Goal: Task Accomplishment & Management: Manage account settings

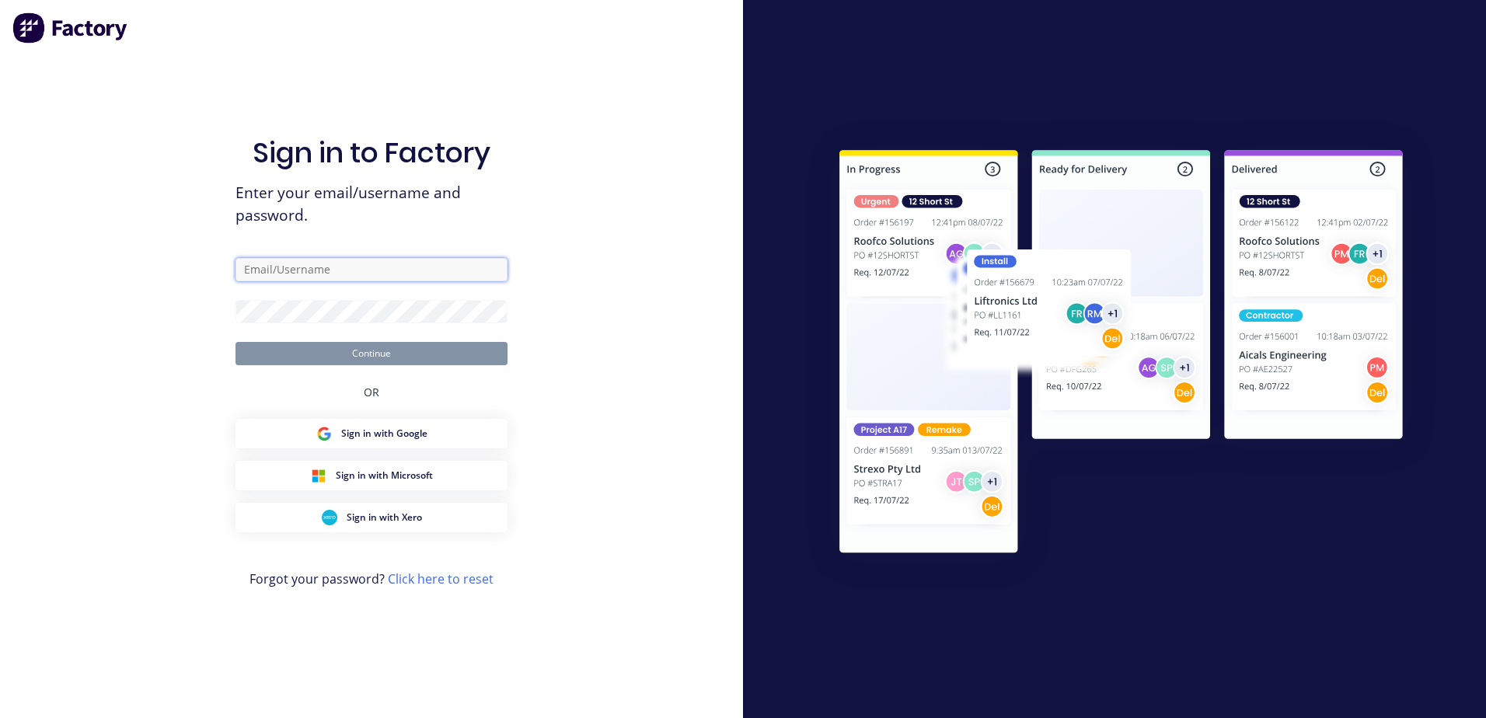
click at [404, 265] on input "text" at bounding box center [372, 269] width 272 height 23
click at [483, 228] on div "Sign in to Factory Enter your email/username and password. Continue OR Sign in …" at bounding box center [372, 375] width 272 height 662
click at [350, 261] on input "text" at bounding box center [372, 269] width 272 height 23
type input "[PERSON_NAME][EMAIL_ADDRESS][DOMAIN_NAME]"
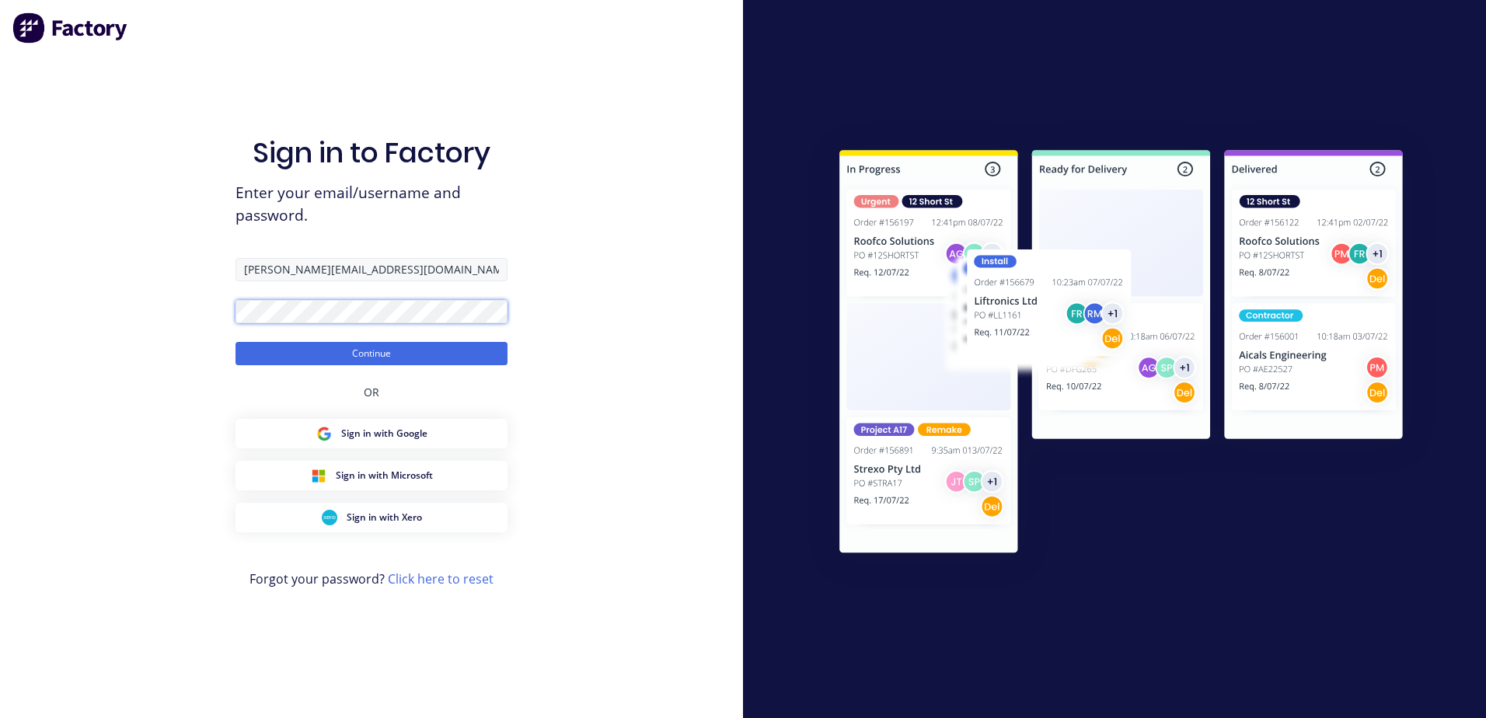
click at [236, 342] on button "Continue" at bounding box center [372, 353] width 272 height 23
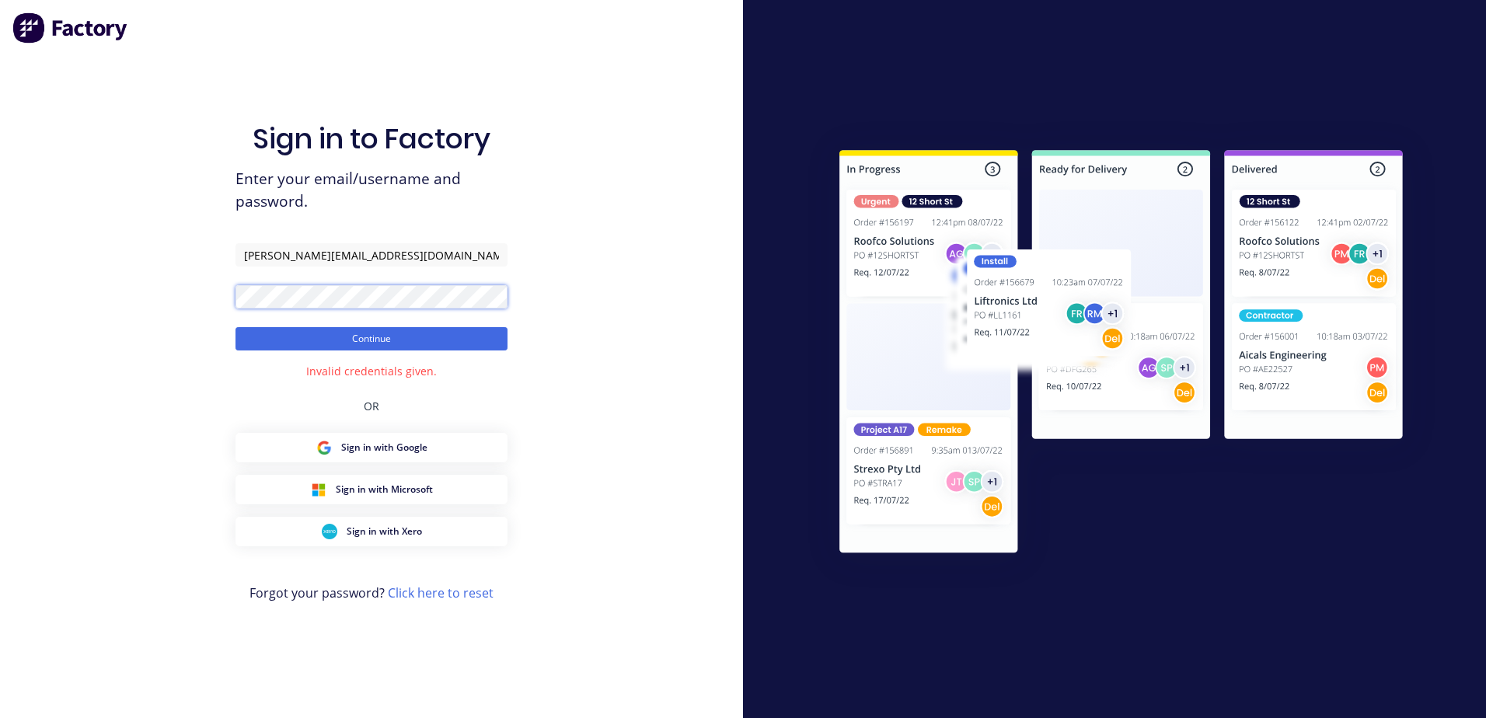
click at [236, 327] on button "Continue" at bounding box center [372, 338] width 272 height 23
click at [589, 306] on div "Sign in to Factory Enter your email/username and password. [PERSON_NAME][EMAIL_…" at bounding box center [371, 359] width 743 height 718
click at [194, 310] on div "Sign in to Factory Enter your email/username and password. [PERSON_NAME][EMAIL_…" at bounding box center [371, 359] width 743 height 718
click at [236, 327] on button "Continue" at bounding box center [372, 338] width 272 height 23
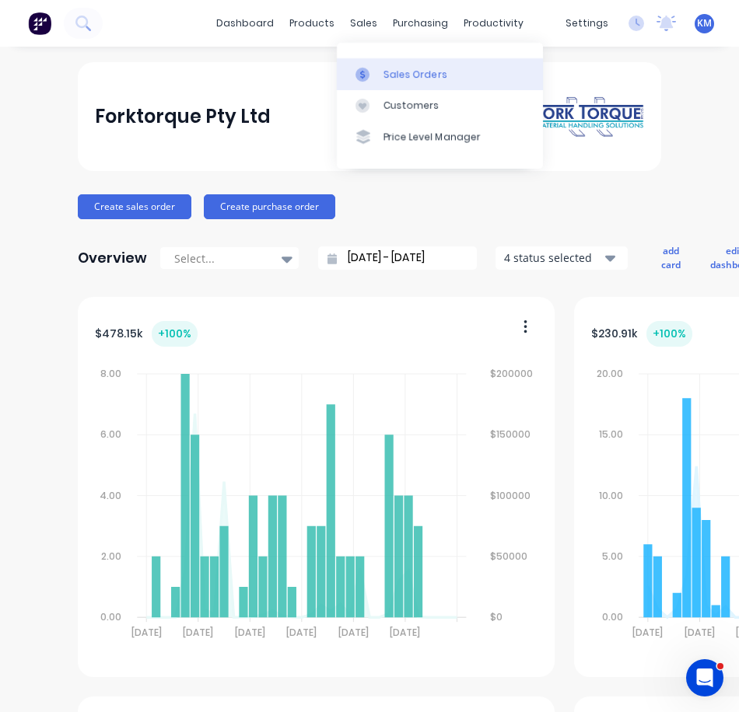
click at [364, 65] on link "Sales Orders" at bounding box center [440, 73] width 206 height 31
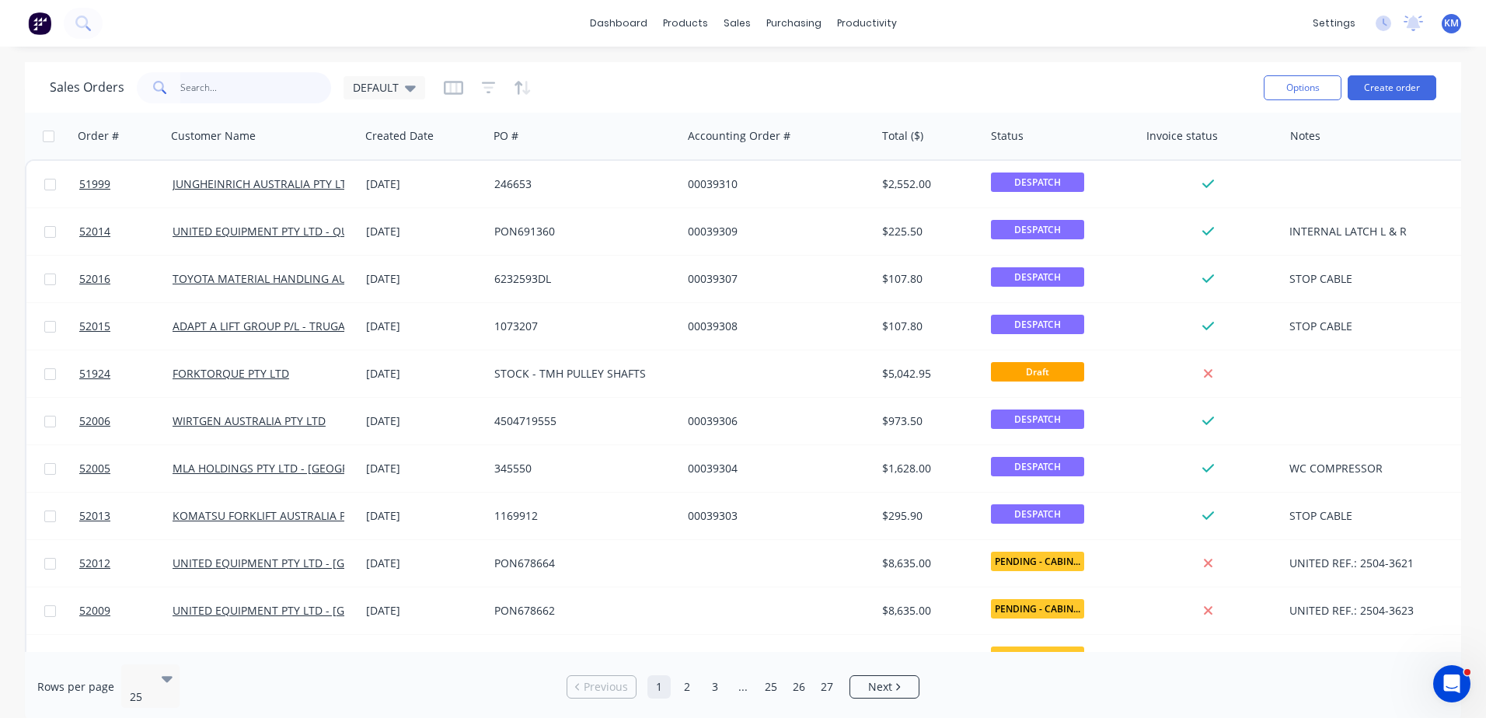
click at [264, 92] on input "text" at bounding box center [256, 87] width 152 height 31
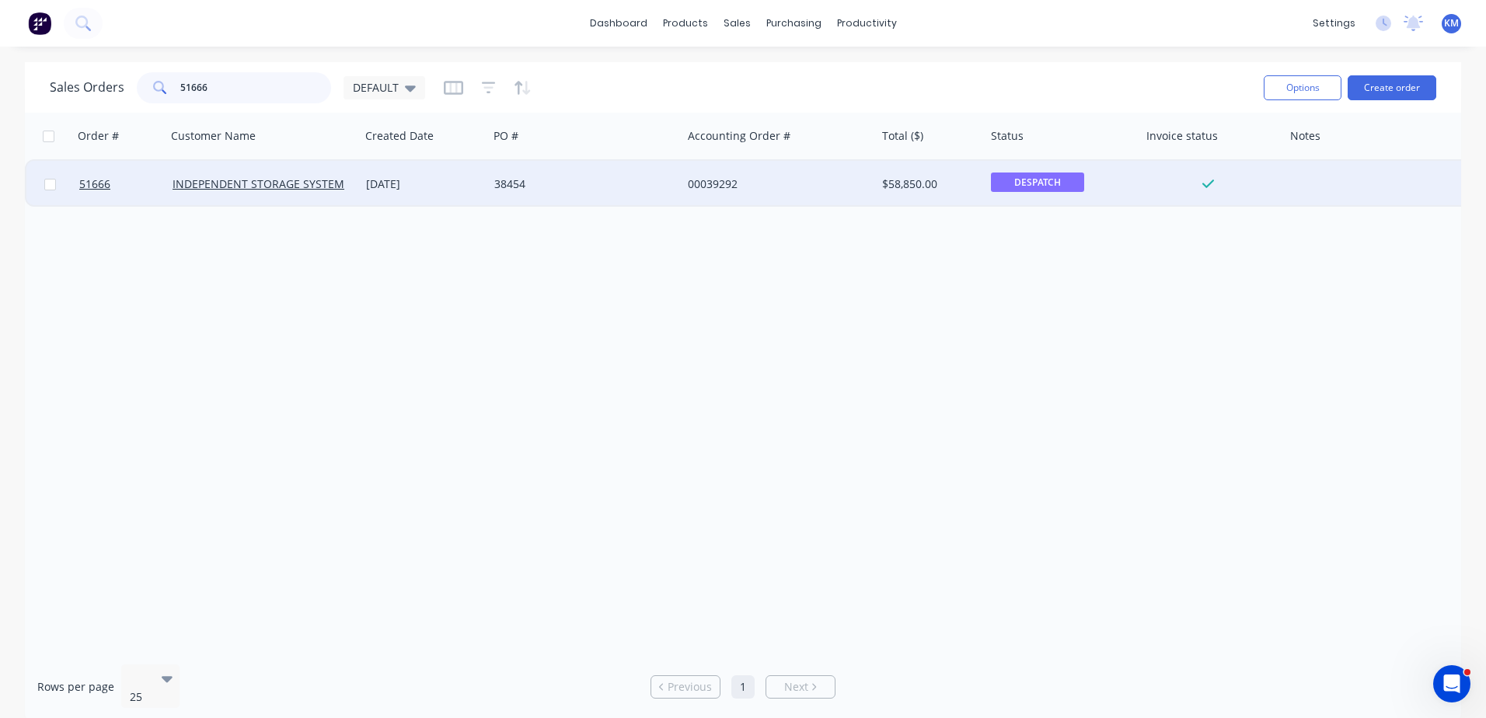
type input "51666"
click at [669, 173] on div "38454" at bounding box center [585, 184] width 194 height 47
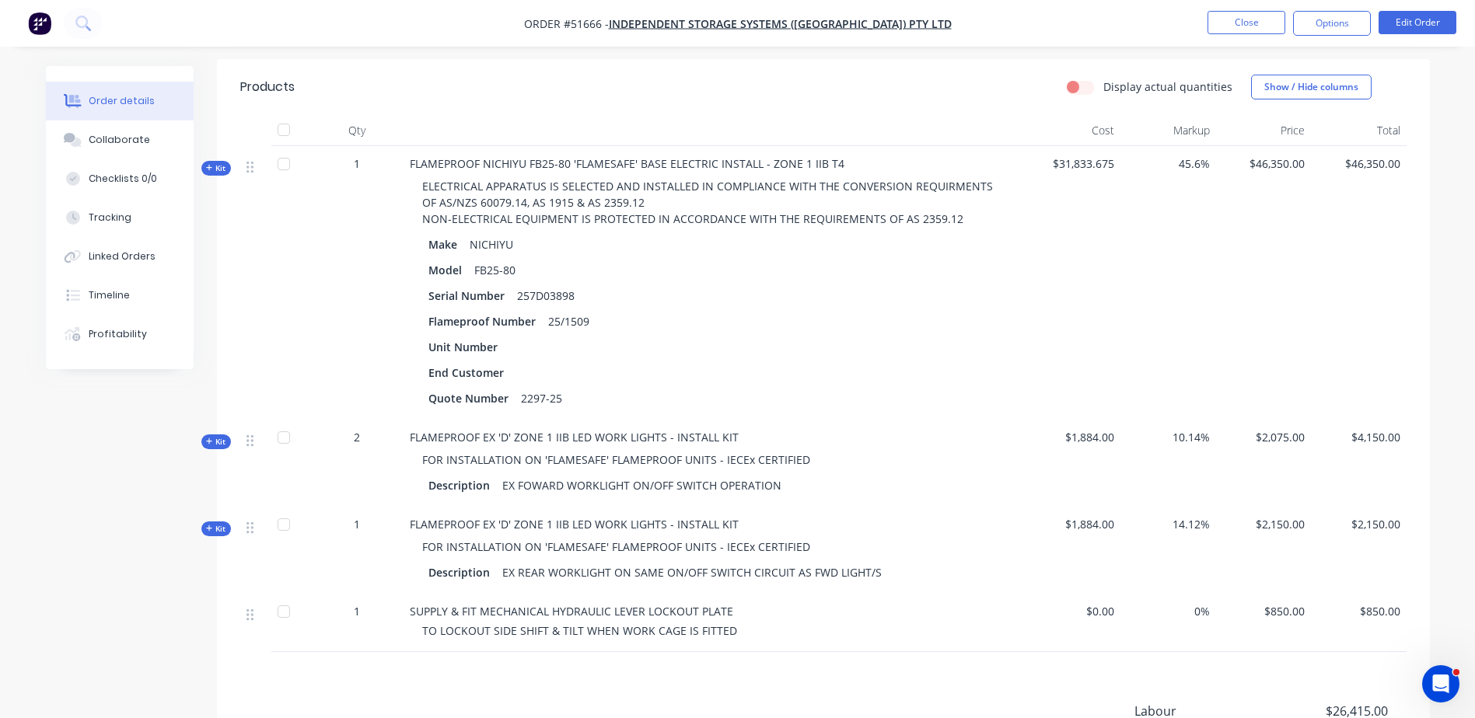
scroll to position [389, 0]
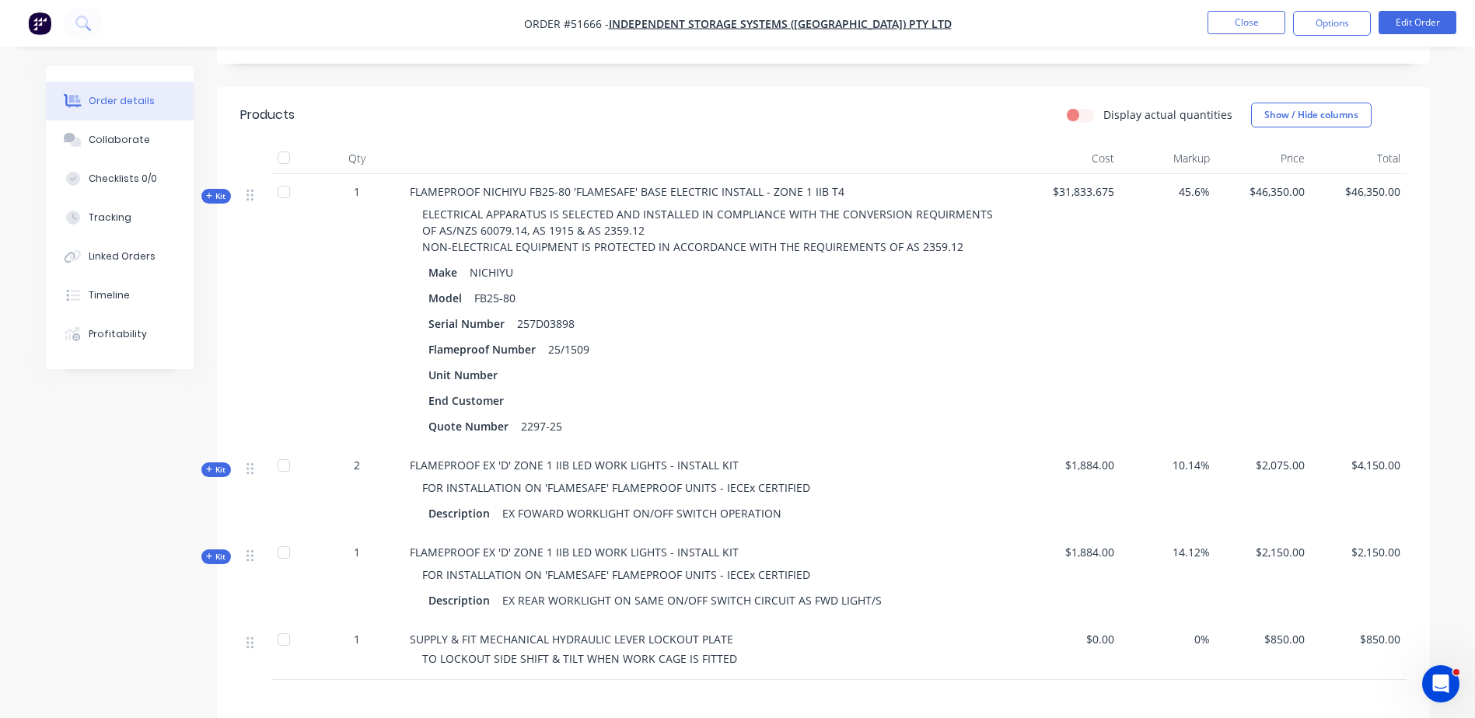
click at [217, 190] on span "Kit" at bounding box center [216, 196] width 20 height 12
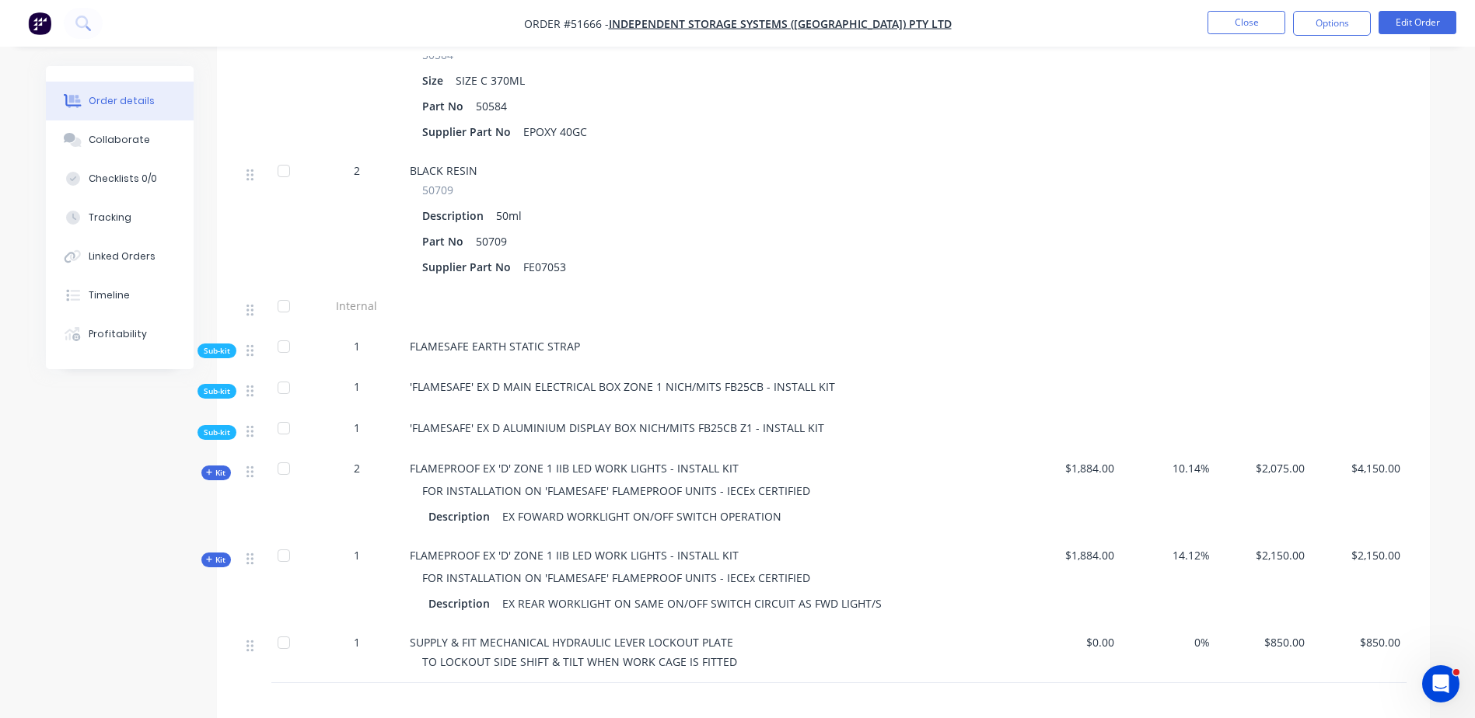
scroll to position [4742, 0]
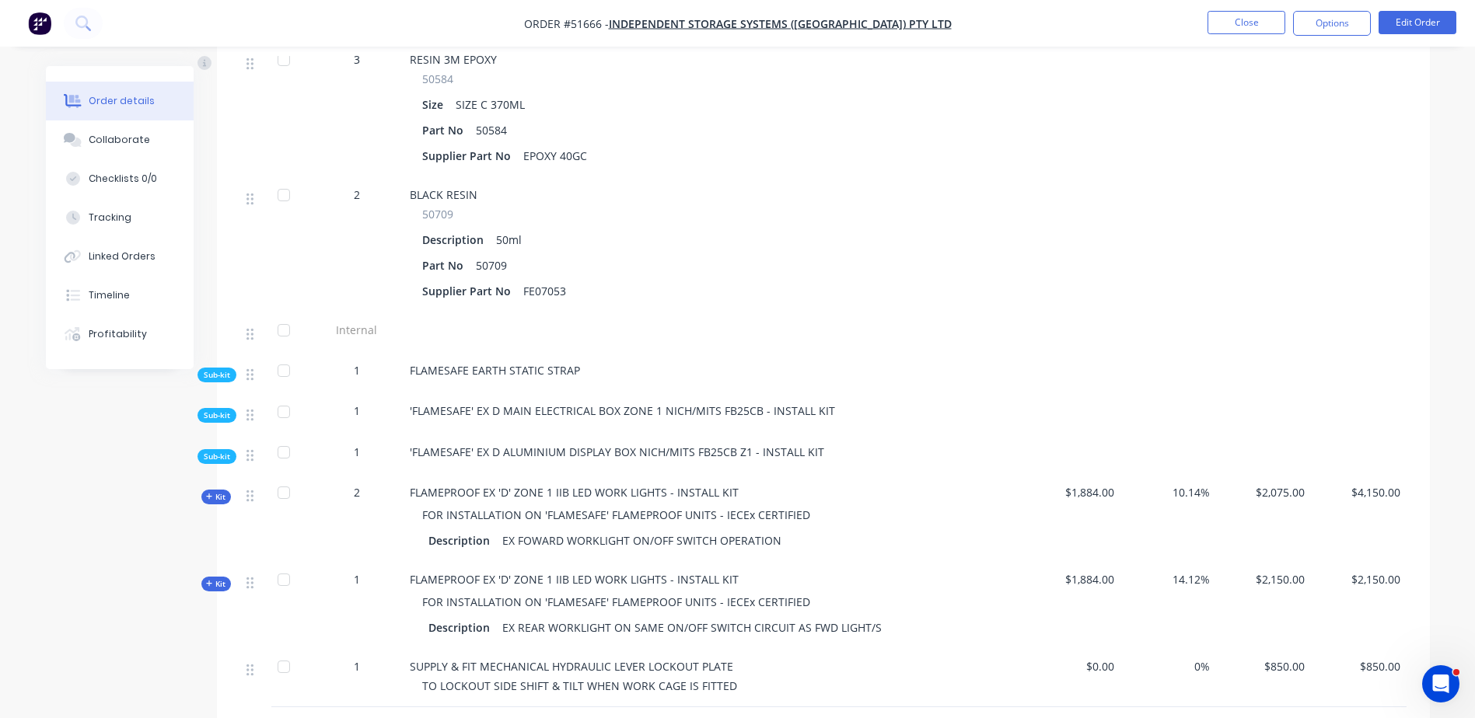
click at [234, 408] on div "Sub-kit" at bounding box center [216, 415] width 39 height 15
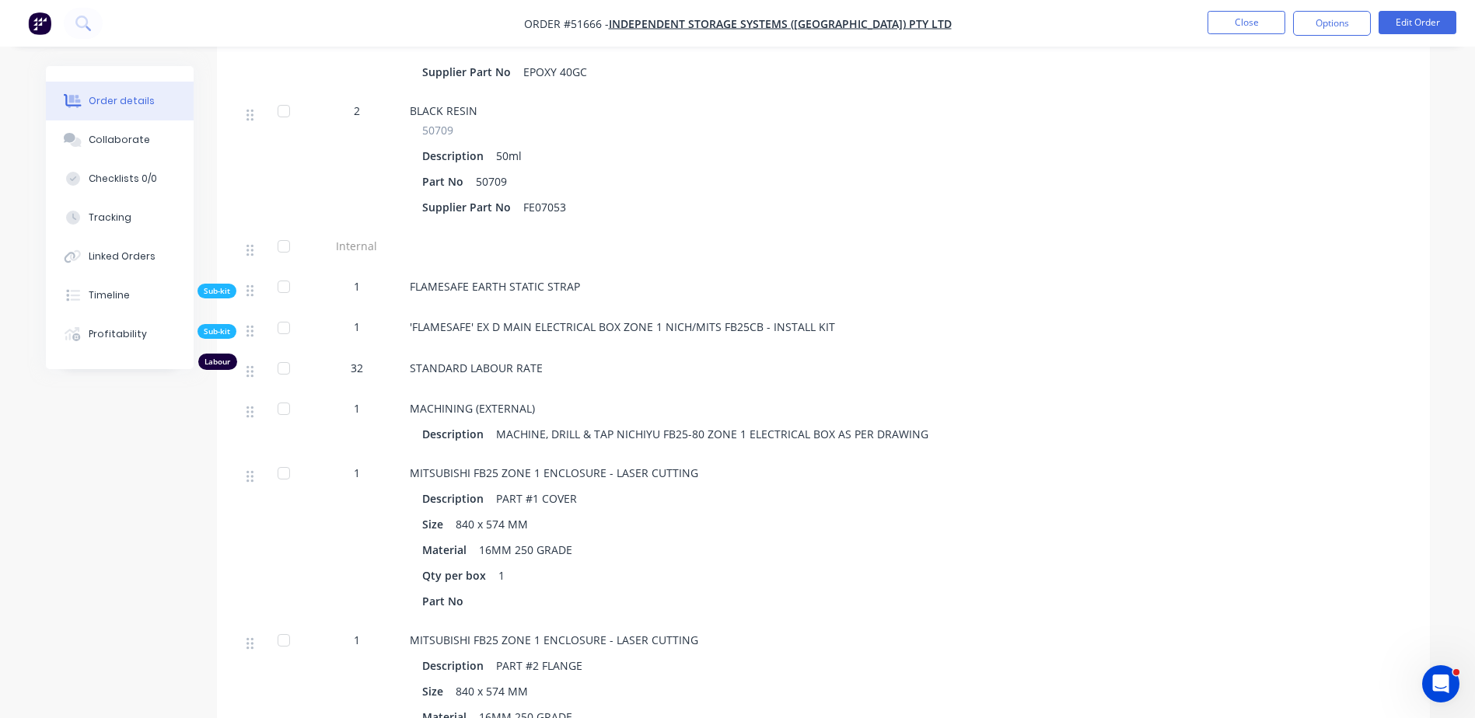
scroll to position [4820, 0]
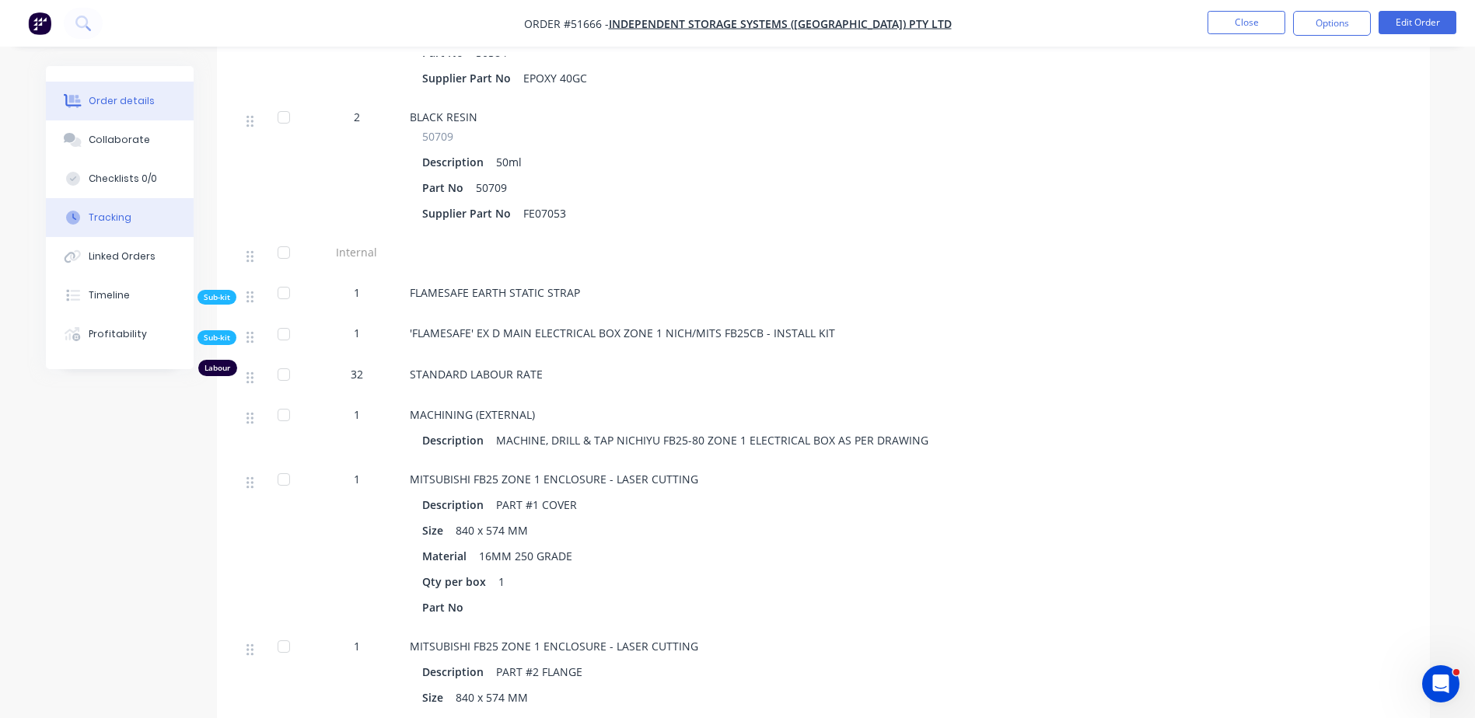
click at [155, 226] on button "Tracking" at bounding box center [120, 217] width 148 height 39
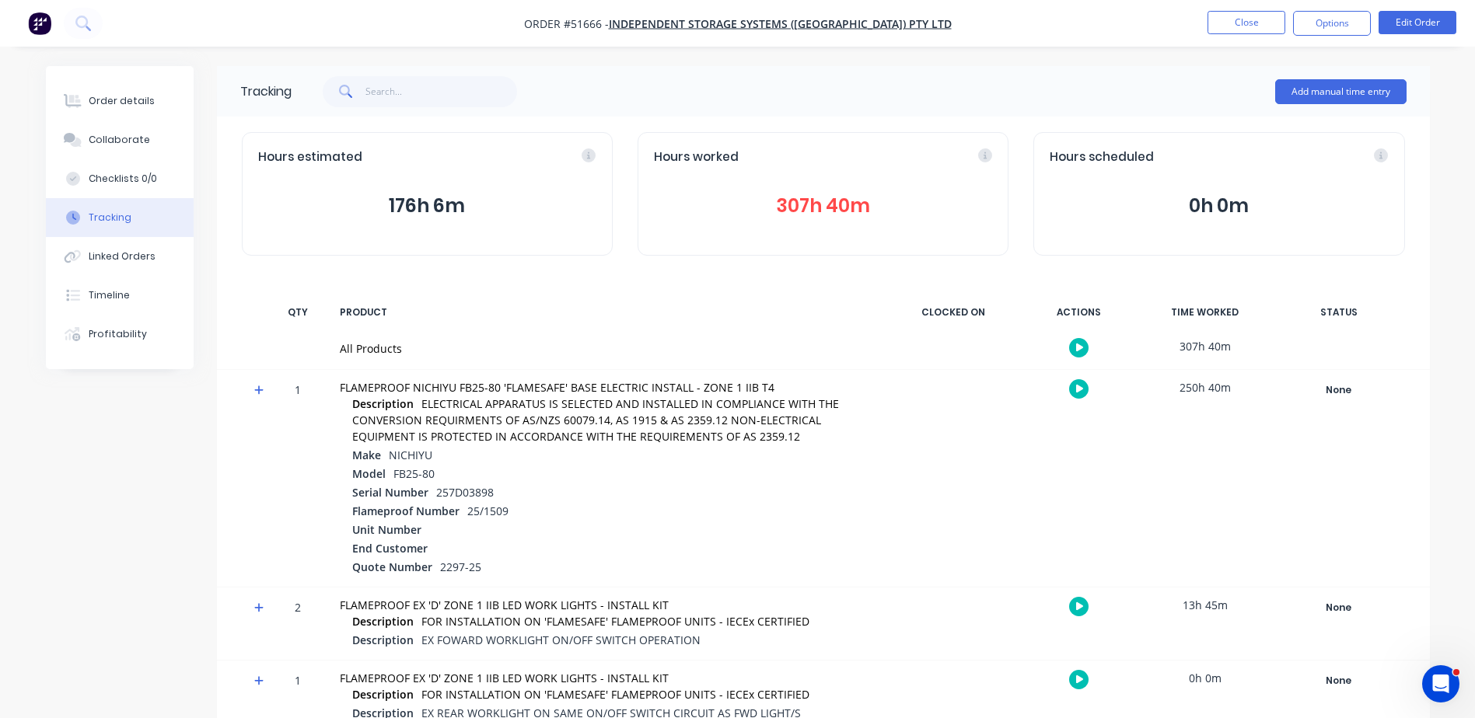
scroll to position [88, 0]
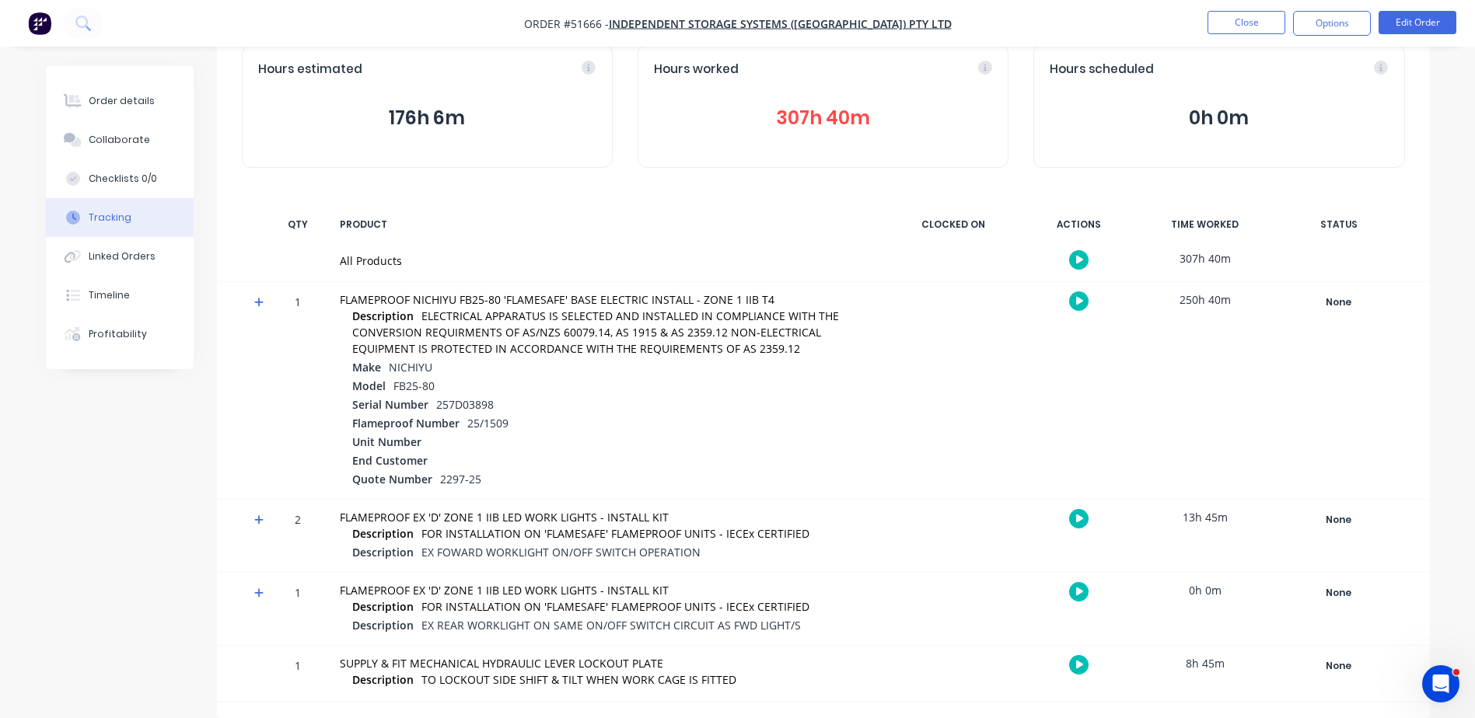
click at [260, 299] on icon at bounding box center [259, 302] width 10 height 11
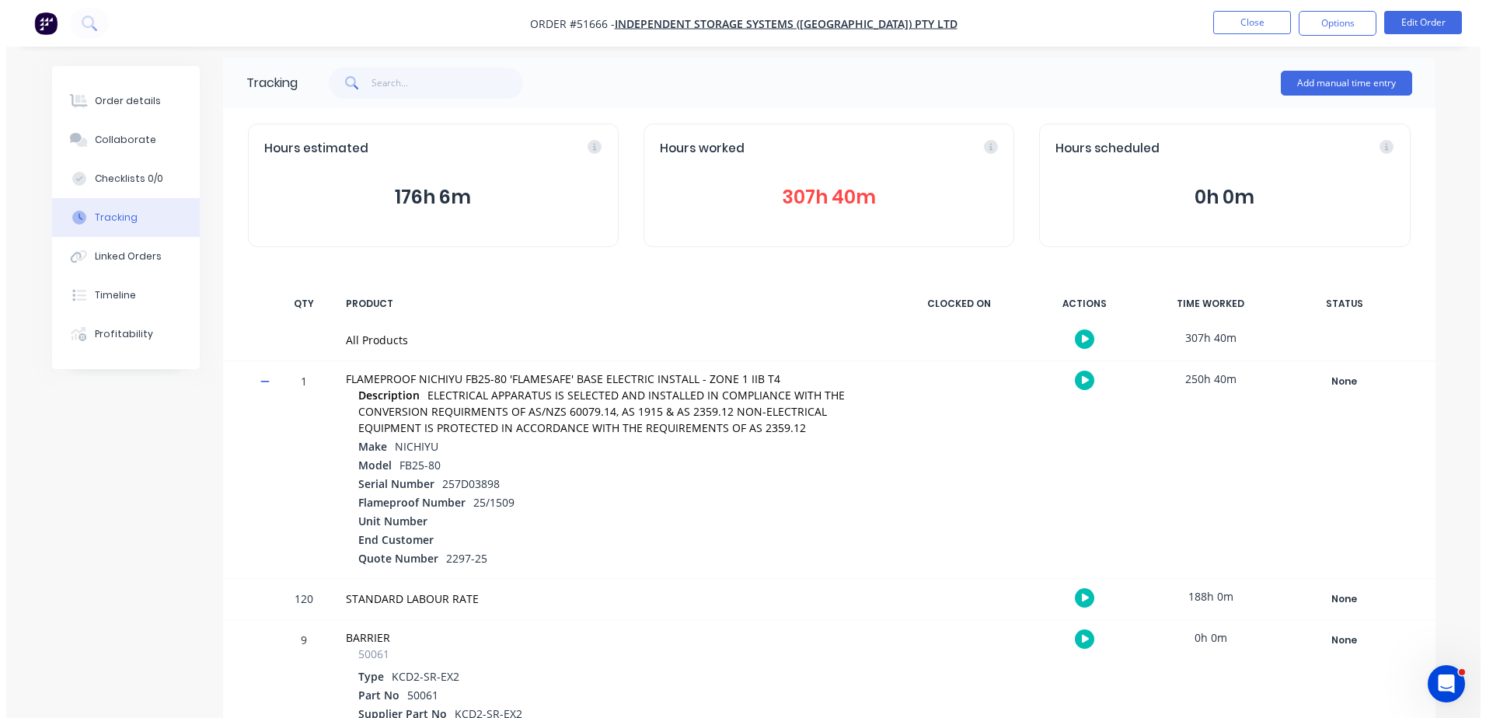
scroll to position [0, 0]
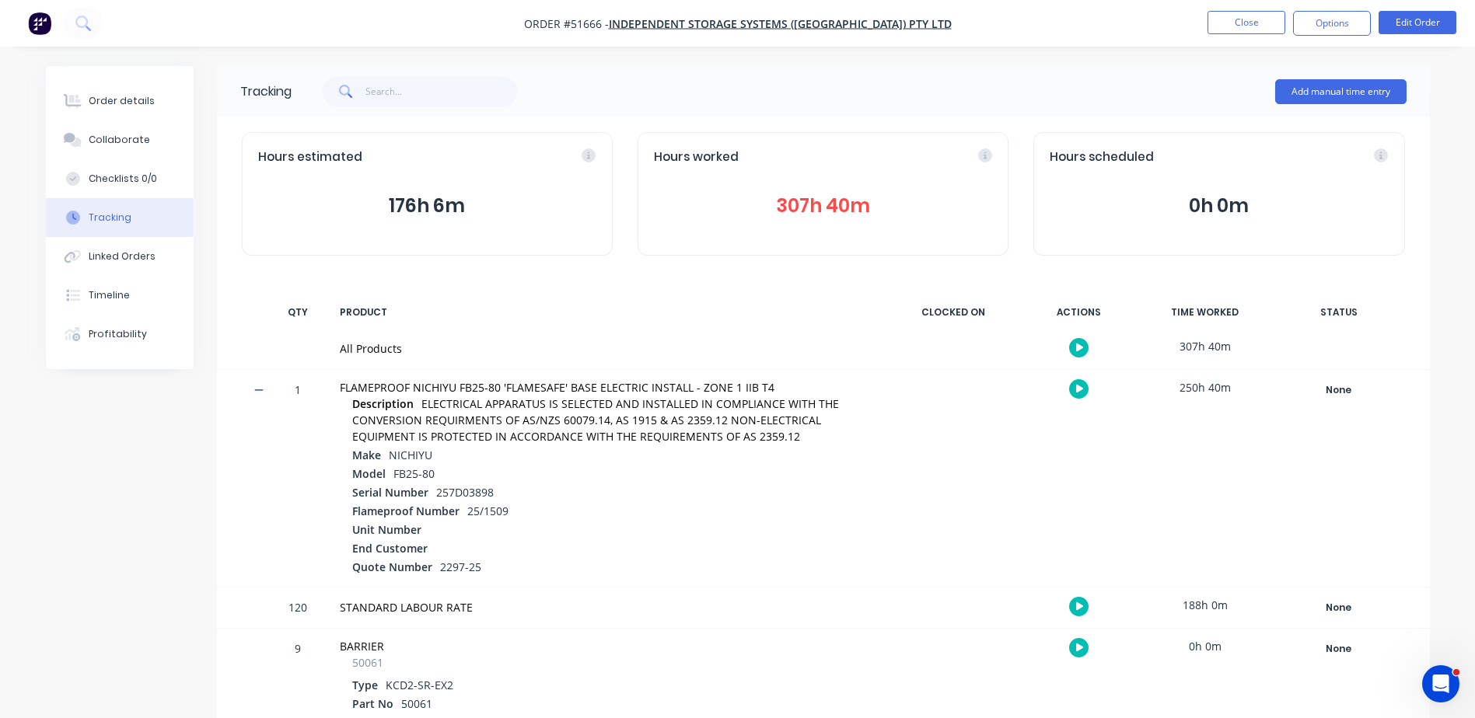
click at [813, 211] on button "307h 40m" at bounding box center [823, 206] width 338 height 30
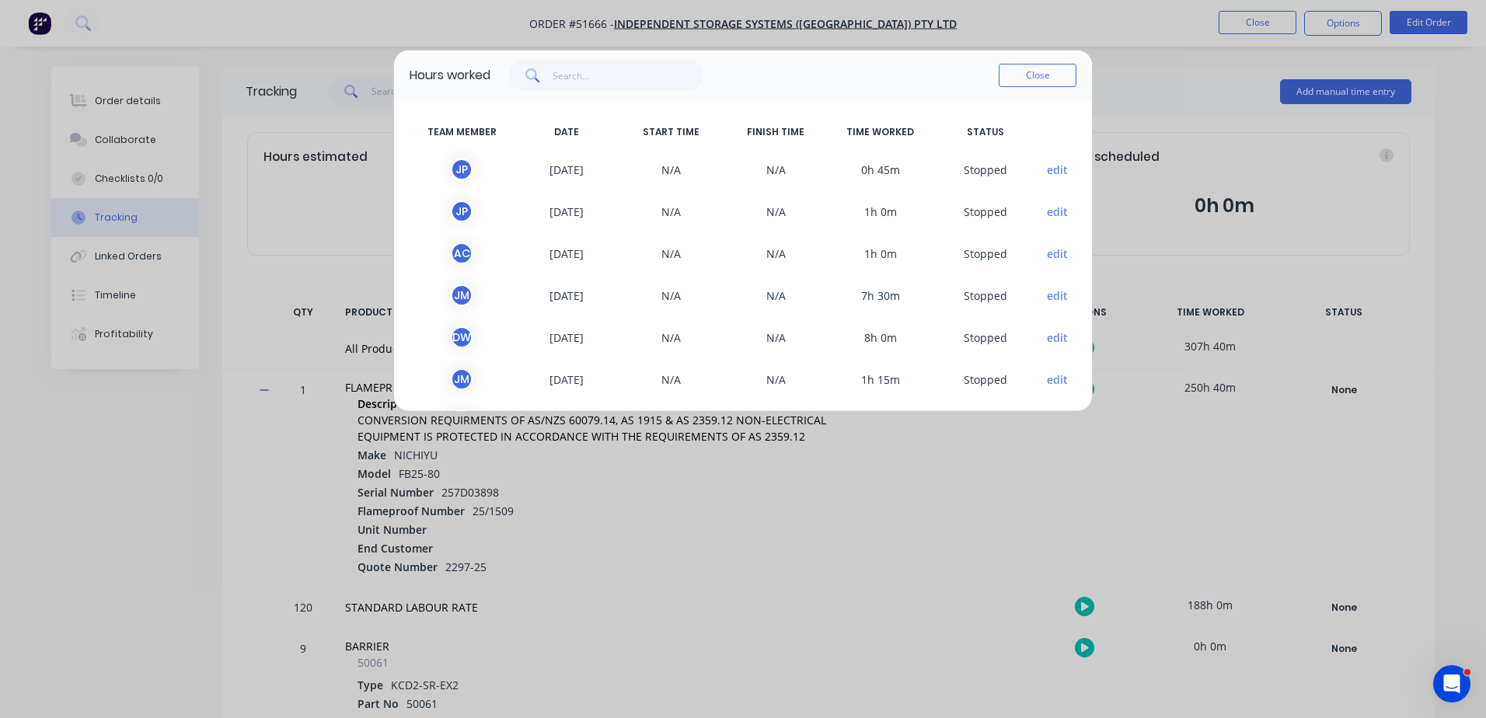
click at [1047, 172] on button "edit" at bounding box center [1057, 170] width 21 height 16
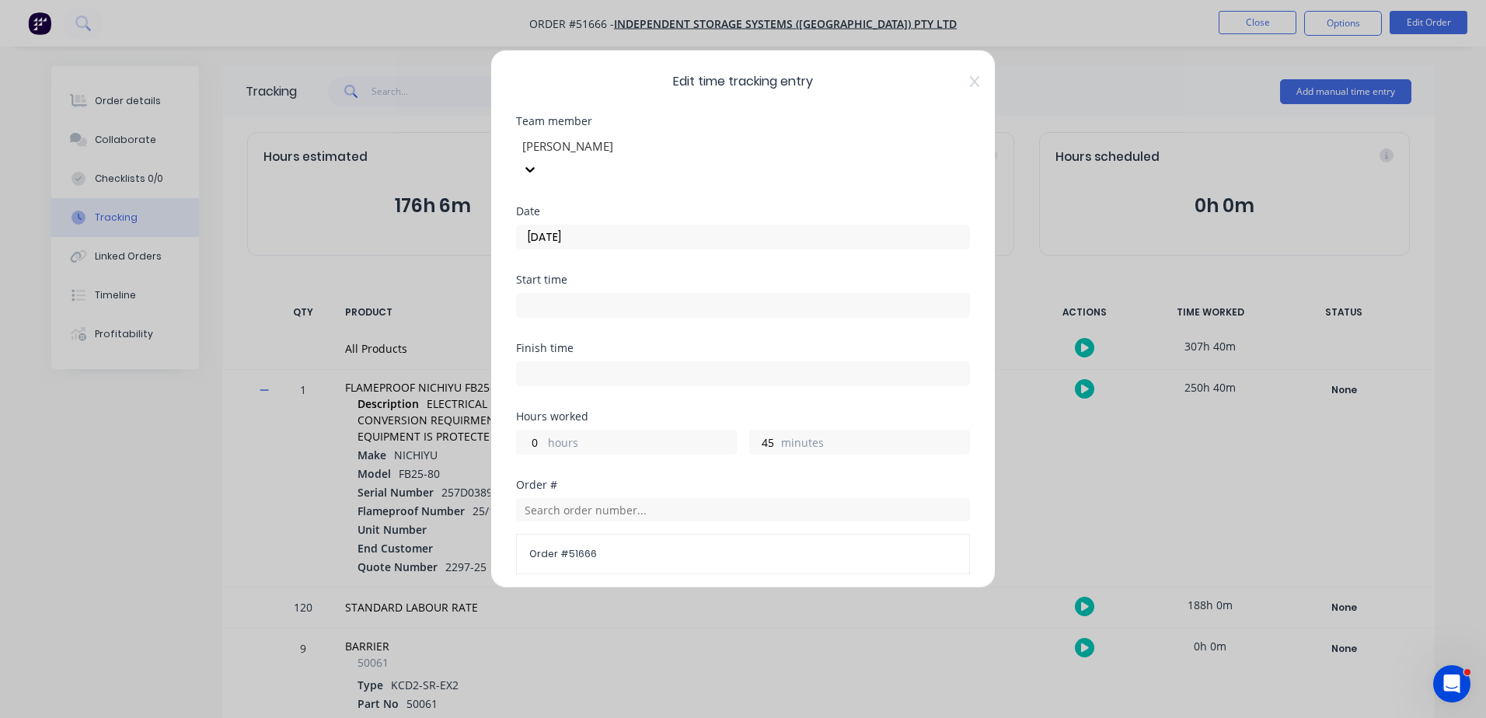
scroll to position [281, 0]
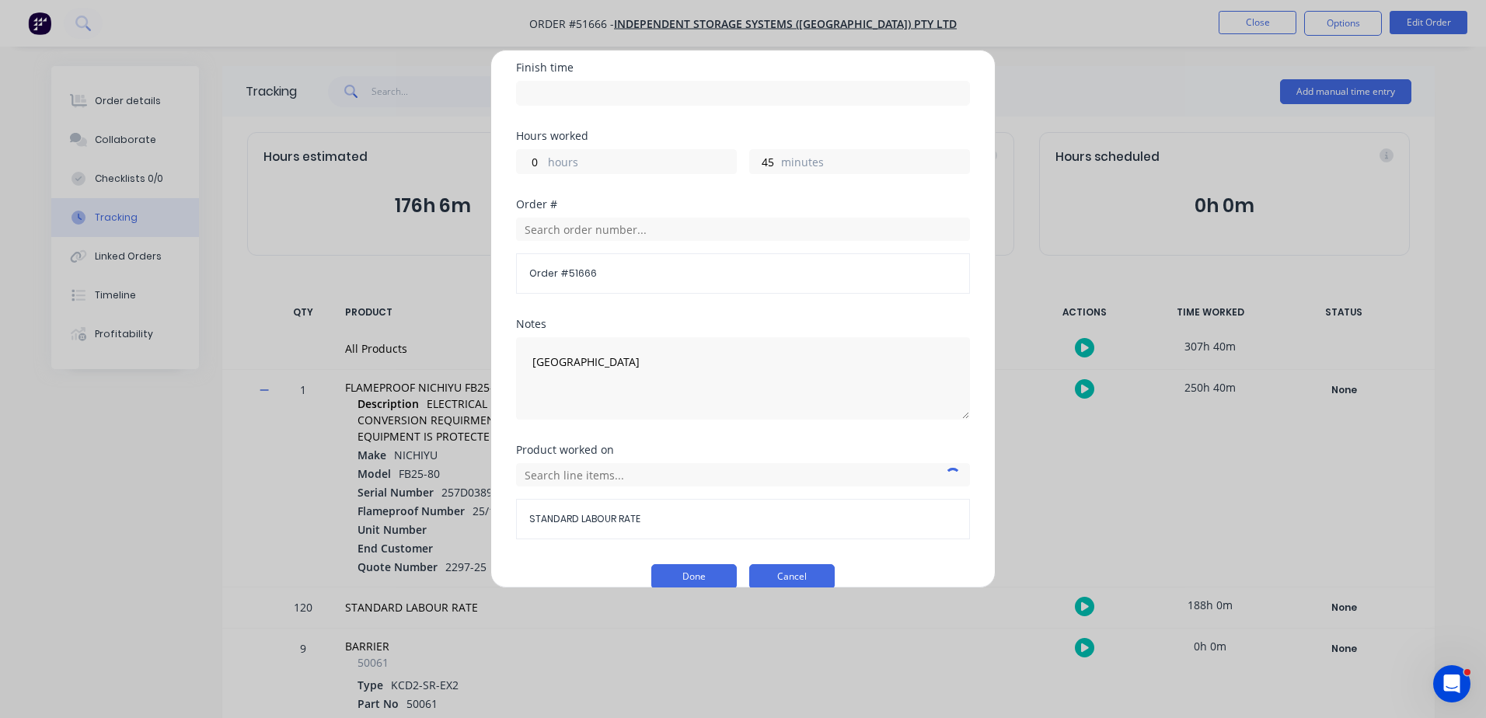
click at [784, 564] on button "Cancel" at bounding box center [792, 576] width 86 height 25
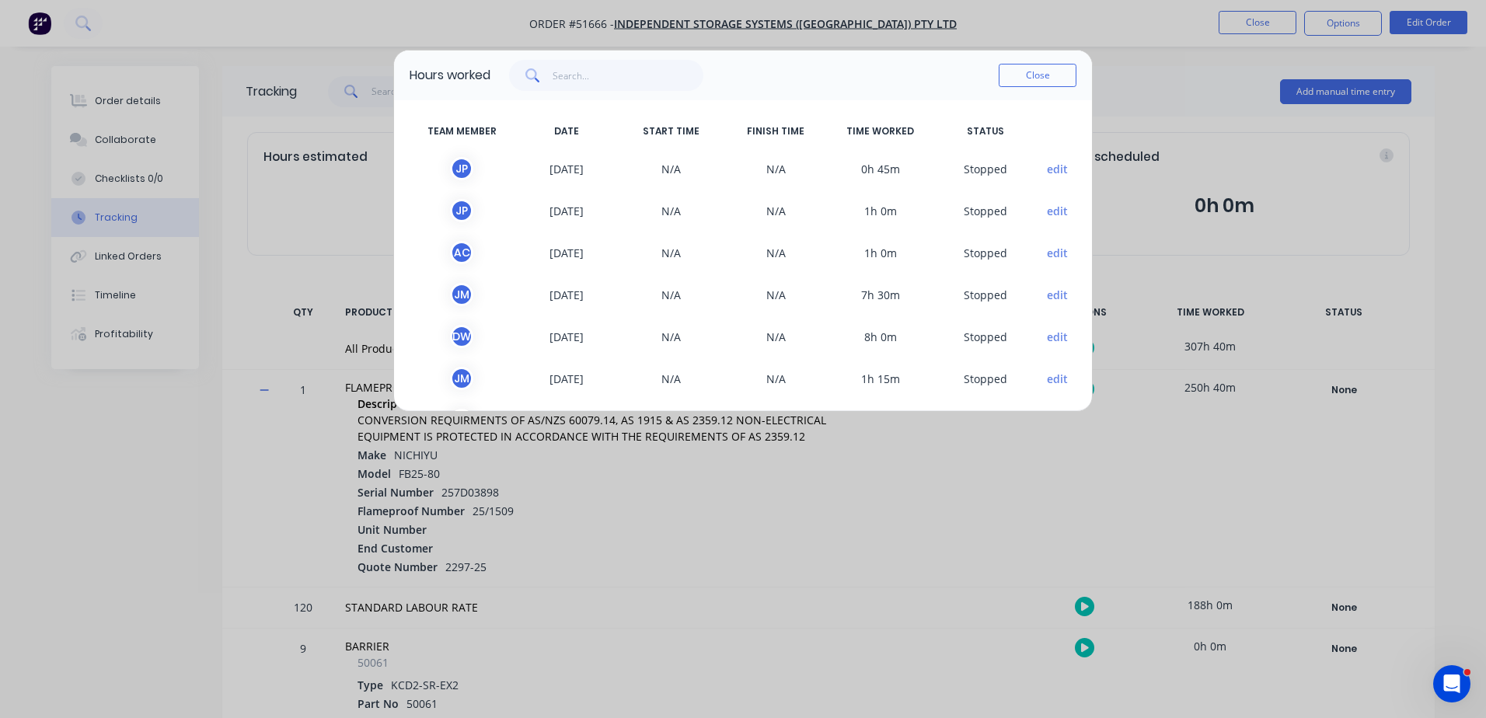
scroll to position [0, 0]
click at [1030, 82] on button "Close" at bounding box center [1038, 75] width 78 height 23
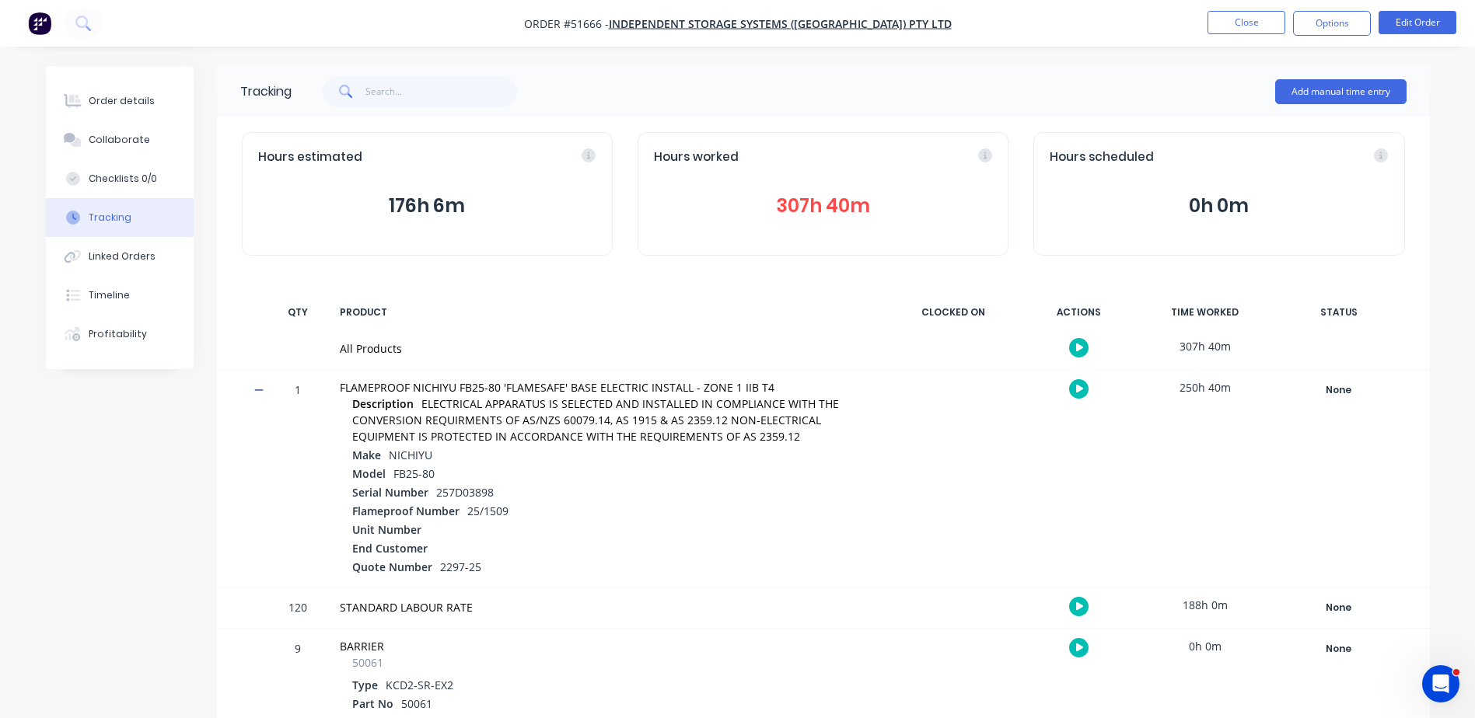
click at [847, 207] on button "307h 40m" at bounding box center [823, 206] width 338 height 30
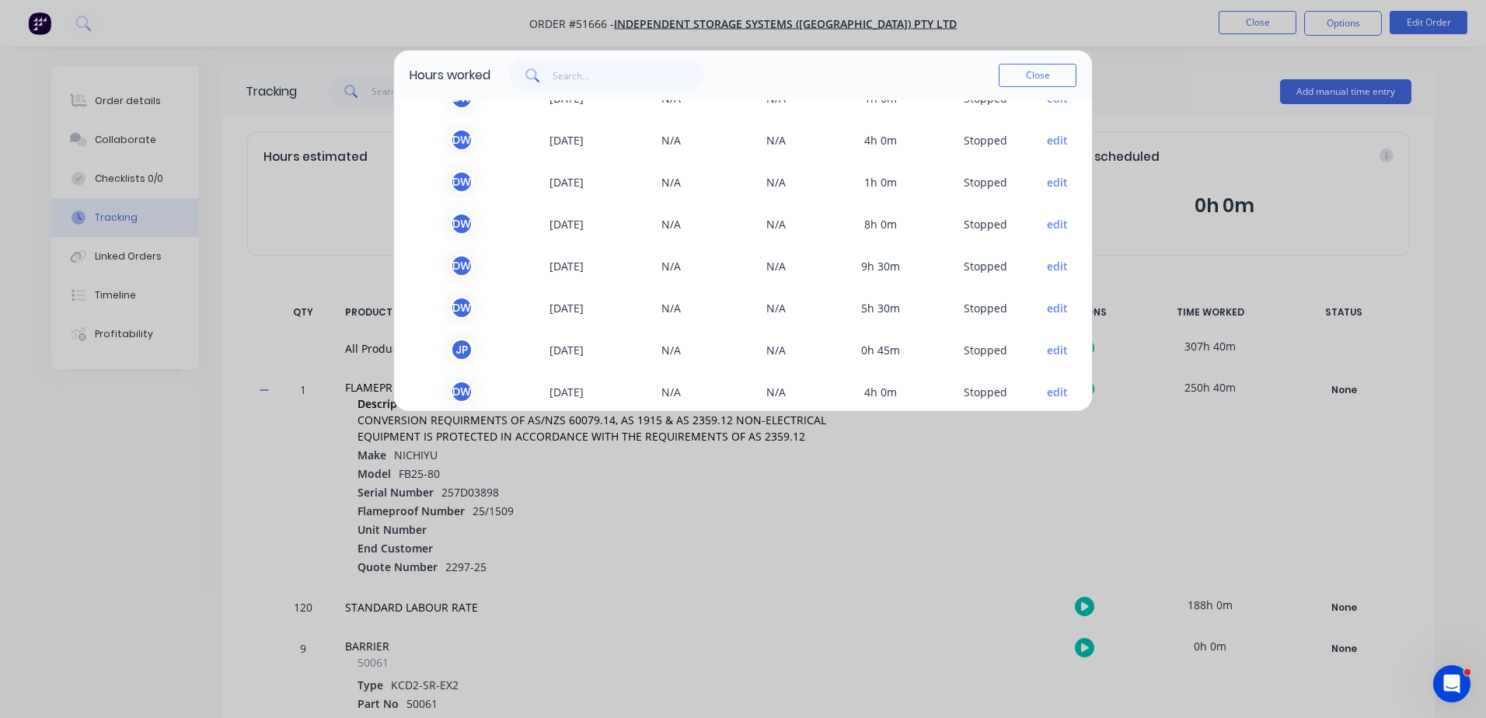
scroll to position [2649, 0]
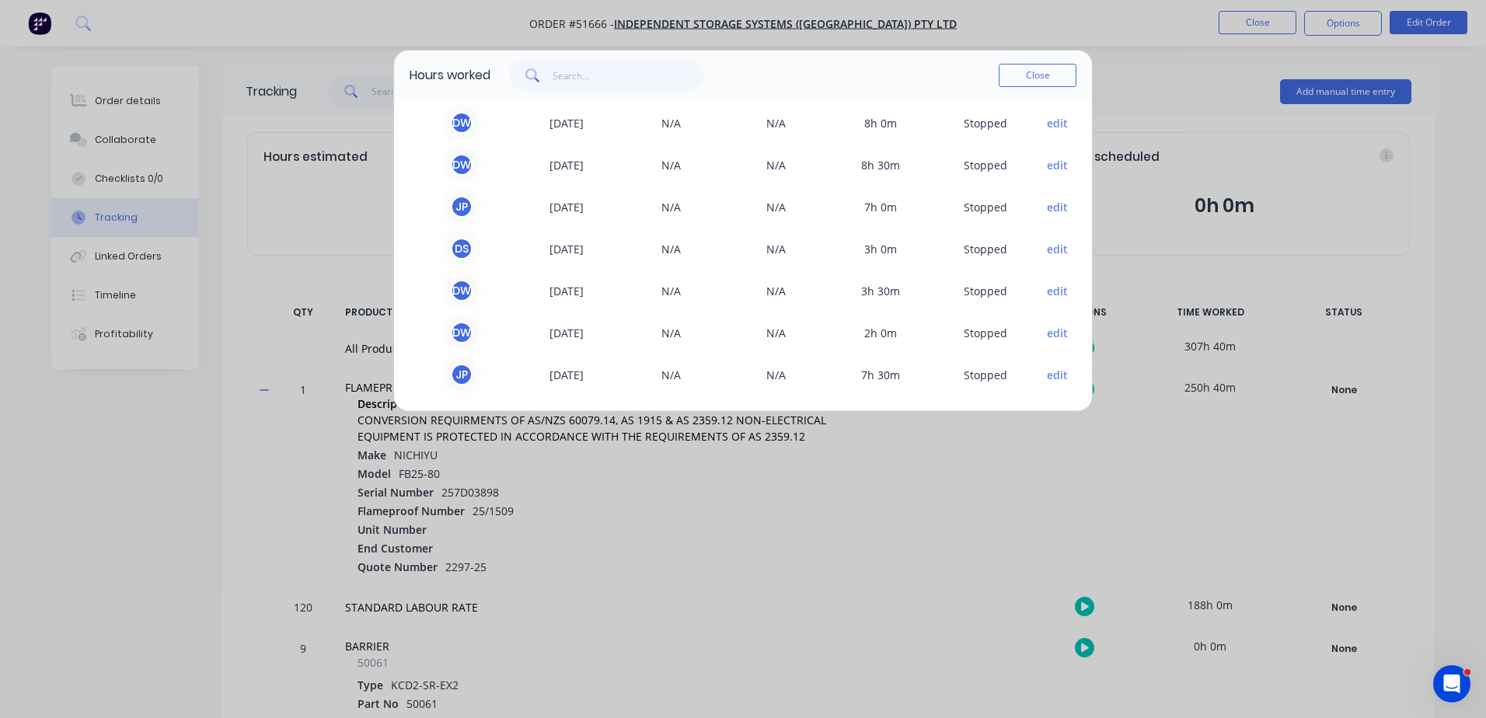
click at [1047, 378] on button "edit" at bounding box center [1057, 375] width 21 height 16
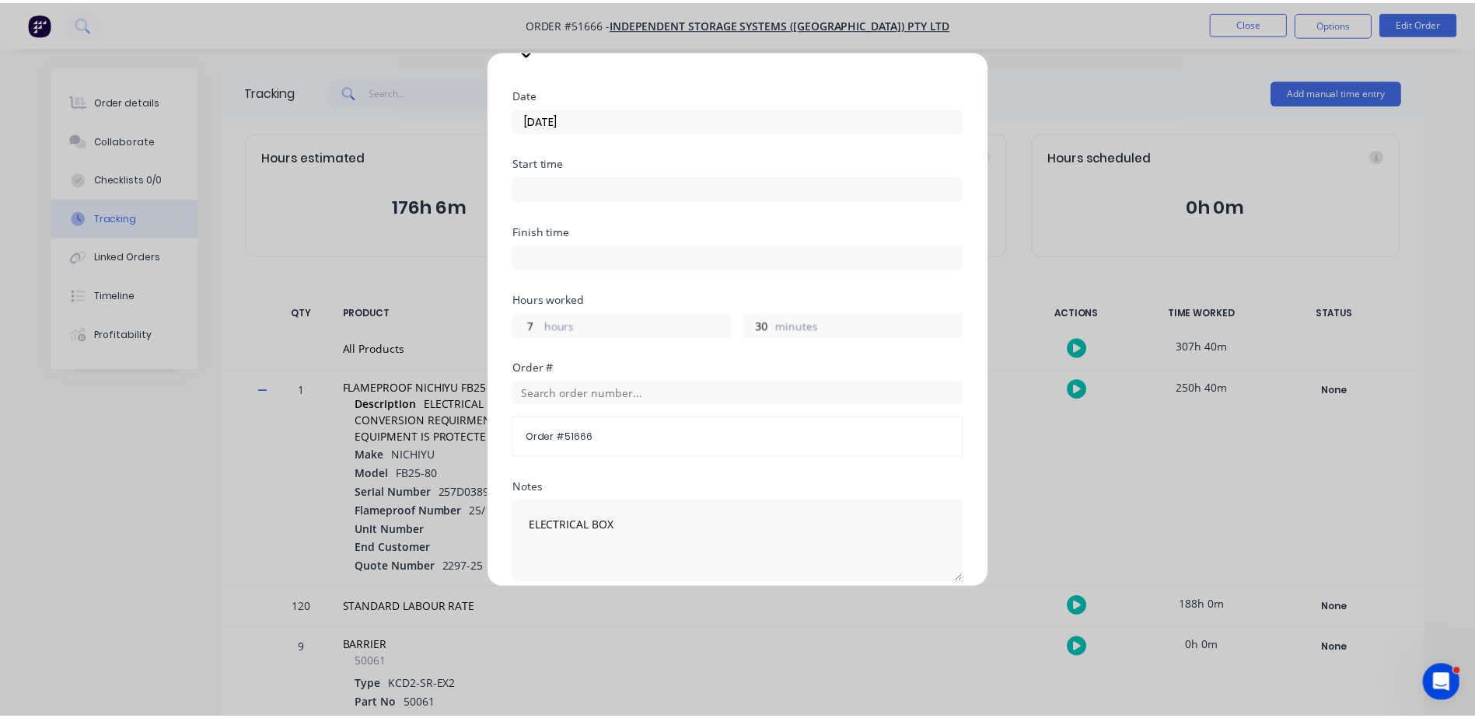
scroll to position [281, 0]
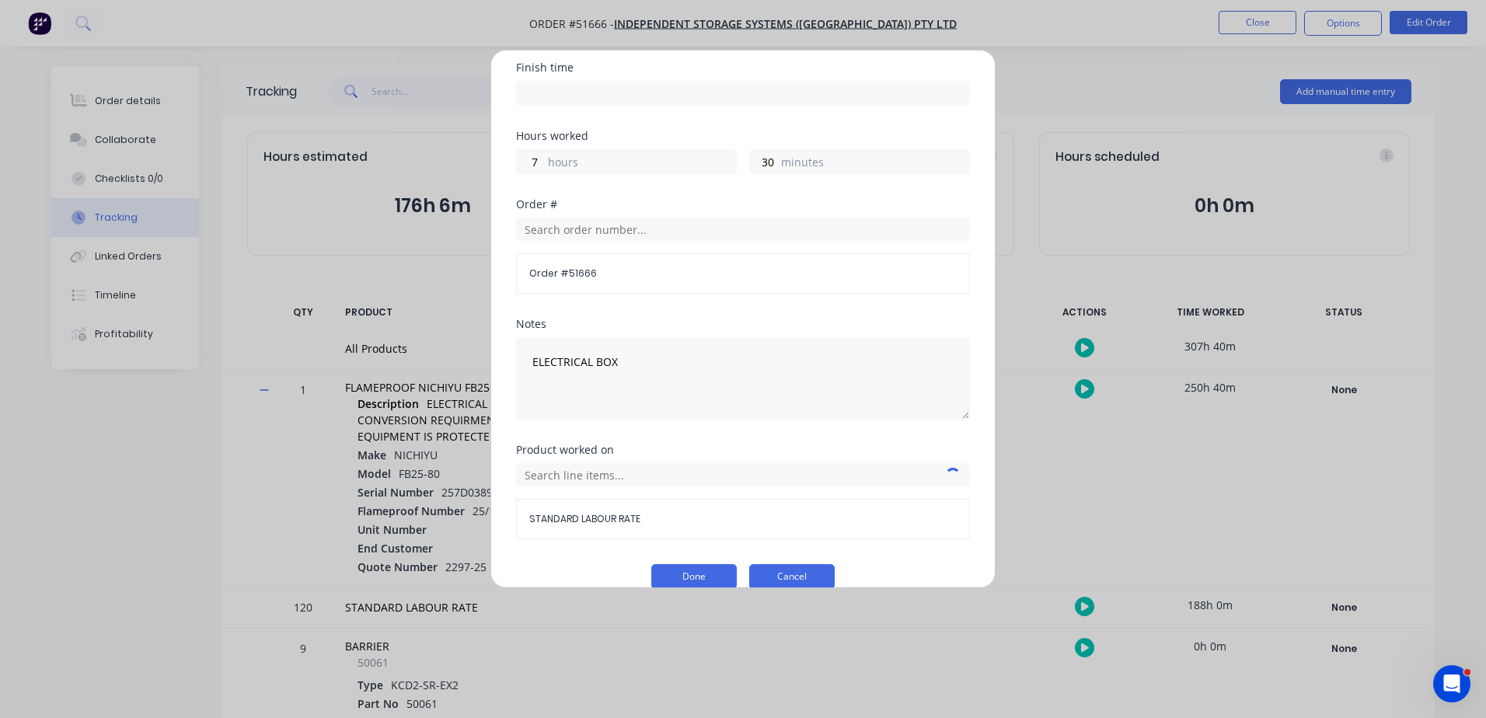
click at [779, 564] on button "Cancel" at bounding box center [792, 576] width 86 height 25
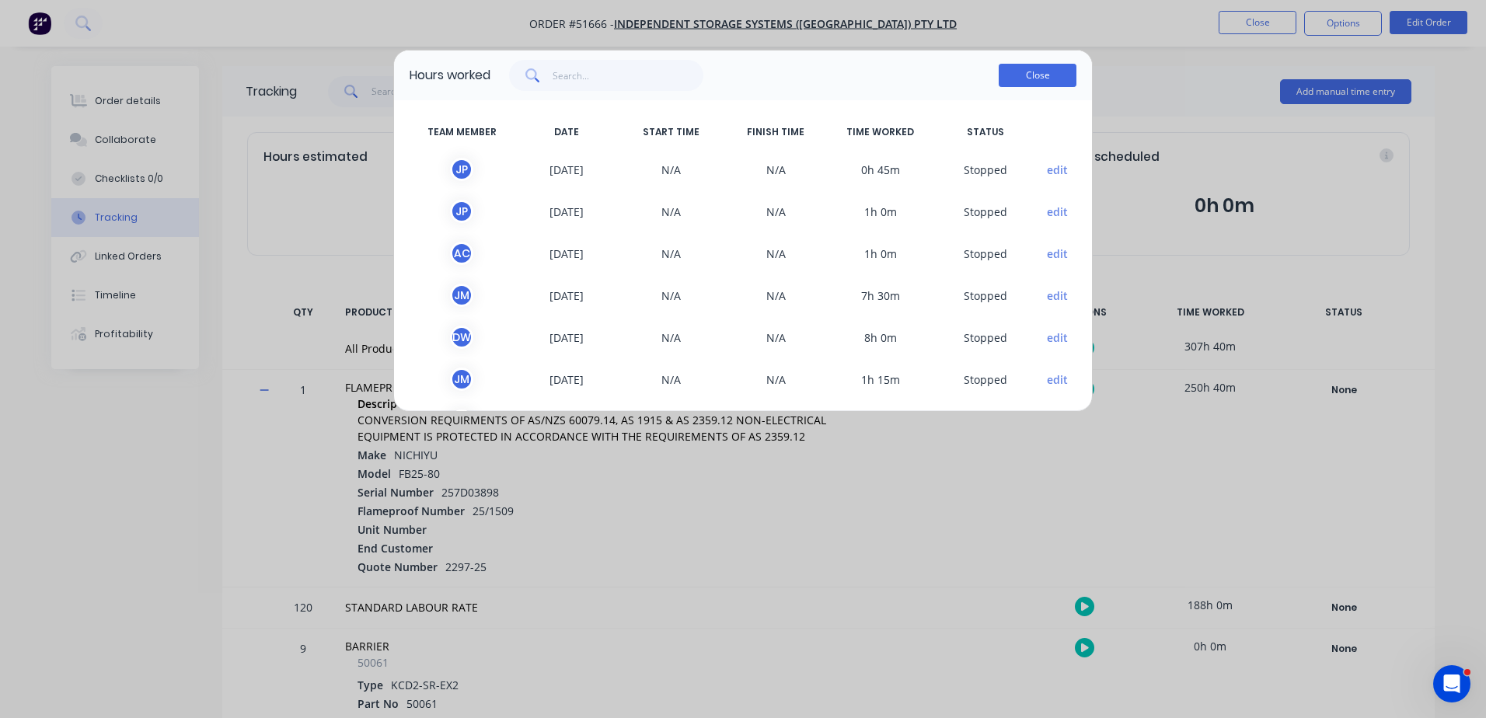
click at [1024, 68] on button "Close" at bounding box center [1038, 75] width 78 height 23
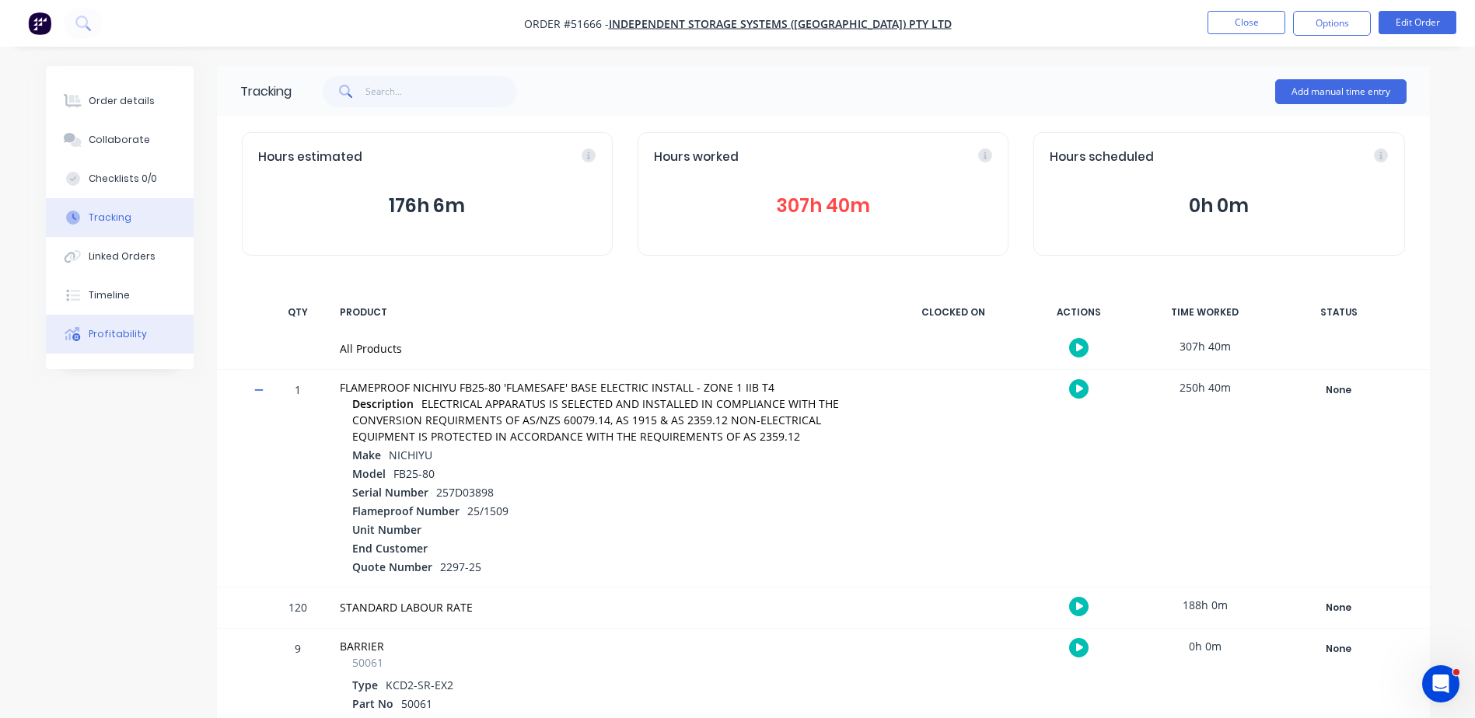
click at [163, 338] on button "Profitability" at bounding box center [120, 334] width 148 height 39
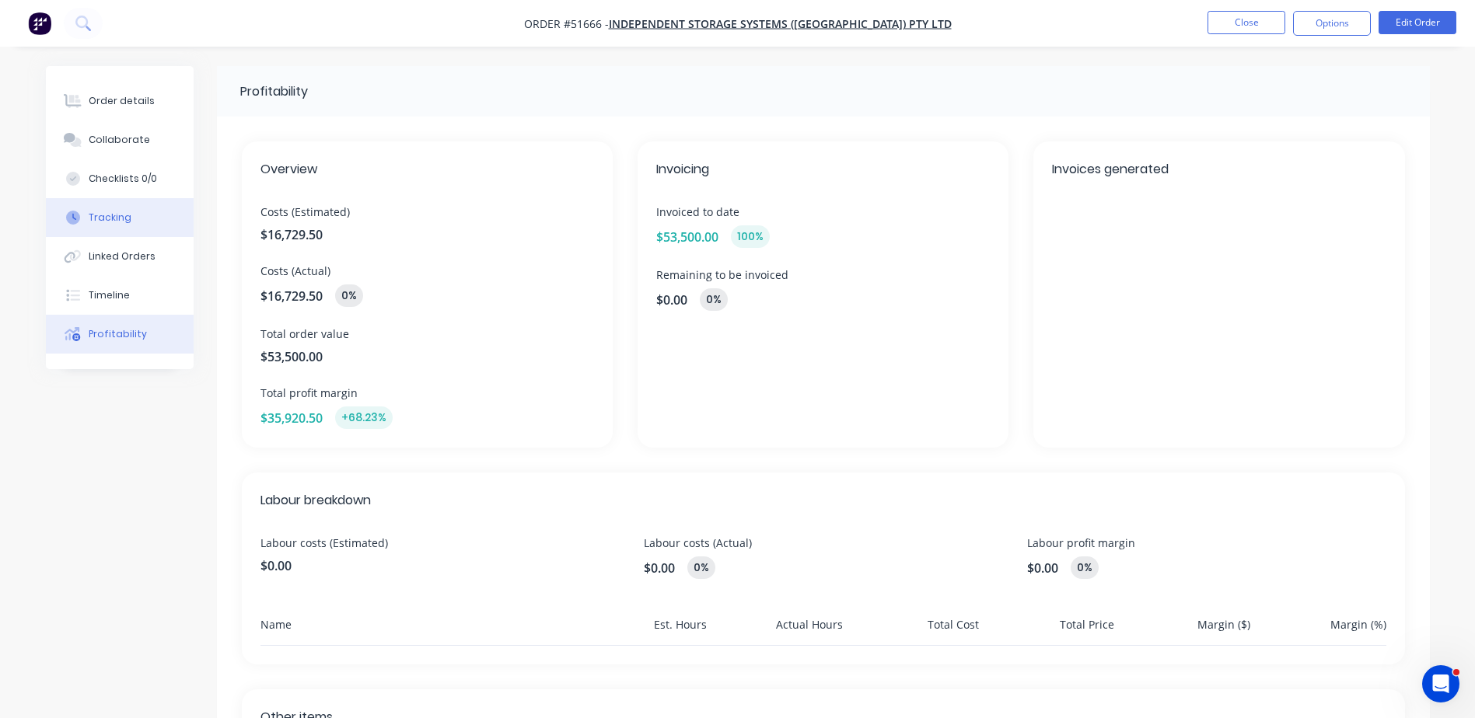
click at [149, 225] on button "Tracking" at bounding box center [120, 217] width 148 height 39
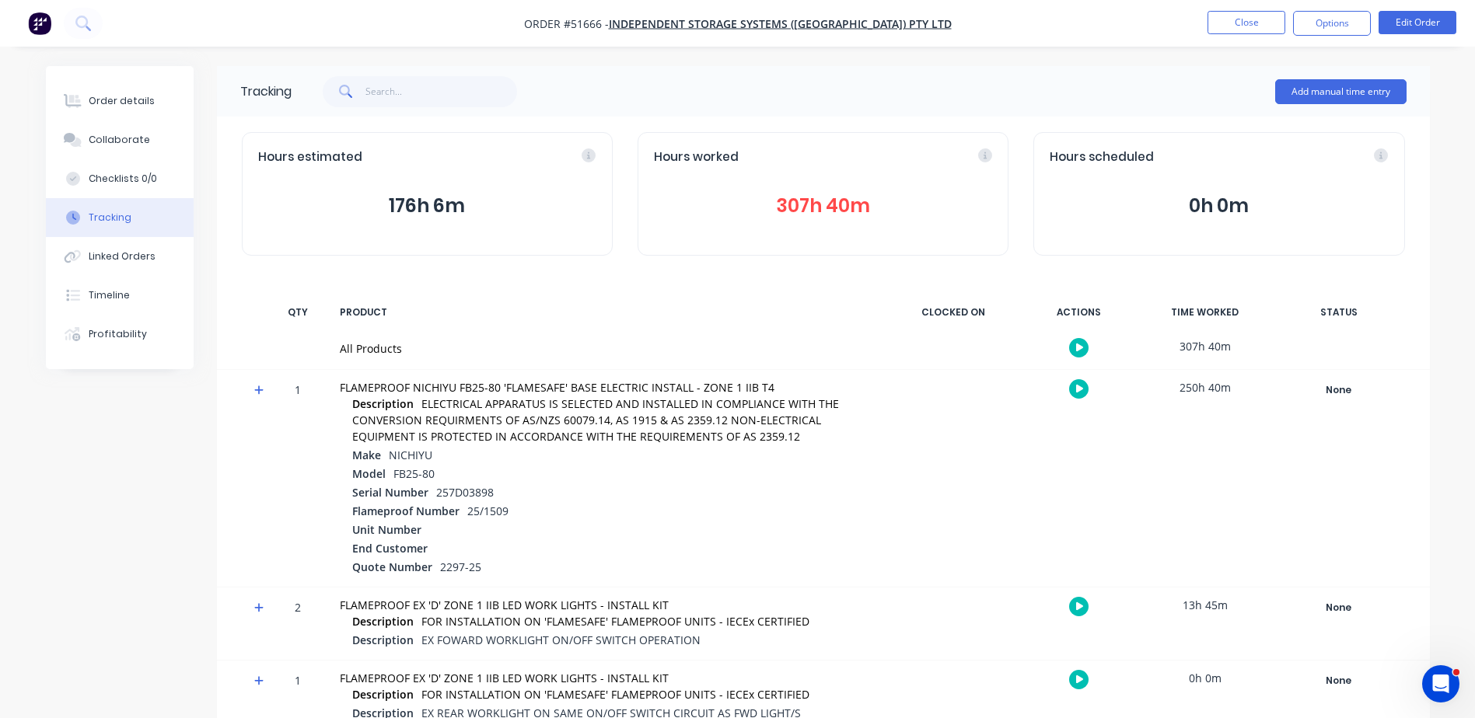
scroll to position [88, 0]
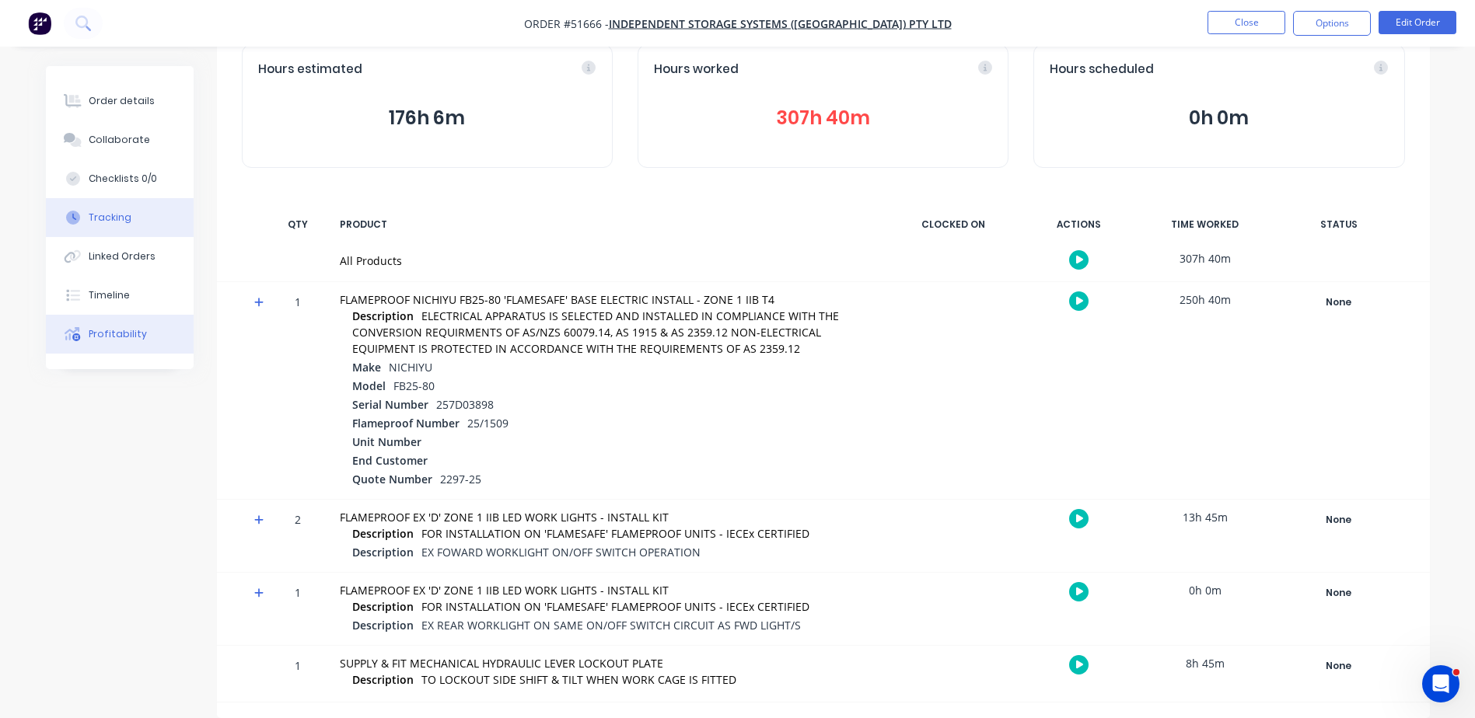
click at [153, 333] on button "Profitability" at bounding box center [120, 334] width 148 height 39
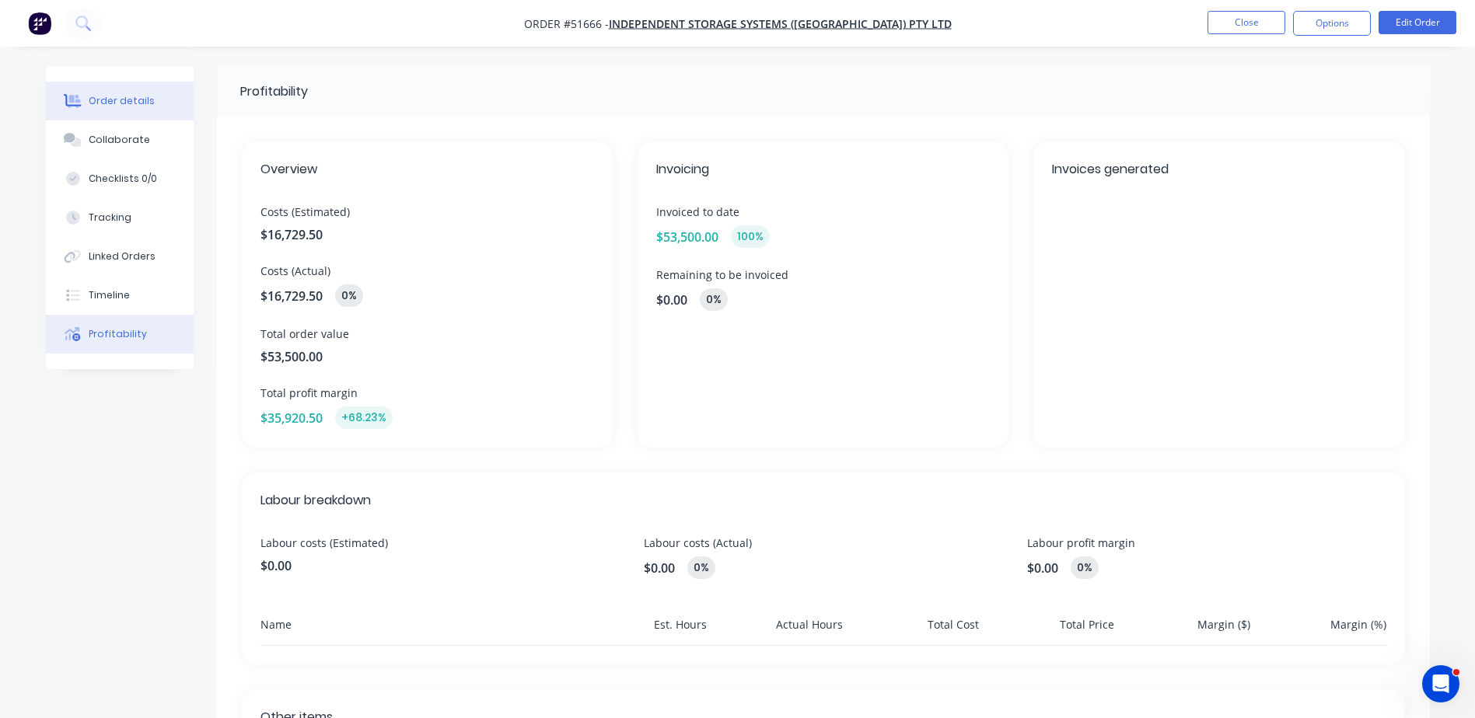
click at [156, 109] on button "Order details" at bounding box center [120, 101] width 148 height 39
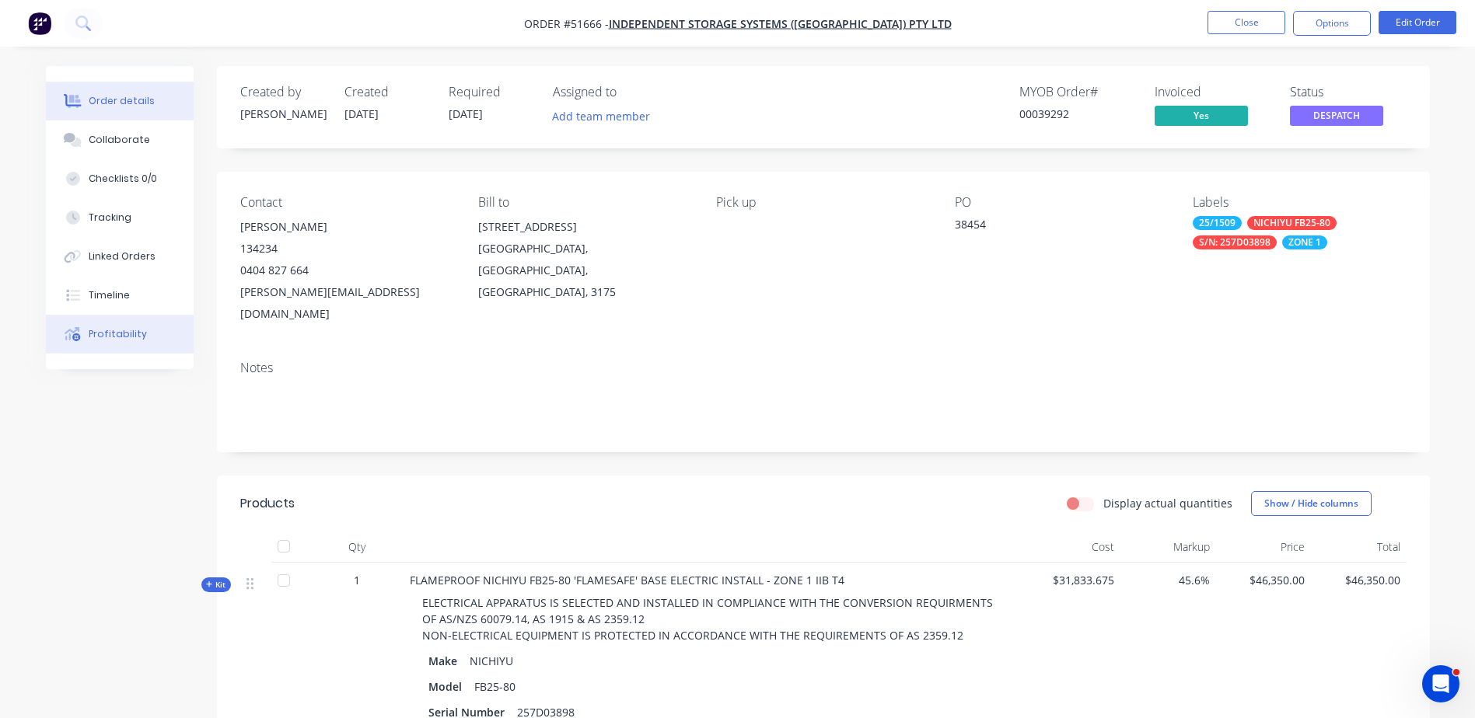
click at [131, 325] on button "Profitability" at bounding box center [120, 334] width 148 height 39
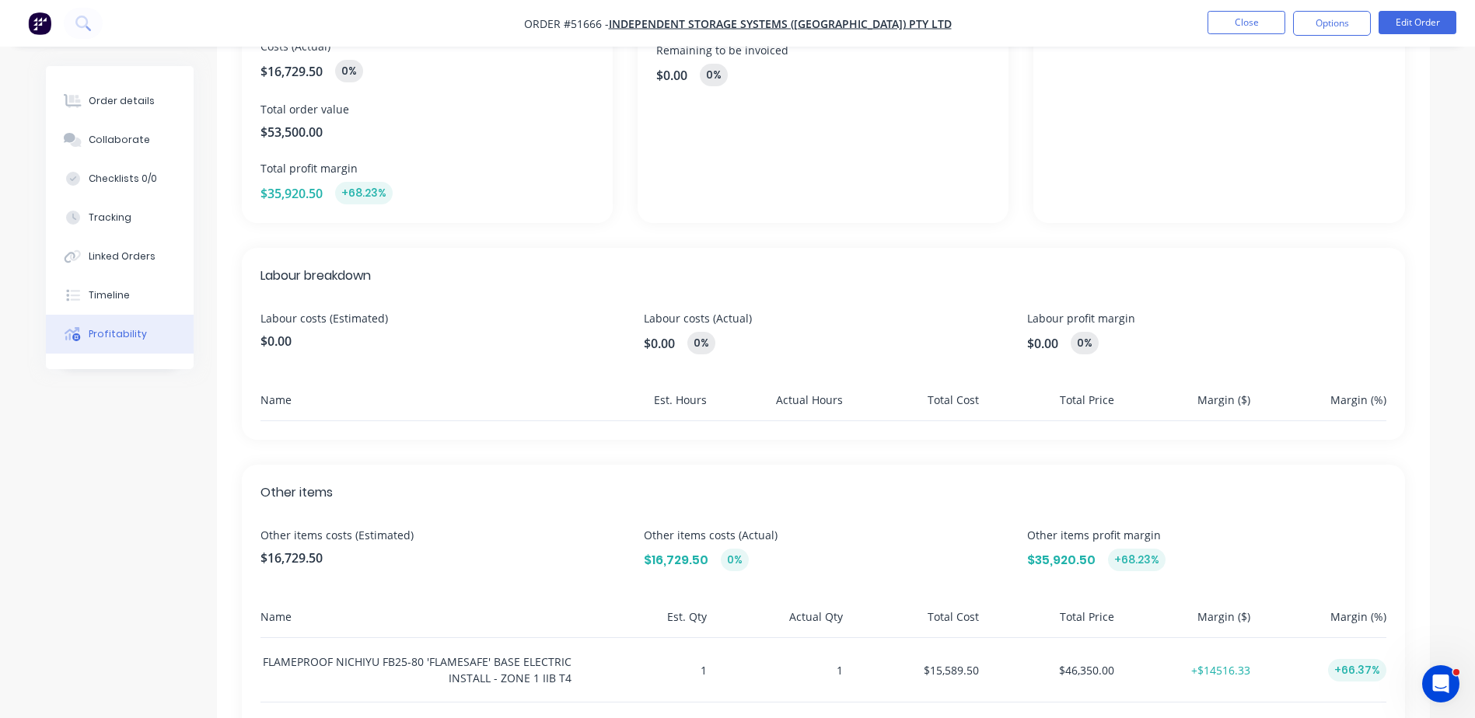
scroll to position [233, 0]
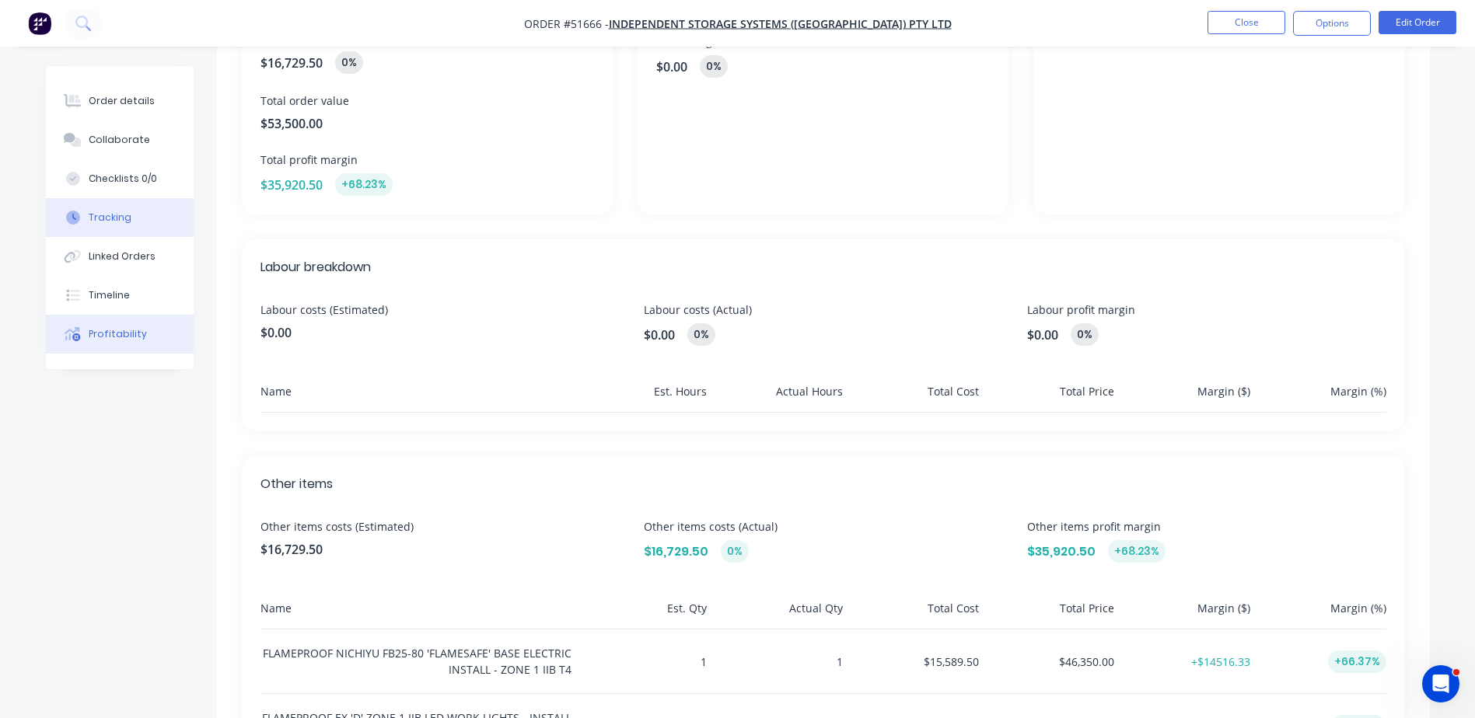
click at [117, 227] on button "Tracking" at bounding box center [120, 217] width 148 height 39
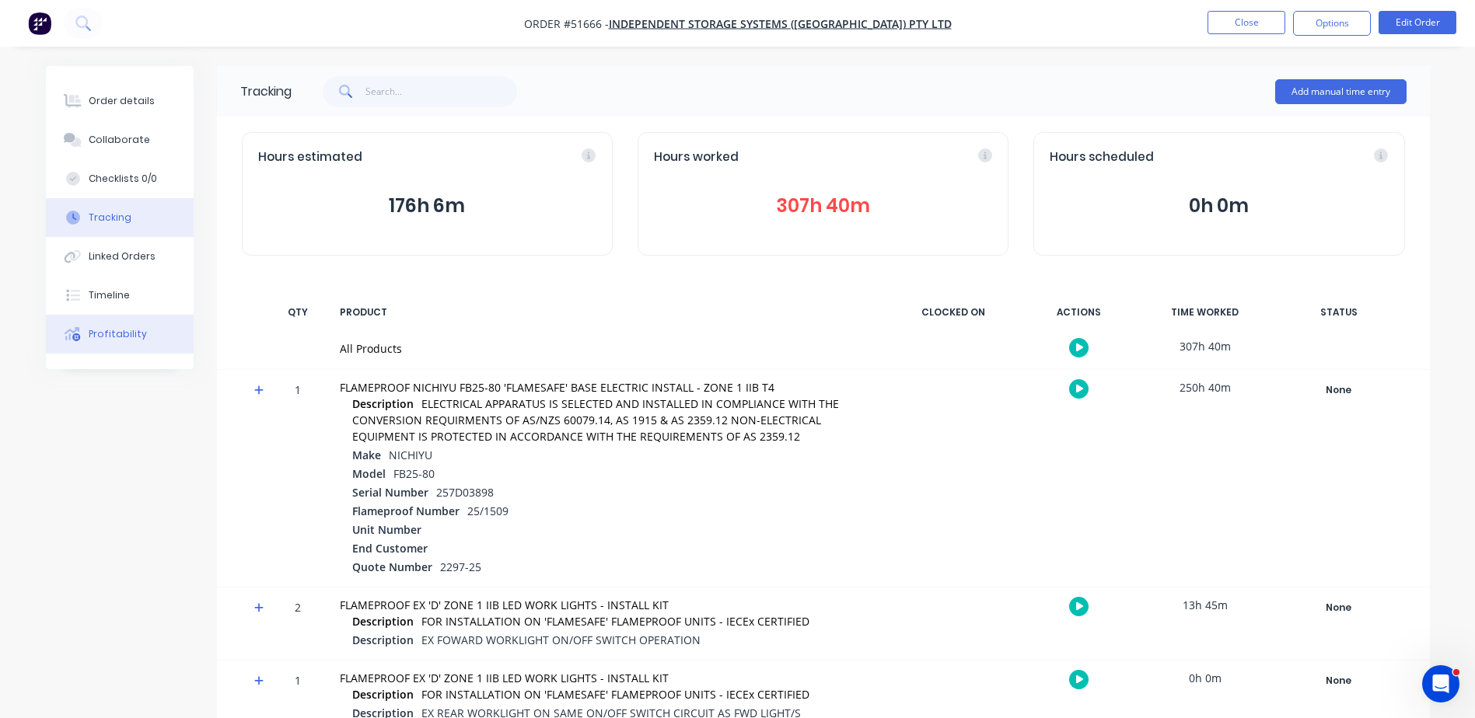
click at [105, 330] on div "Profitability" at bounding box center [118, 334] width 58 height 14
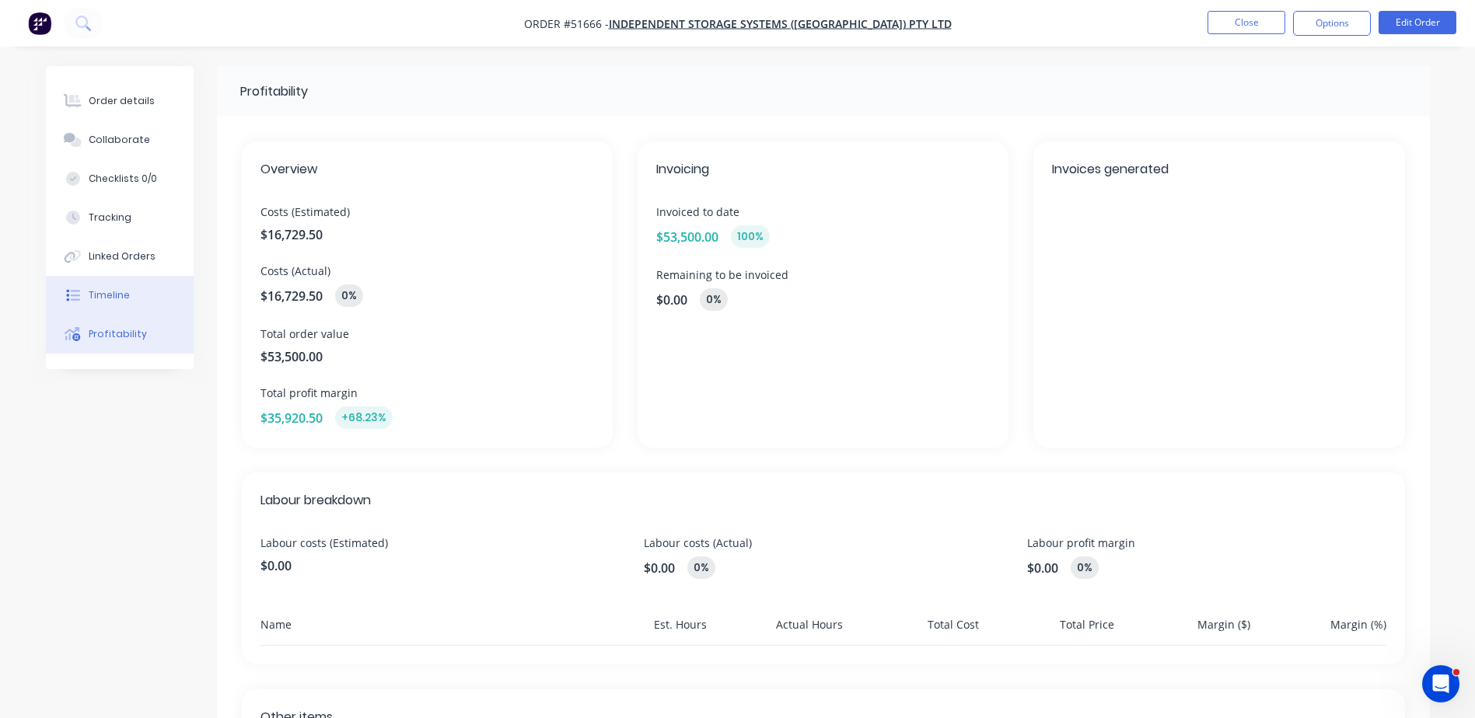
click at [141, 284] on button "Timeline" at bounding box center [120, 295] width 148 height 39
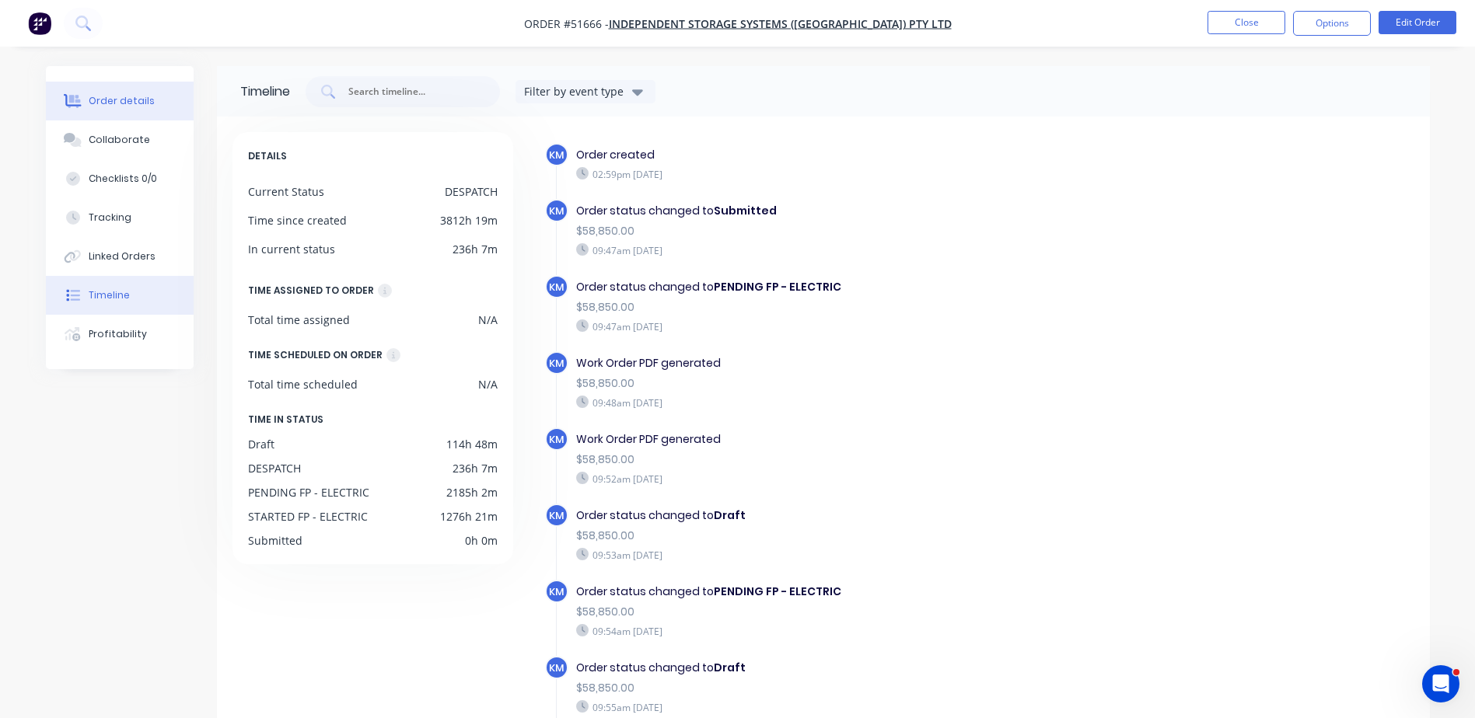
click at [178, 103] on button "Order details" at bounding box center [120, 101] width 148 height 39
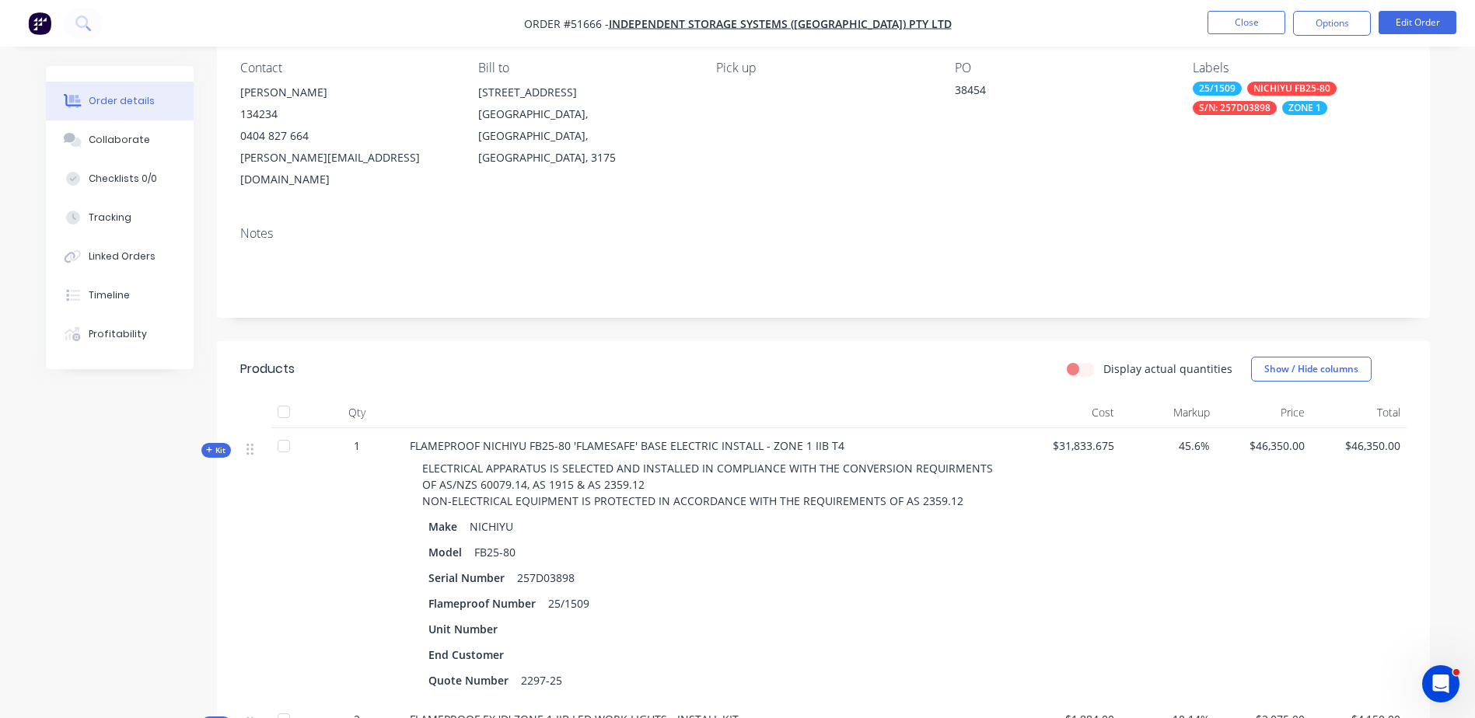
scroll to position [155, 0]
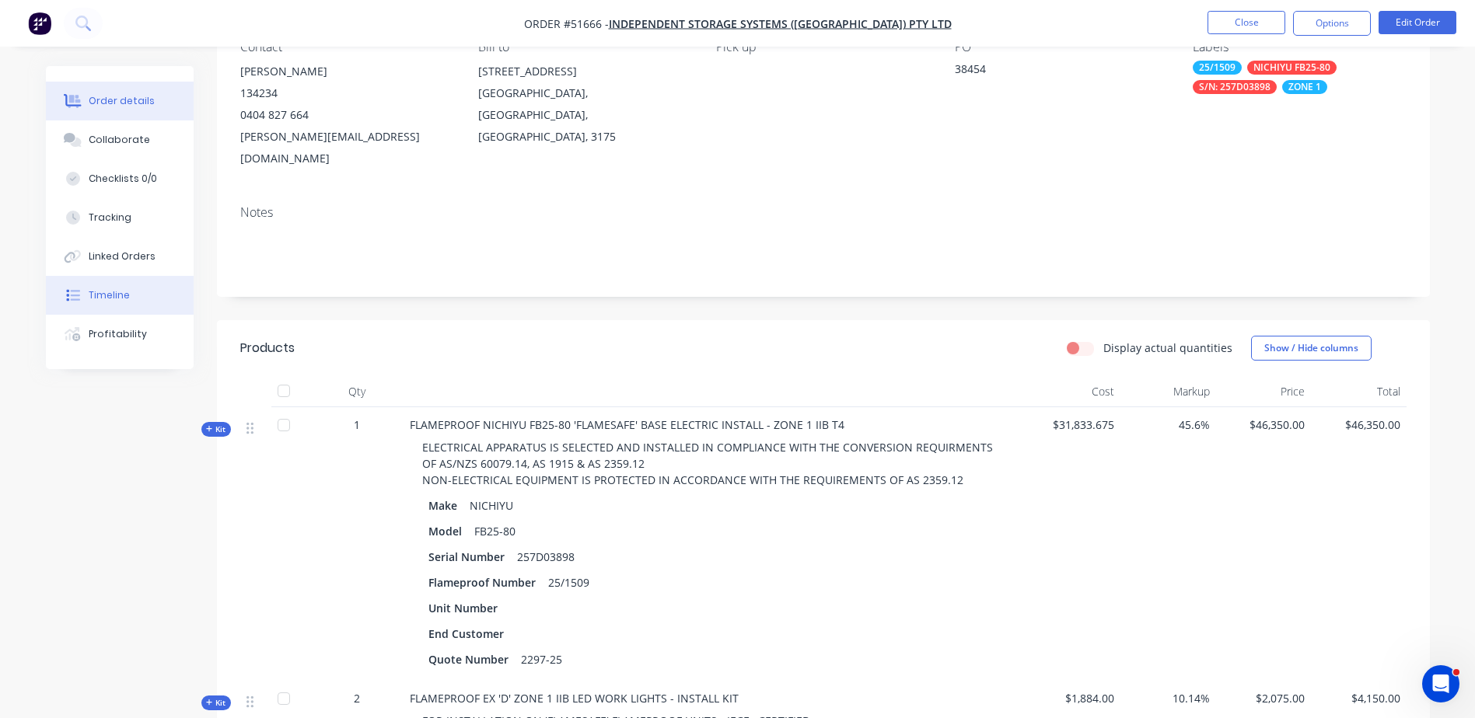
click at [154, 297] on button "Timeline" at bounding box center [120, 295] width 148 height 39
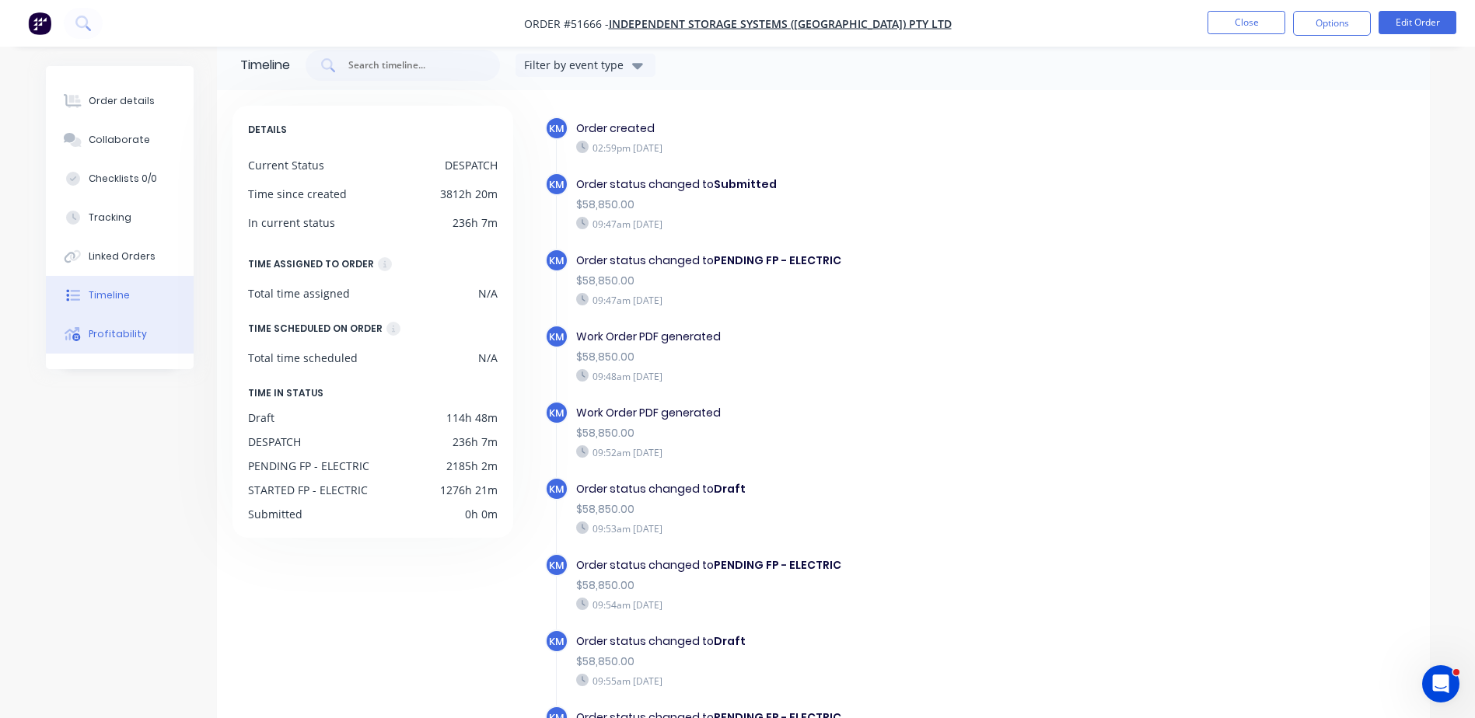
scroll to position [120, 0]
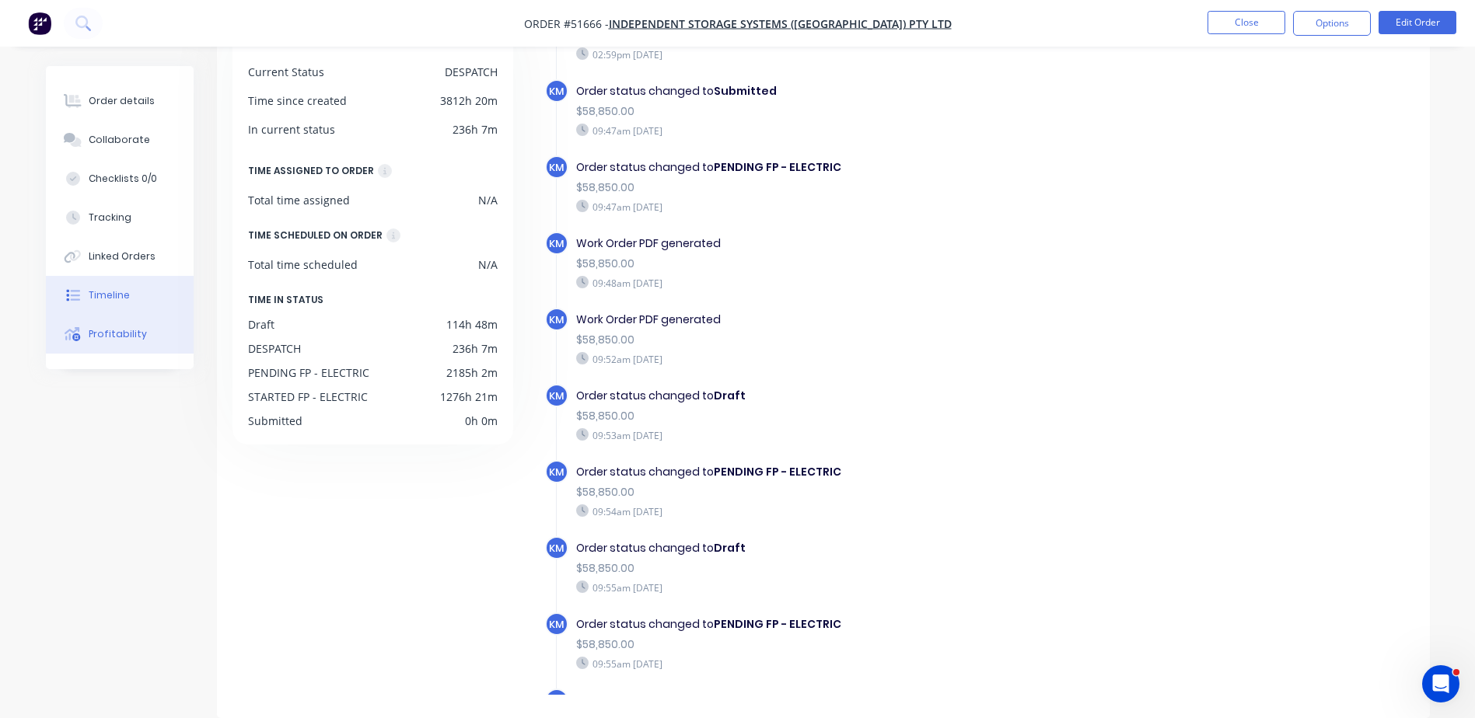
click at [152, 316] on button "Profitability" at bounding box center [120, 334] width 148 height 39
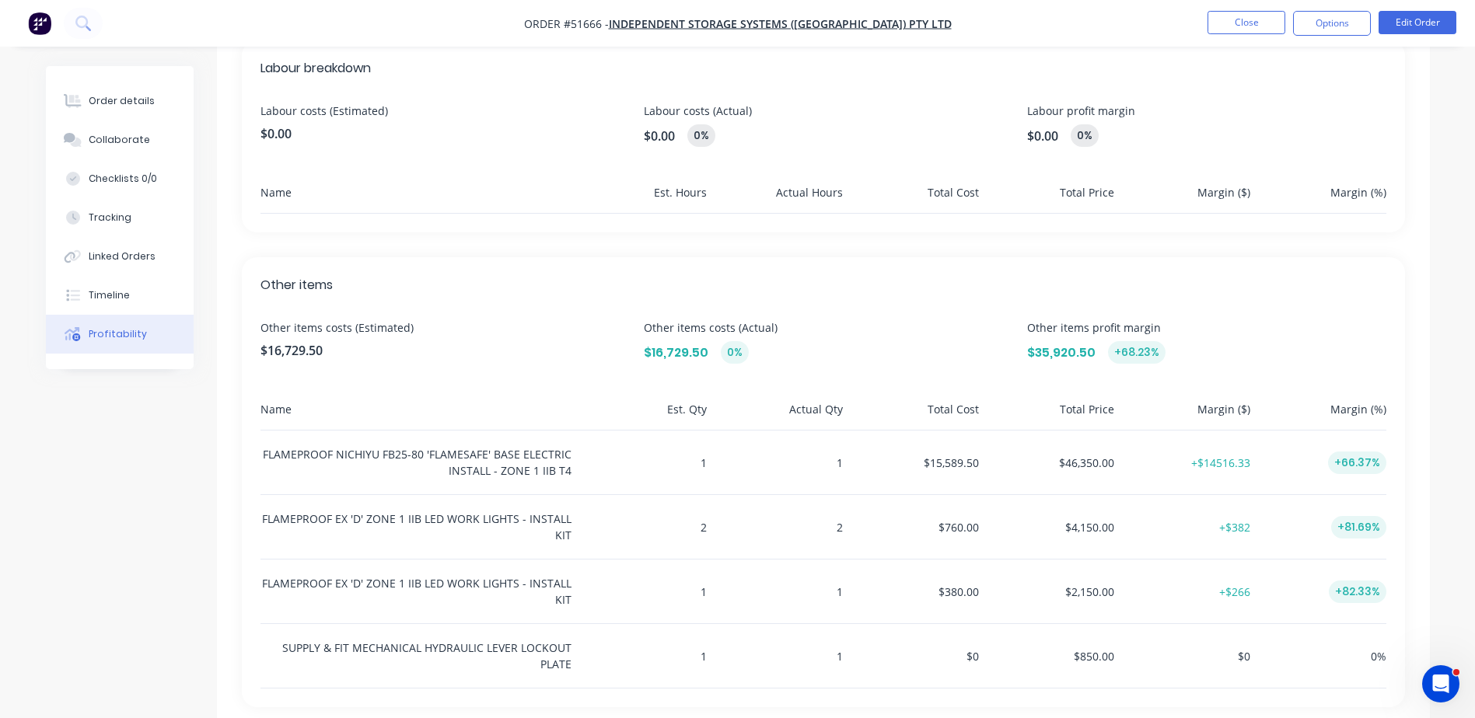
scroll to position [471, 0]
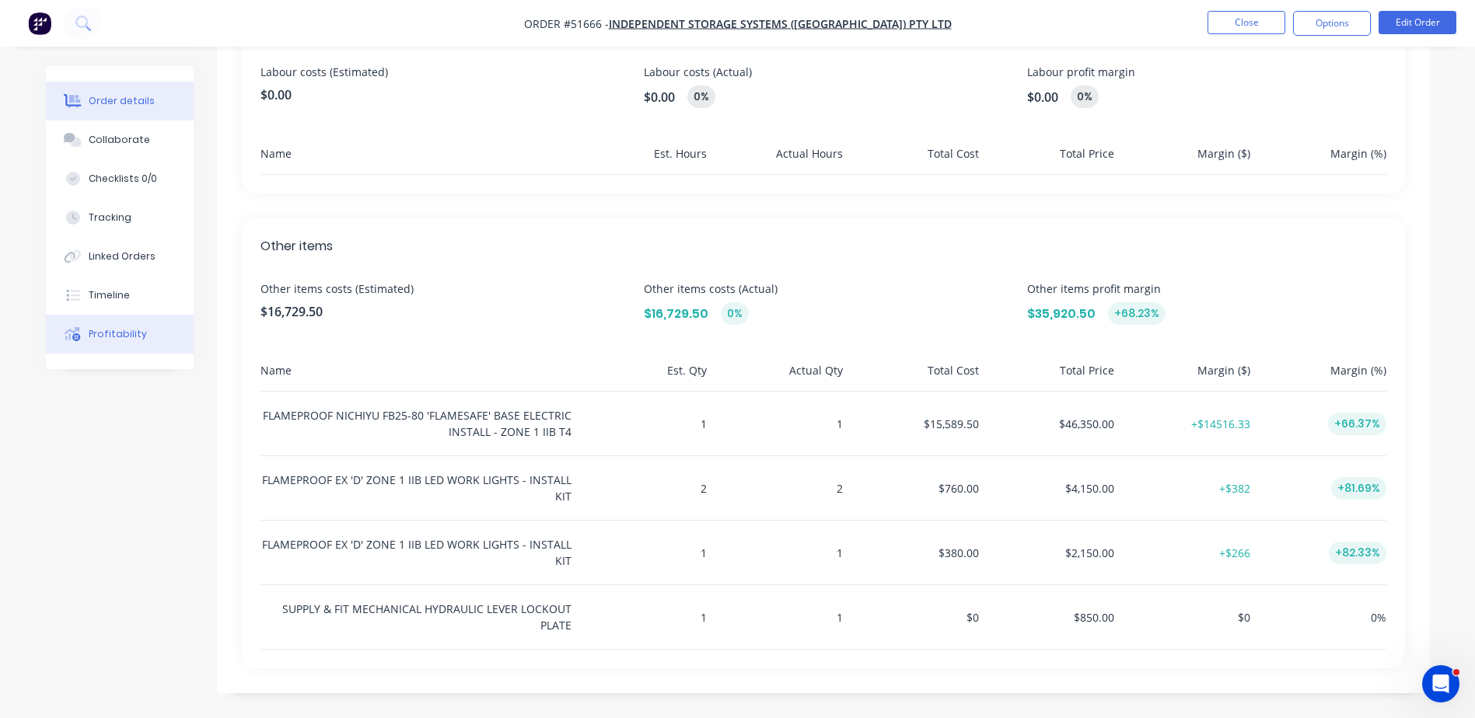
click at [159, 88] on button "Order details" at bounding box center [120, 101] width 148 height 39
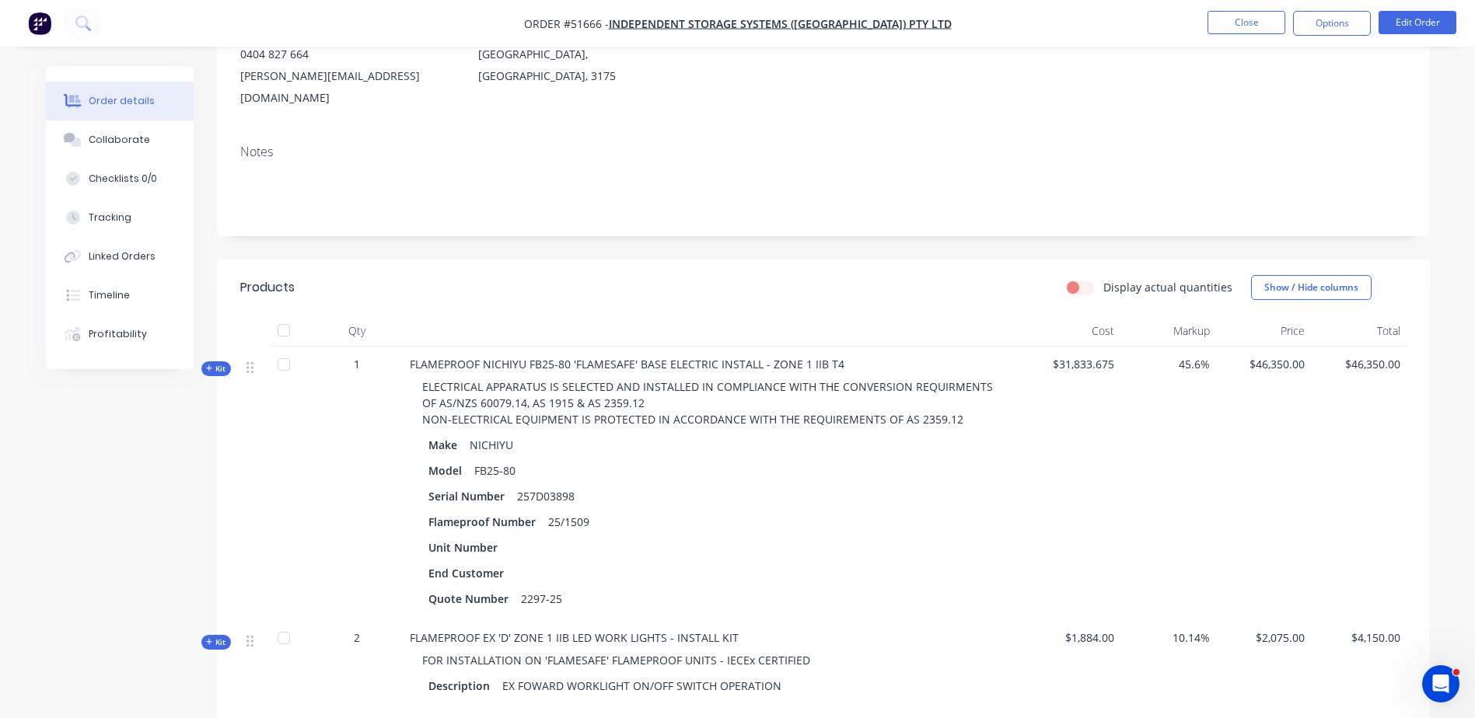
scroll to position [233, 0]
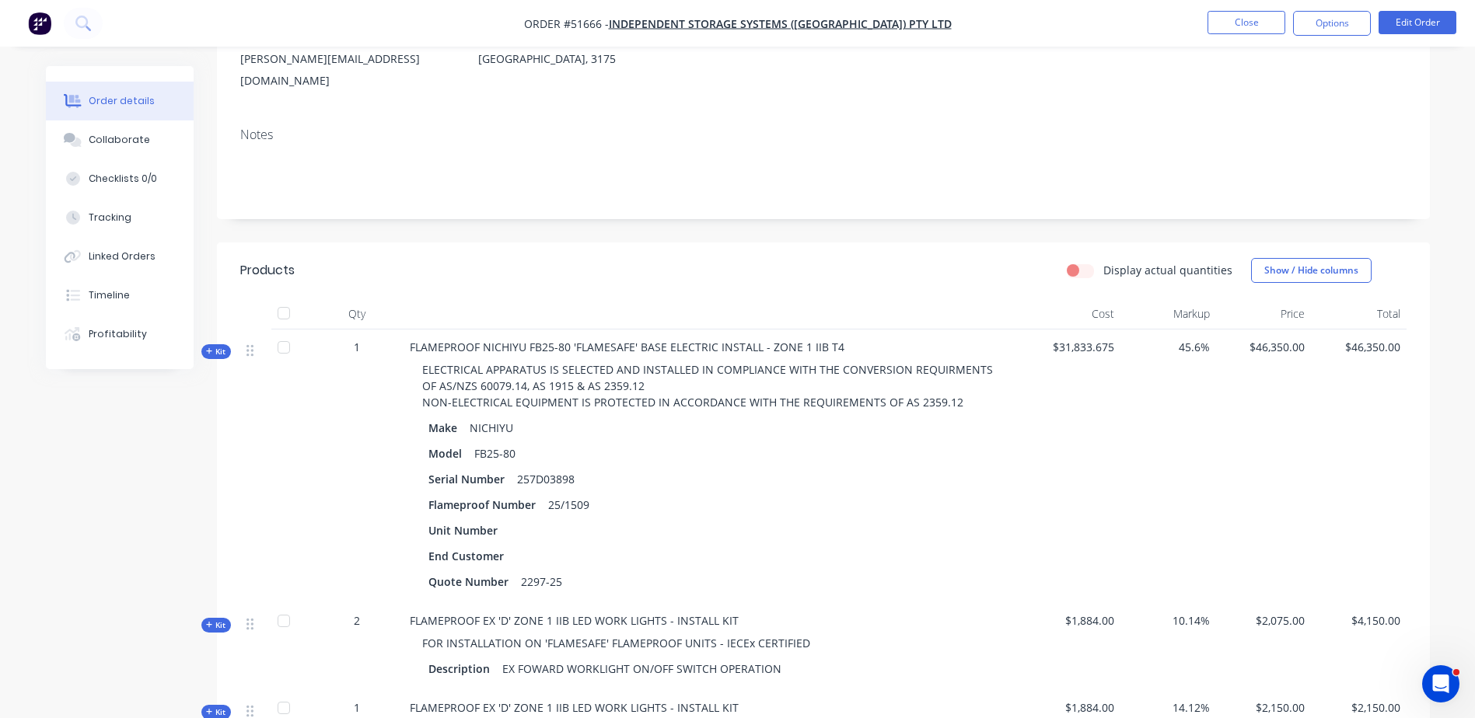
click at [222, 346] on span "Kit" at bounding box center [216, 352] width 20 height 12
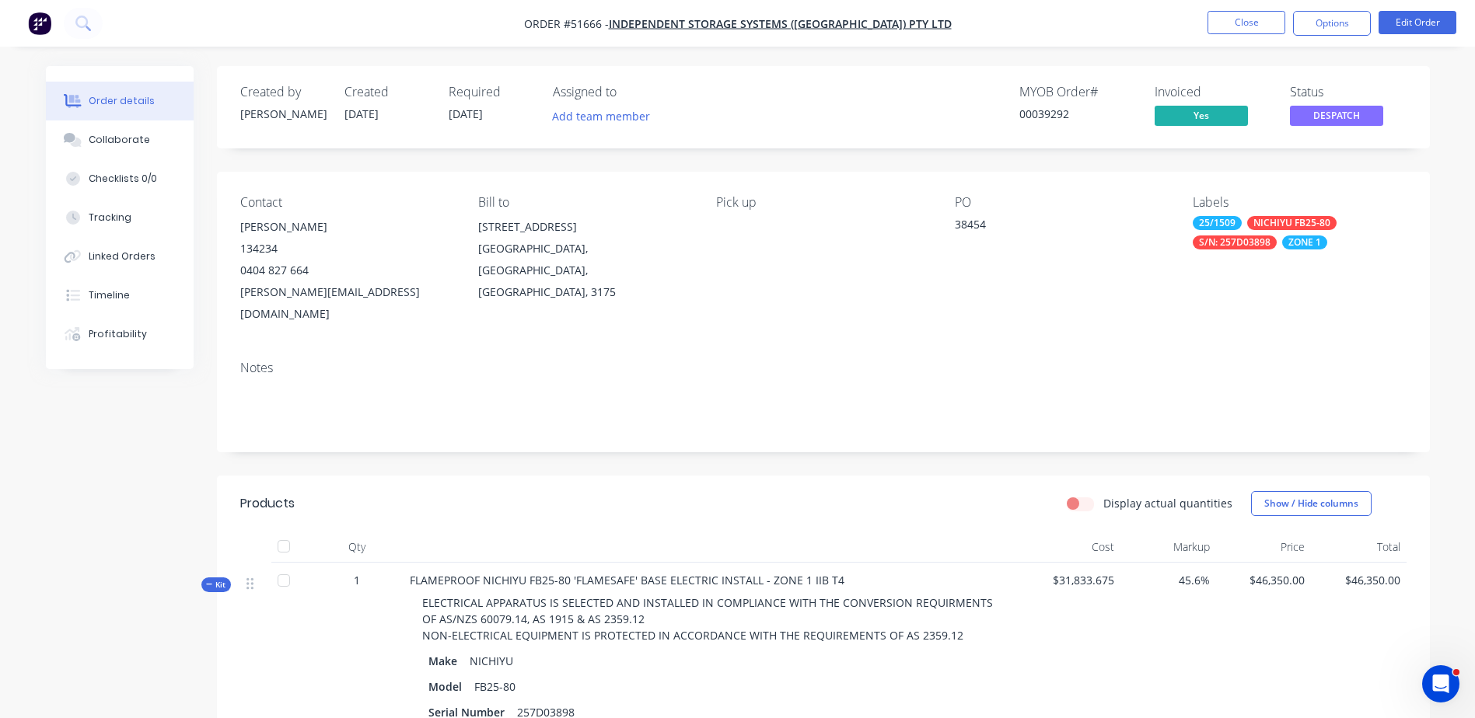
scroll to position [155, 0]
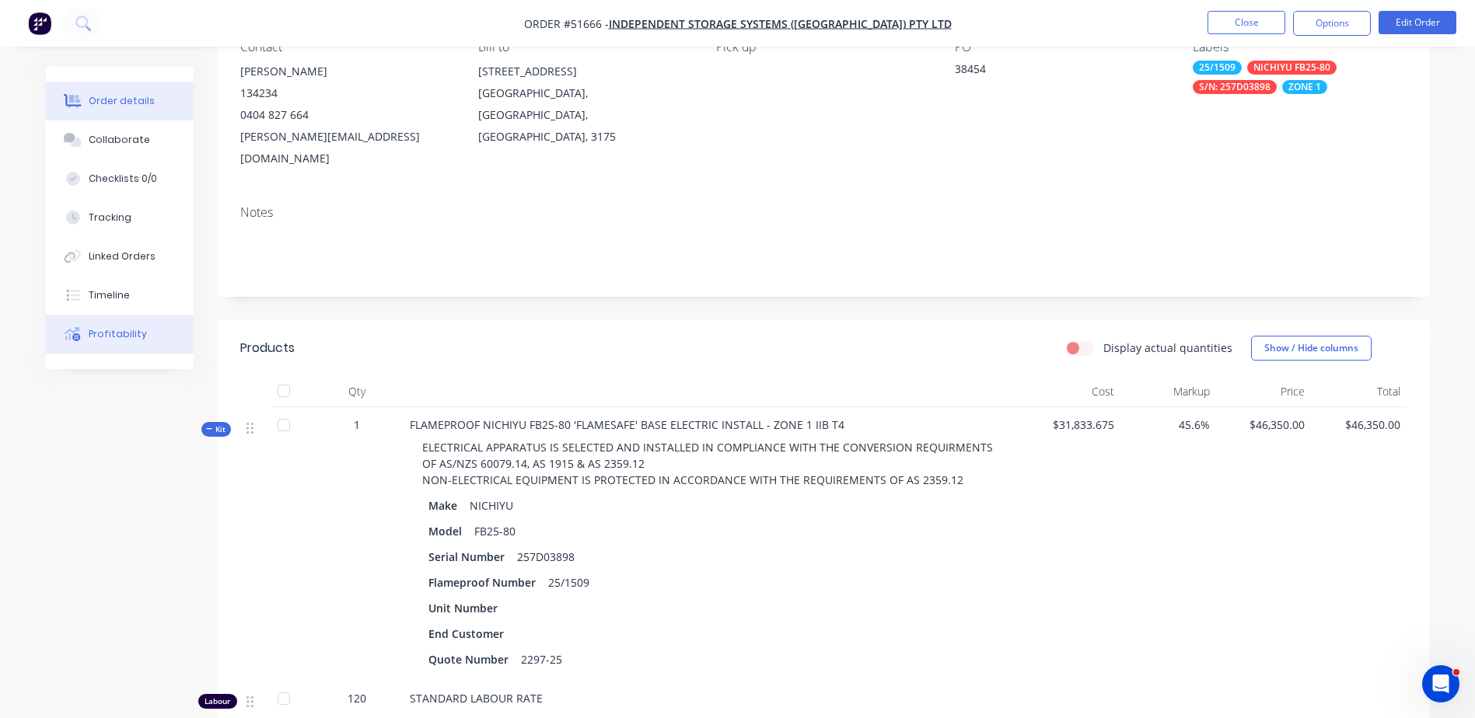
click at [152, 326] on button "Profitability" at bounding box center [120, 334] width 148 height 39
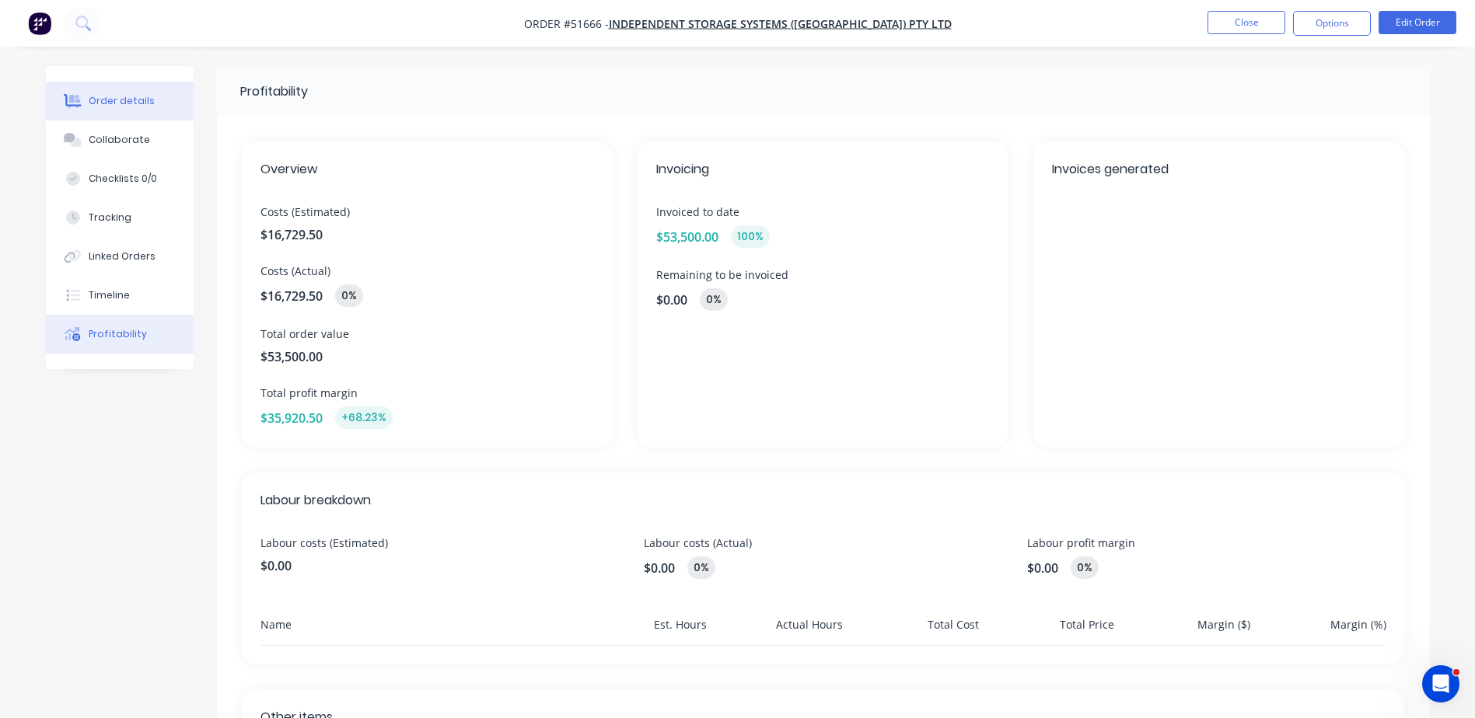
click at [131, 87] on button "Order details" at bounding box center [120, 101] width 148 height 39
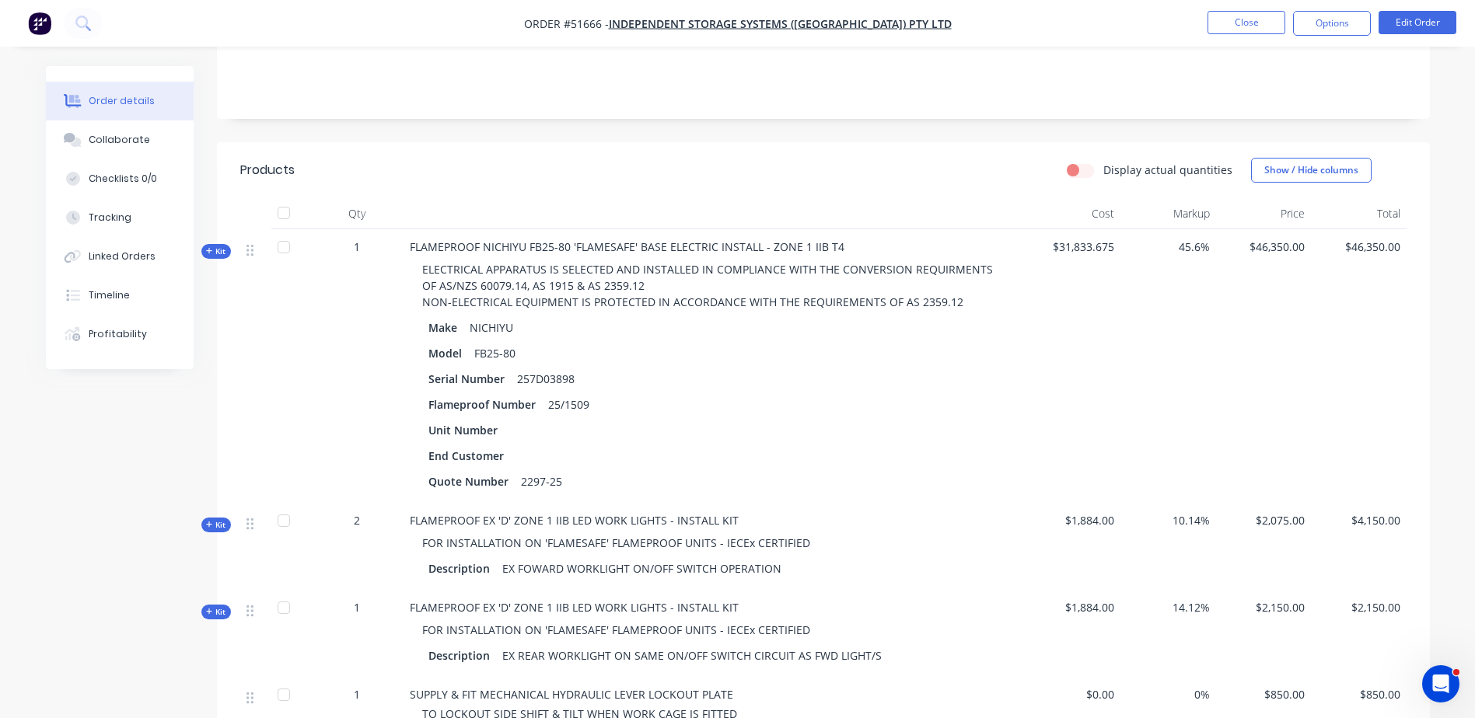
scroll to position [311, 0]
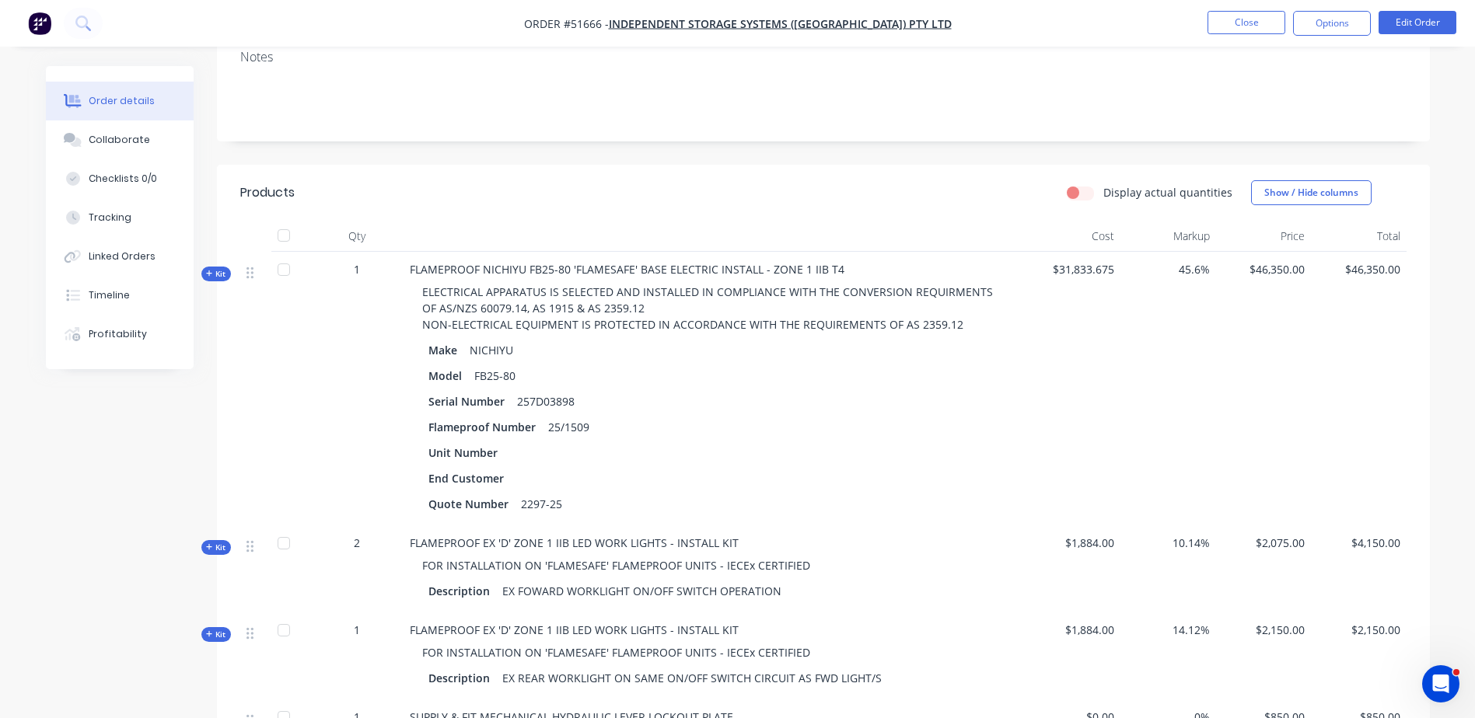
click at [214, 268] on span "Kit" at bounding box center [216, 274] width 20 height 12
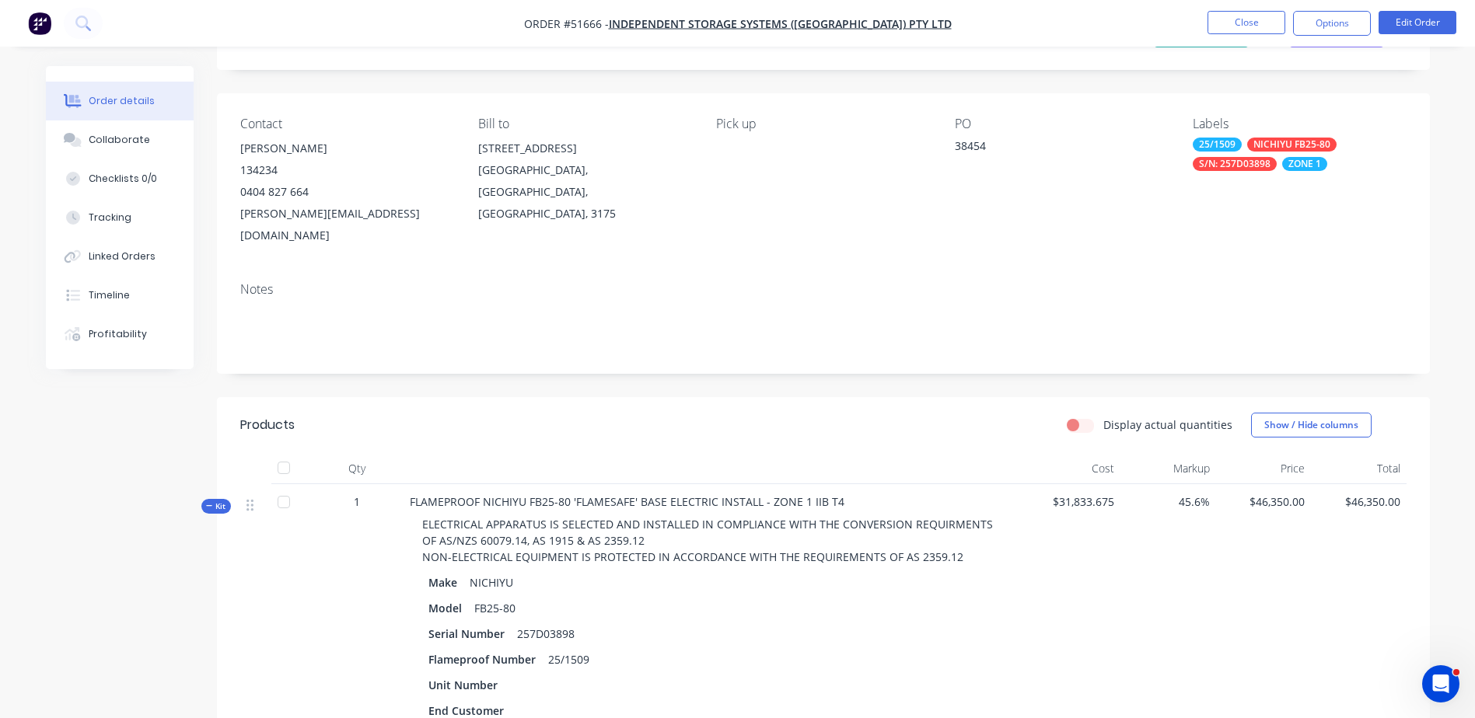
scroll to position [78, 0]
click at [117, 225] on button "Tracking" at bounding box center [120, 217] width 148 height 39
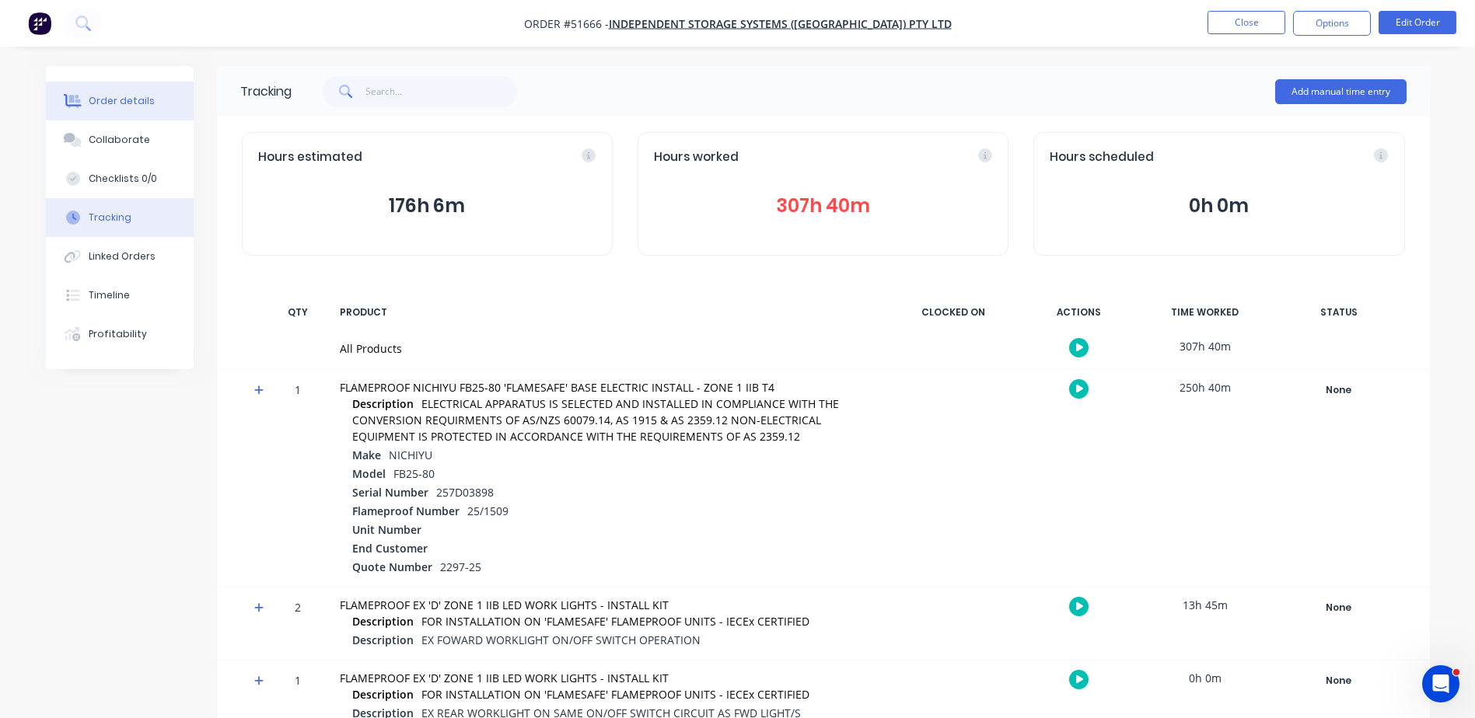
click at [159, 109] on button "Order details" at bounding box center [120, 101] width 148 height 39
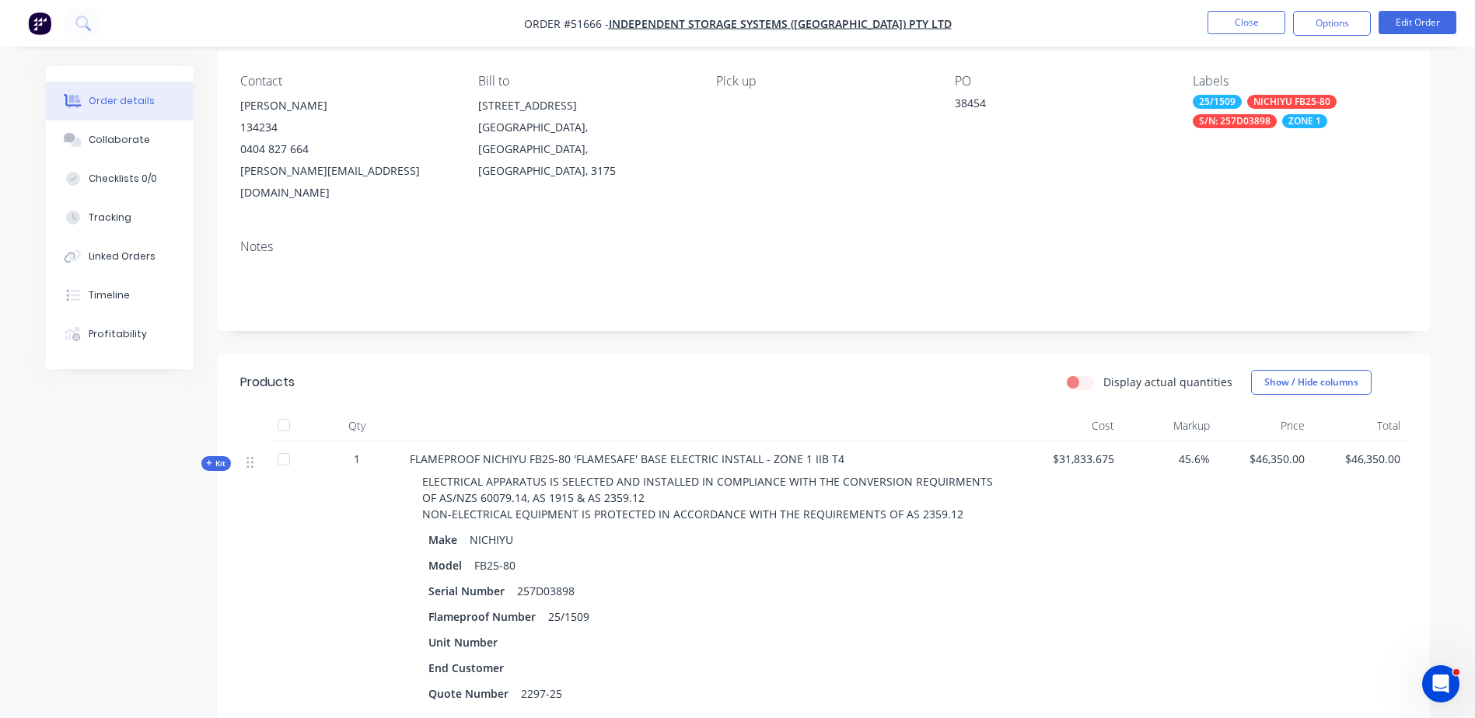
scroll to position [311, 0]
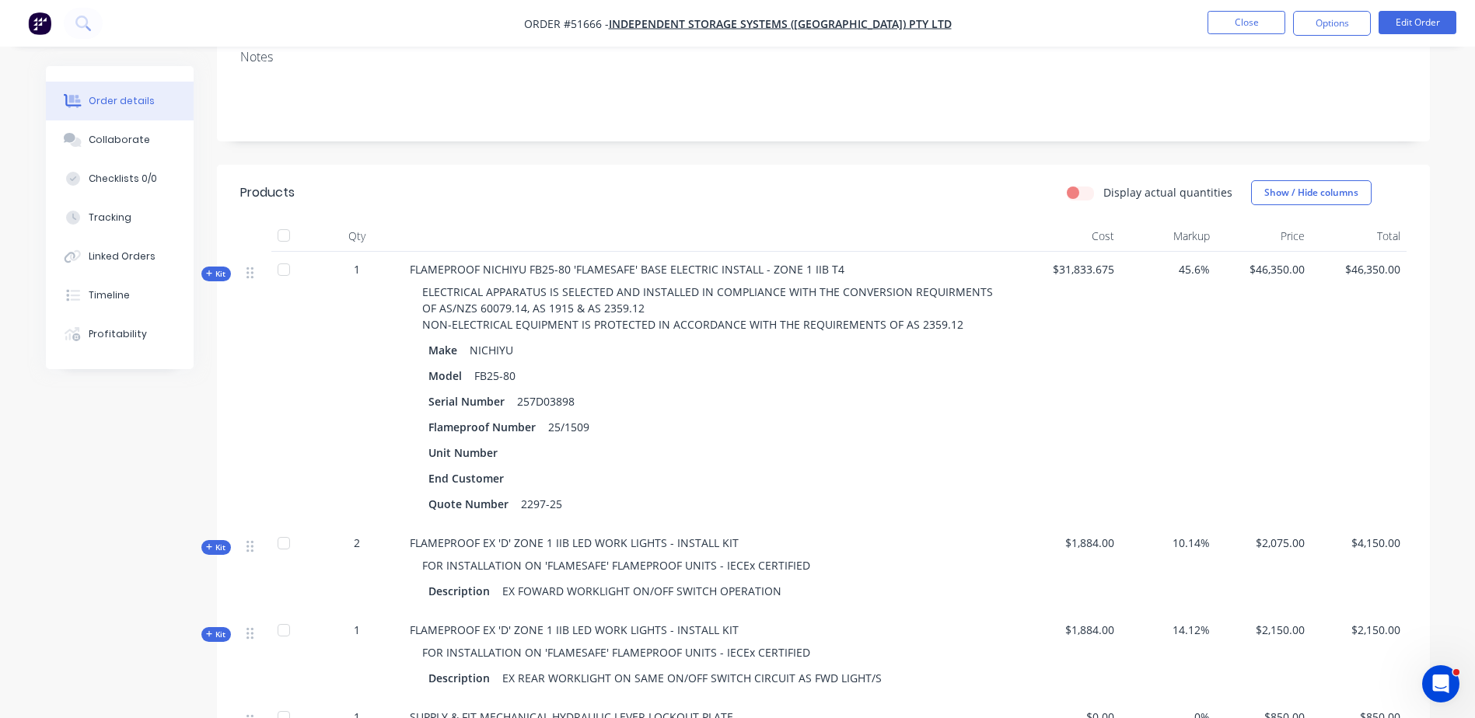
click at [220, 268] on span "Kit" at bounding box center [216, 274] width 20 height 12
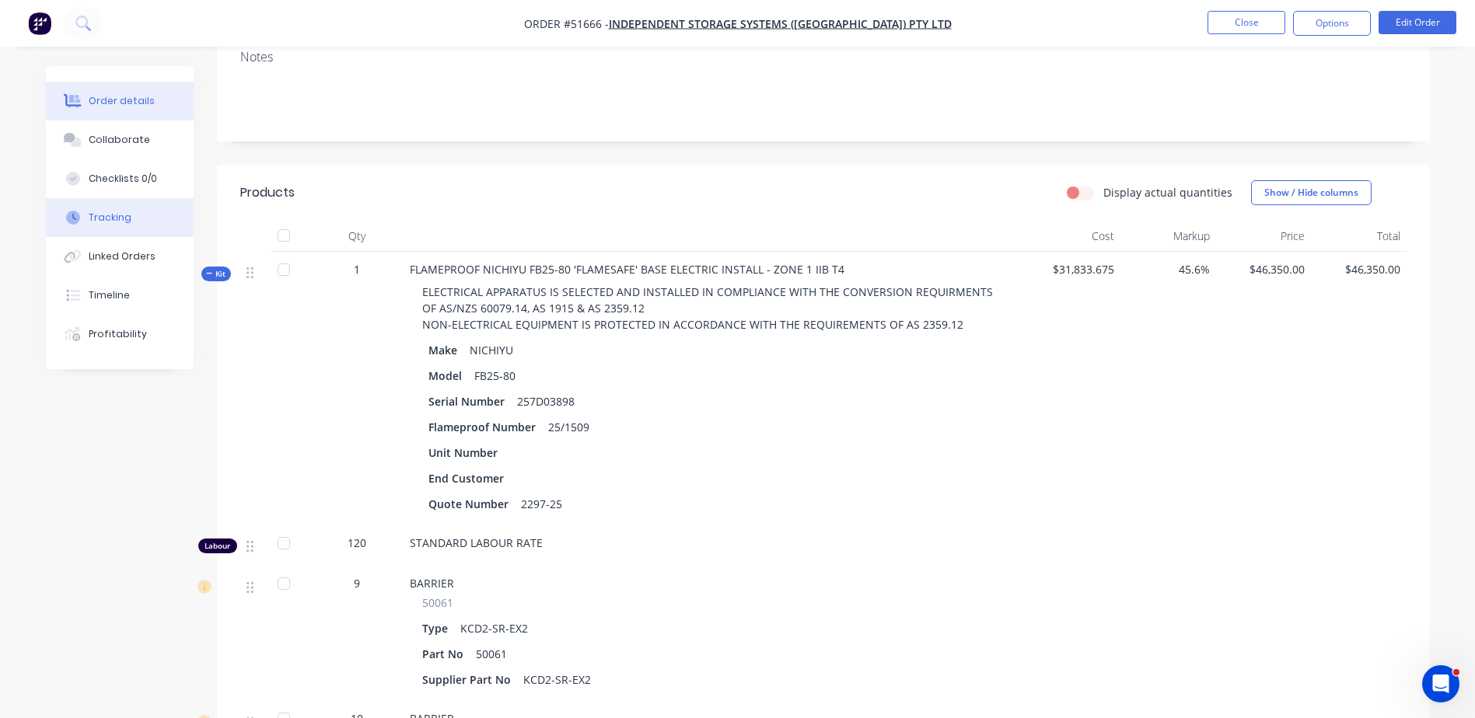
click at [120, 211] on div "Tracking" at bounding box center [110, 218] width 43 height 14
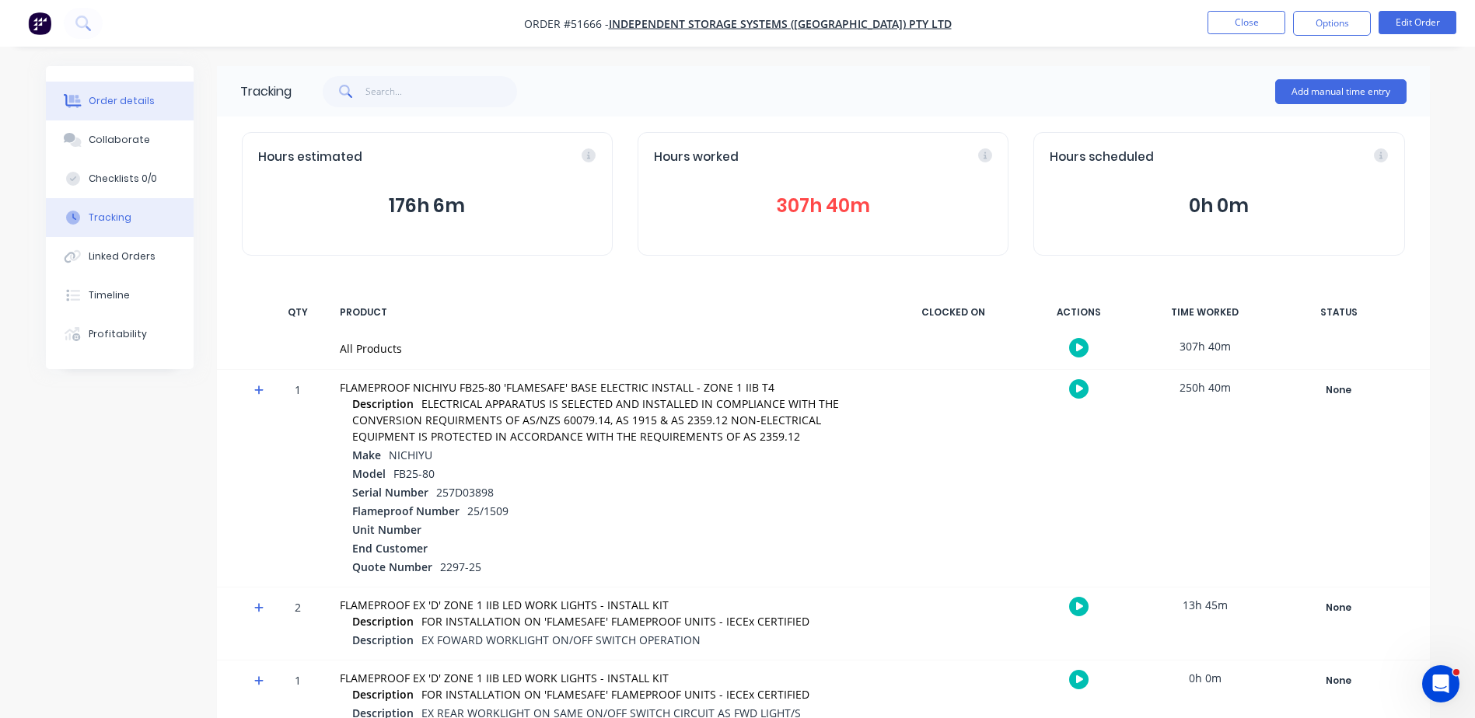
click at [129, 103] on div "Order details" at bounding box center [122, 101] width 66 height 14
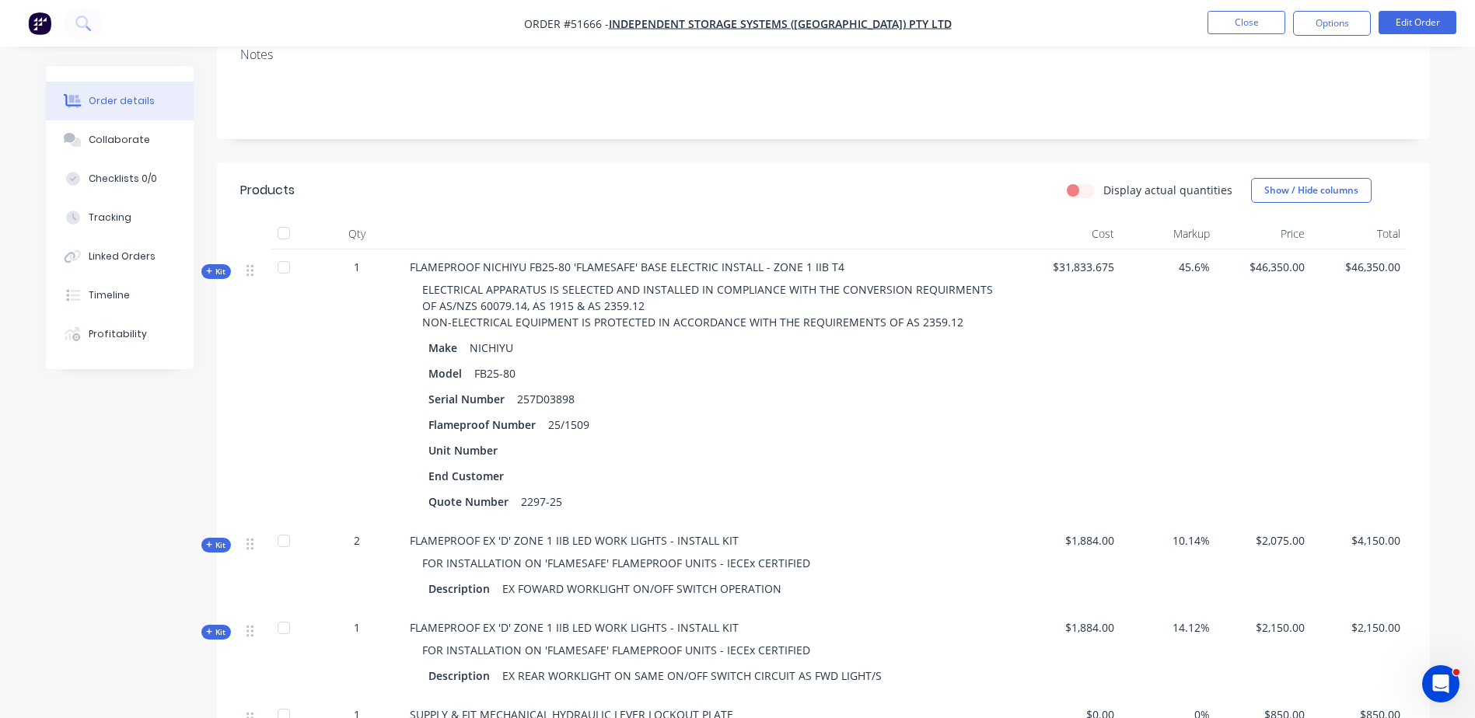
scroll to position [78, 0]
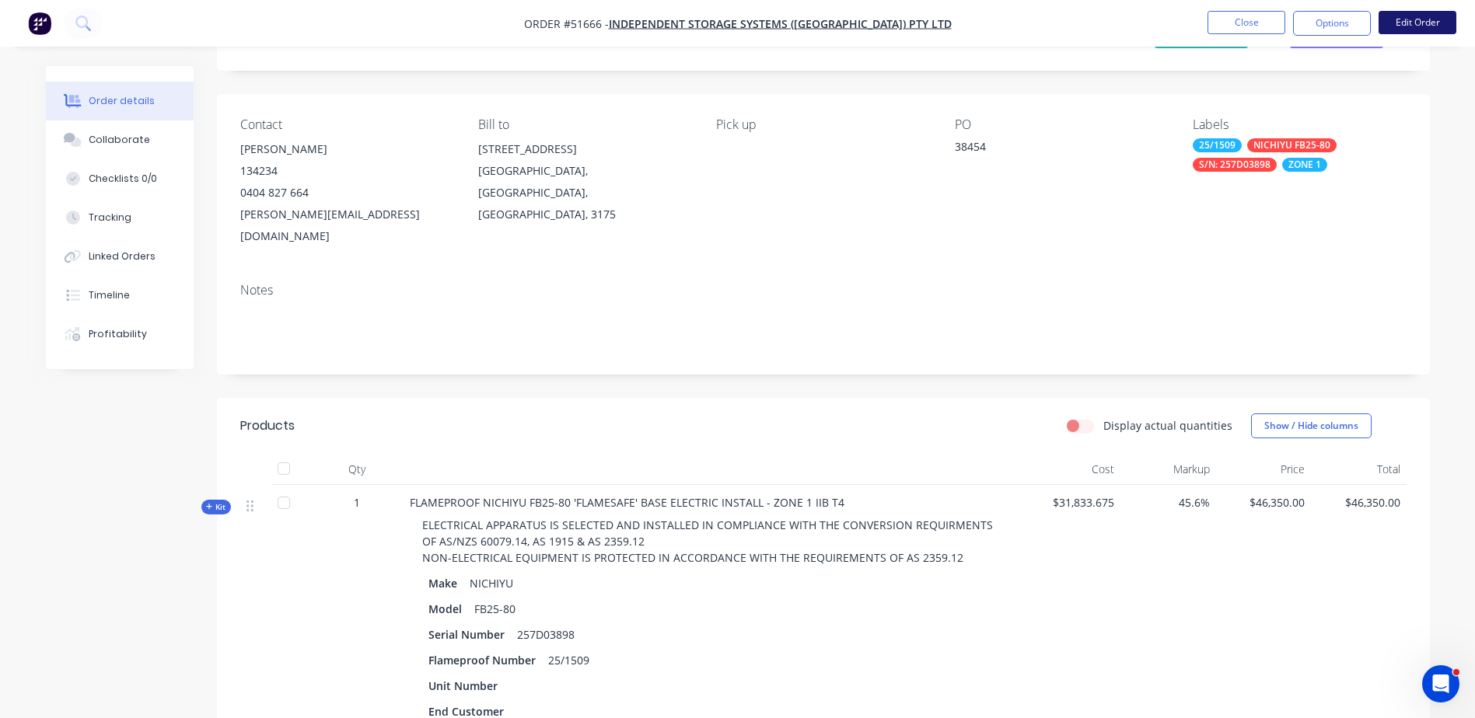
click at [1402, 21] on button "Edit Order" at bounding box center [1417, 22] width 78 height 23
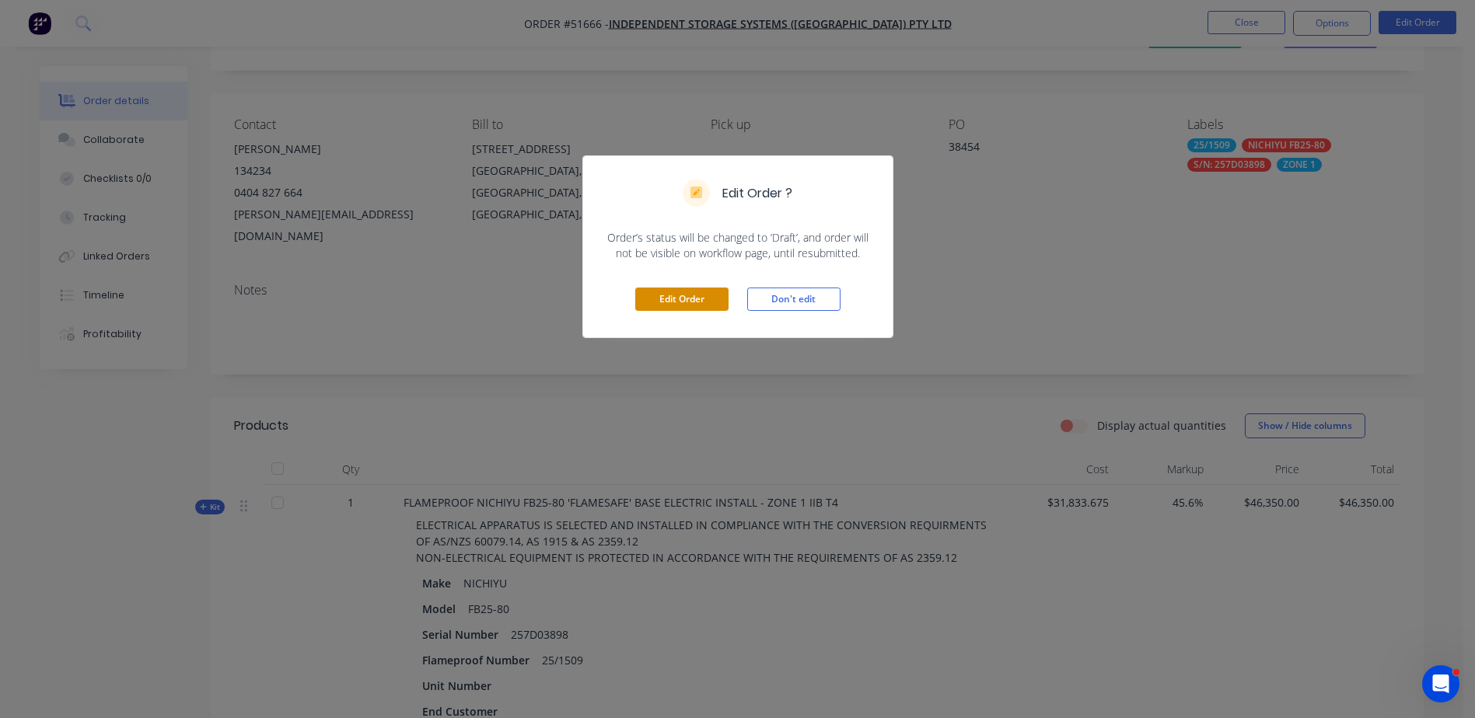
click at [684, 292] on button "Edit Order" at bounding box center [681, 299] width 93 height 23
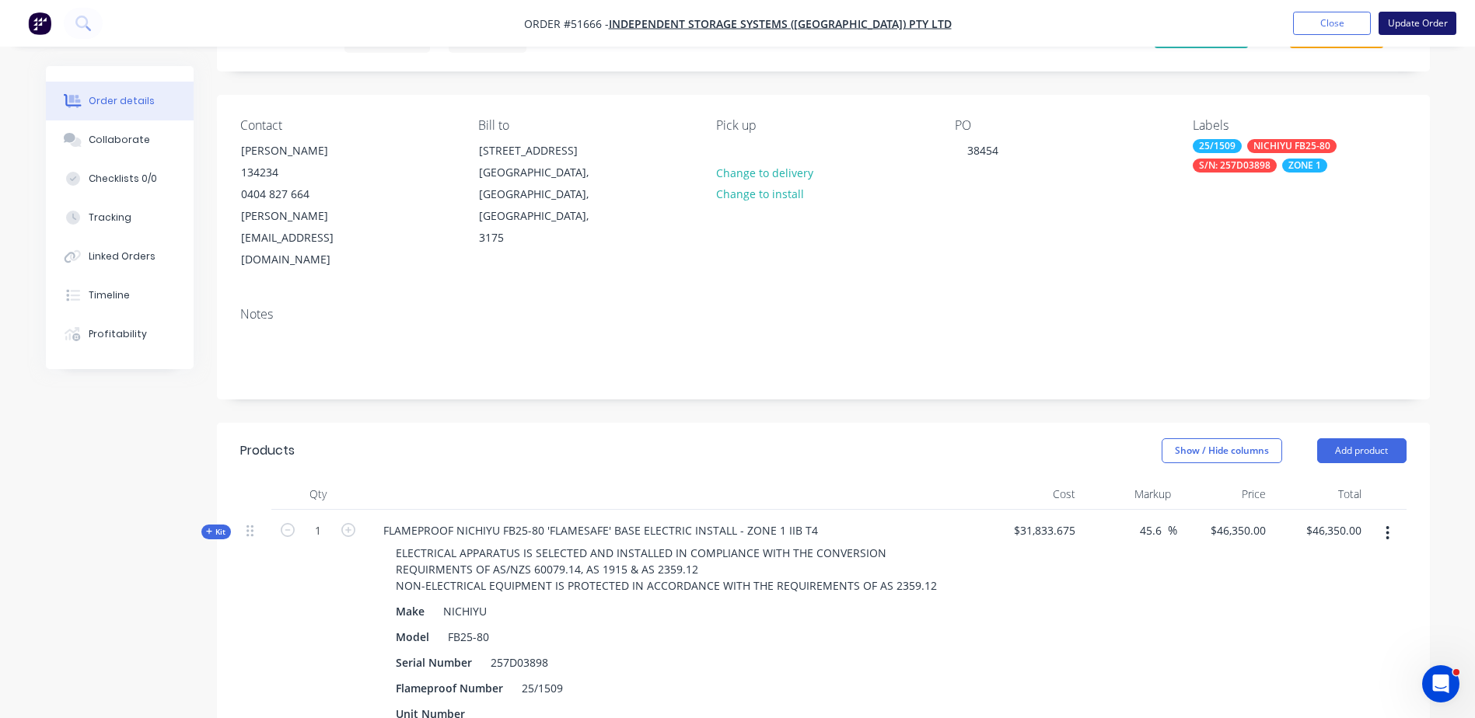
click at [1393, 14] on button "Update Order" at bounding box center [1417, 23] width 78 height 23
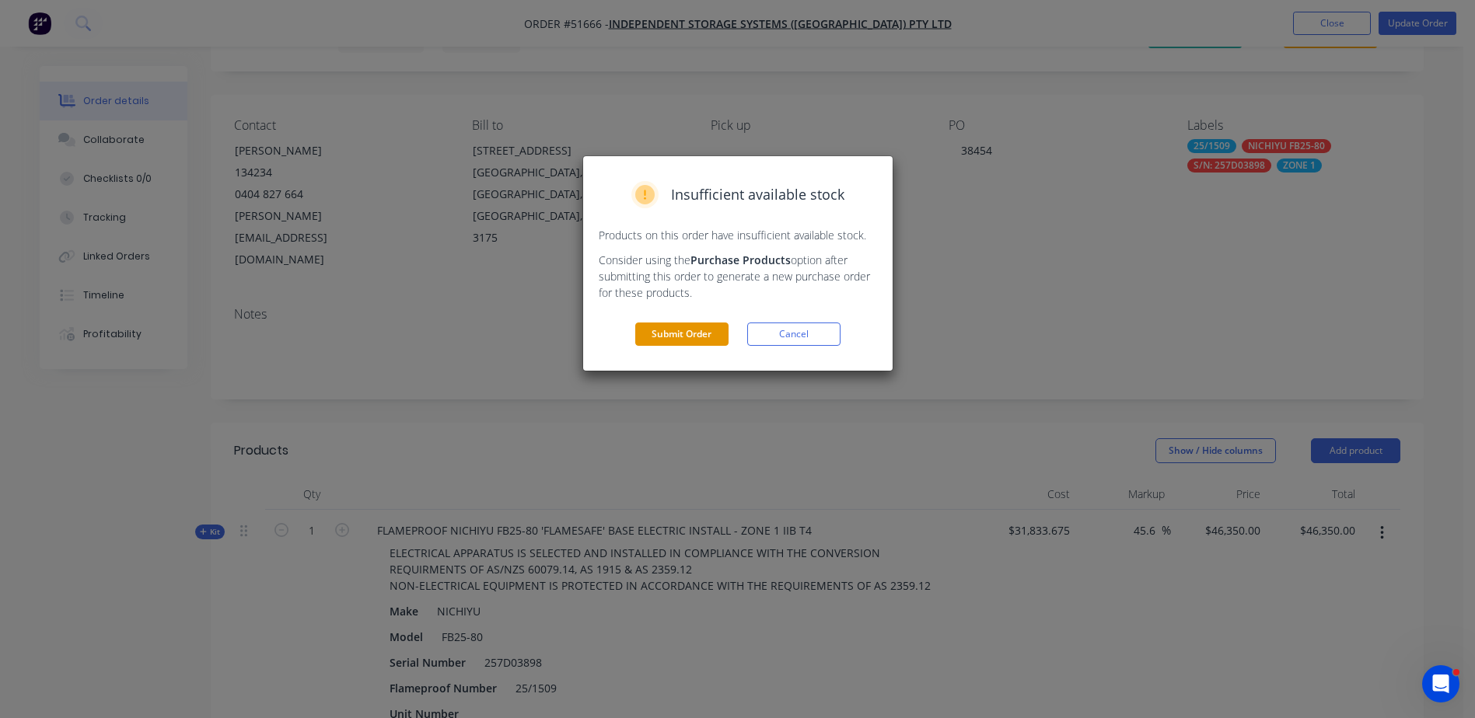
click at [670, 330] on button "Submit Order" at bounding box center [681, 334] width 93 height 23
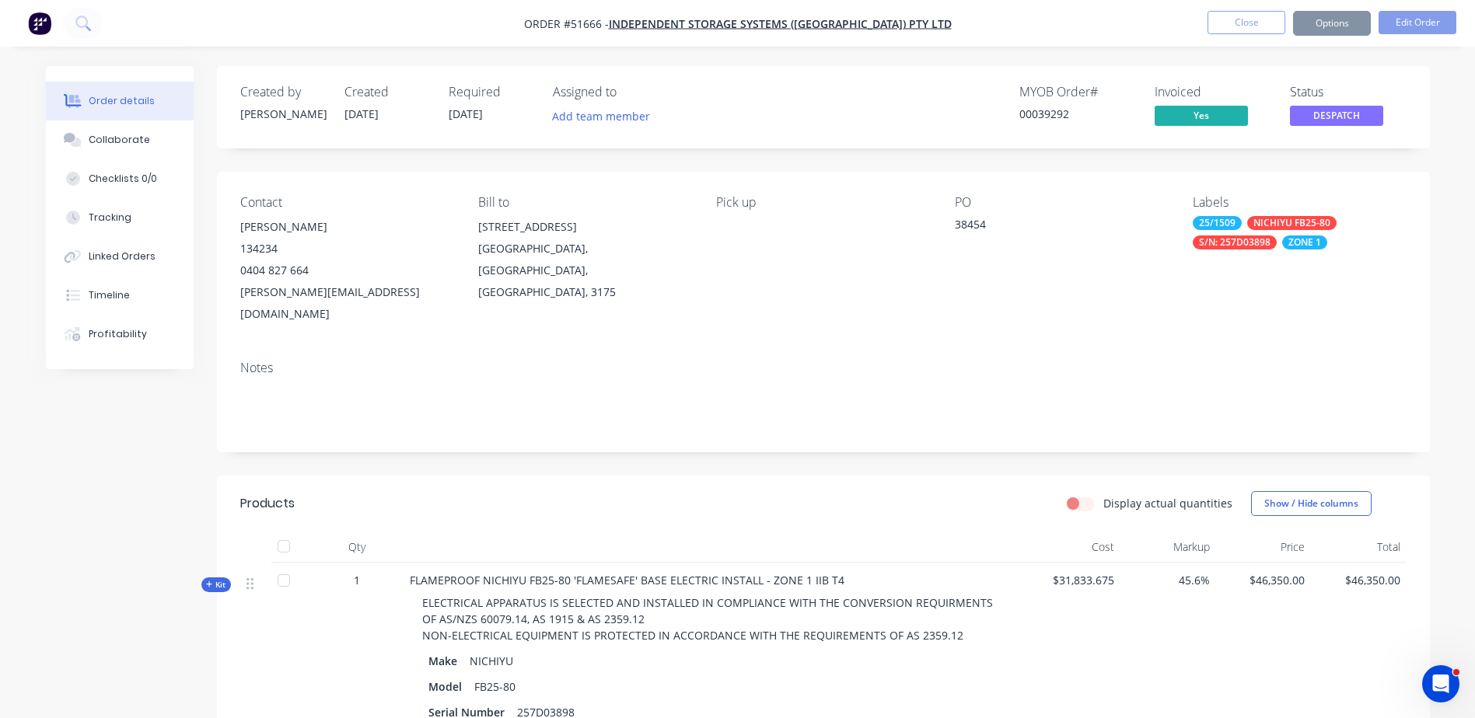
click at [1103, 495] on label "Display actual quantities" at bounding box center [1167, 503] width 129 height 16
click at [1079, 495] on input "Display actual quantities" at bounding box center [1073, 502] width 12 height 15
checkbox input "true"
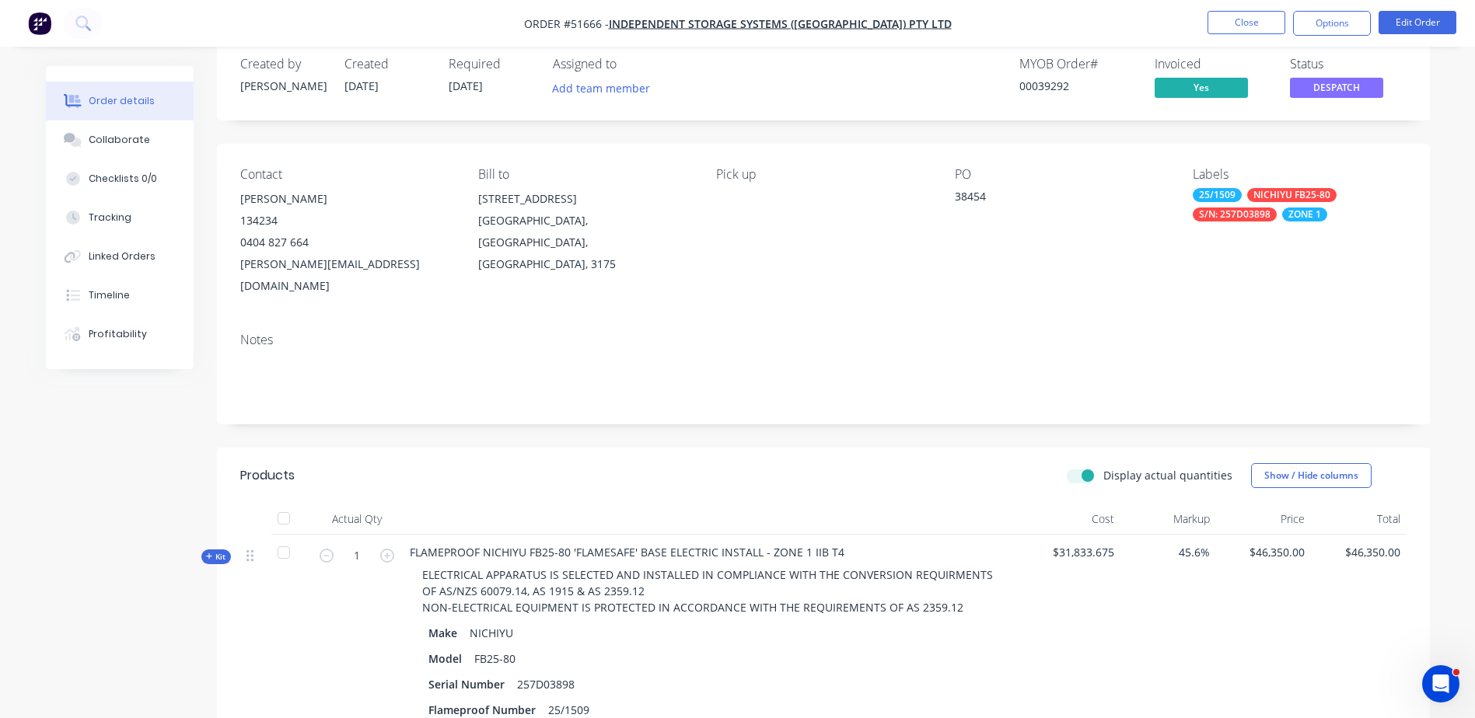
scroll to position [78, 0]
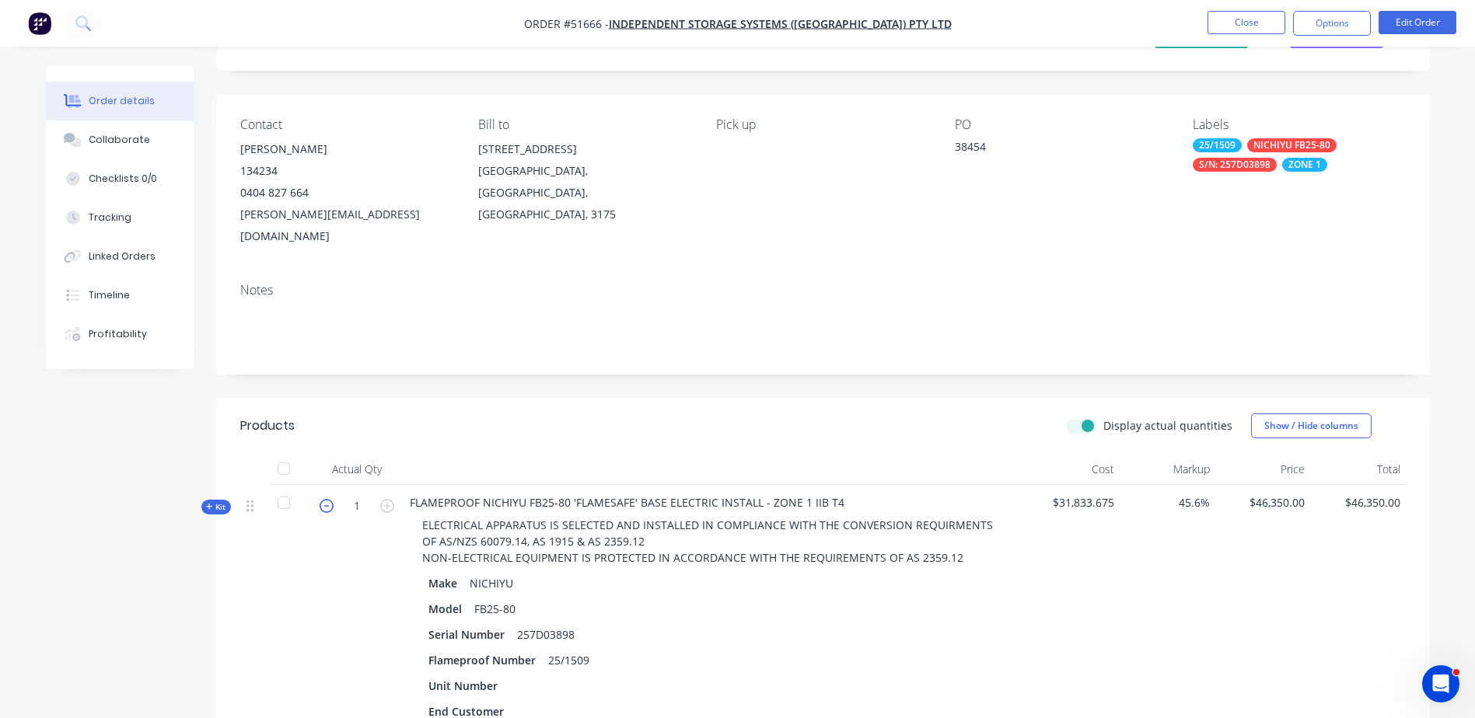
drag, startPoint x: 222, startPoint y: 484, endPoint x: 325, endPoint y: 463, distance: 105.5
click at [222, 501] on span "Kit" at bounding box center [216, 507] width 20 height 12
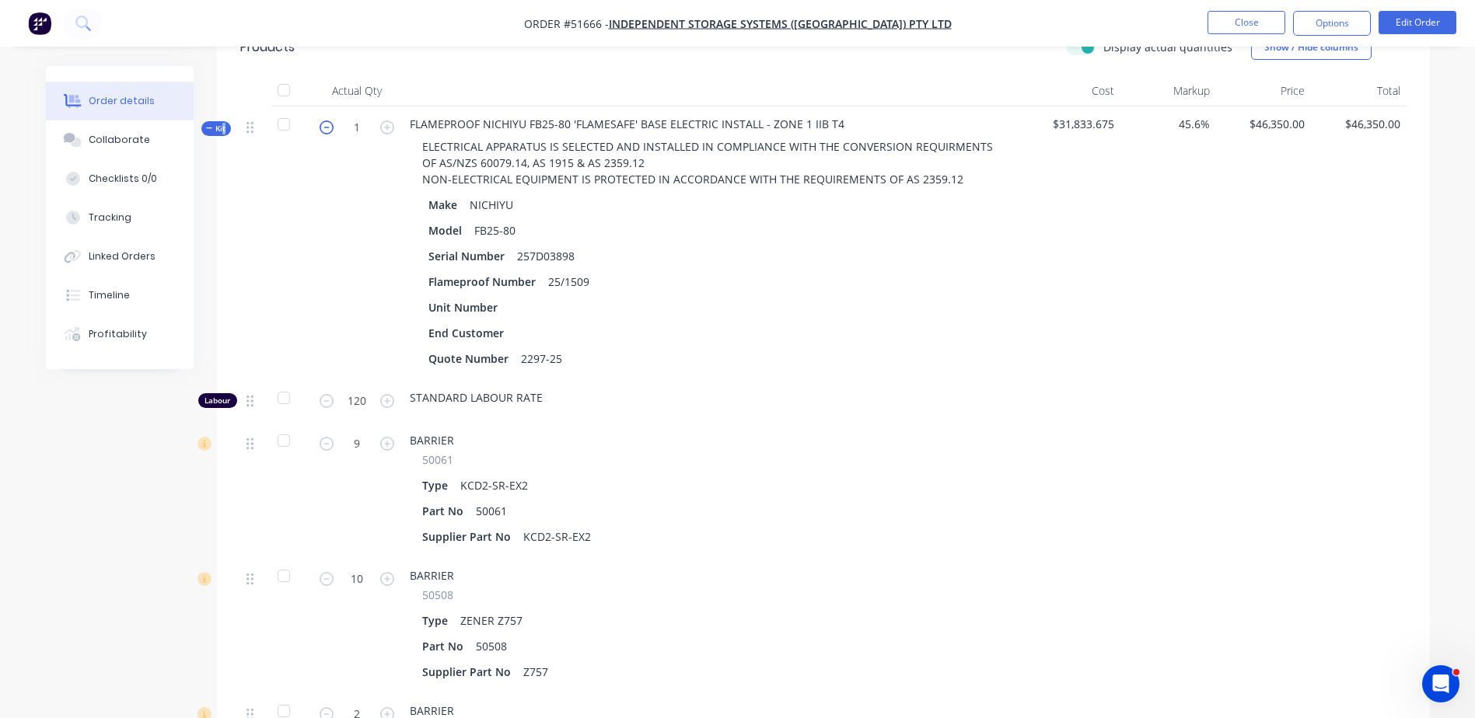
scroll to position [466, 0]
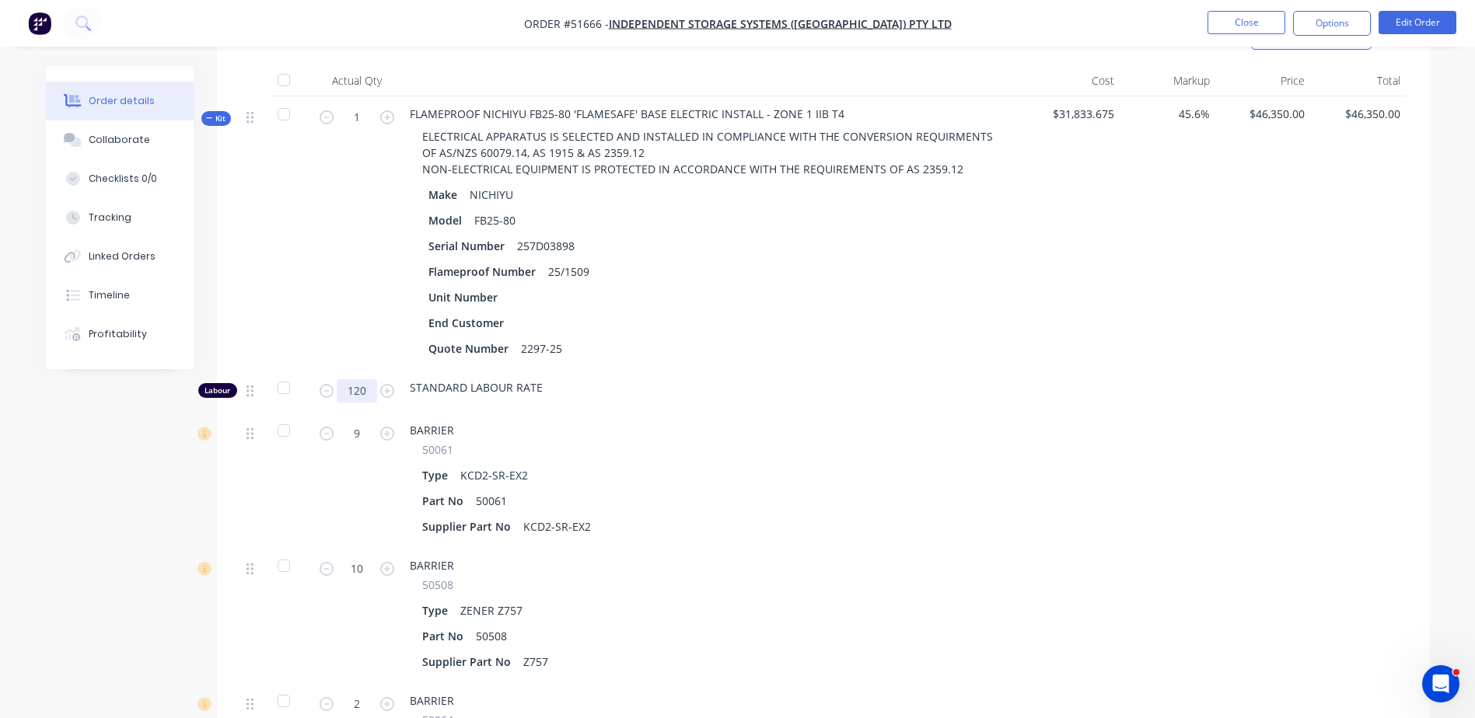
click at [365, 379] on input "120" at bounding box center [357, 390] width 40 height 23
type input "200"
click at [377, 337] on div "1" at bounding box center [356, 233] width 93 height 274
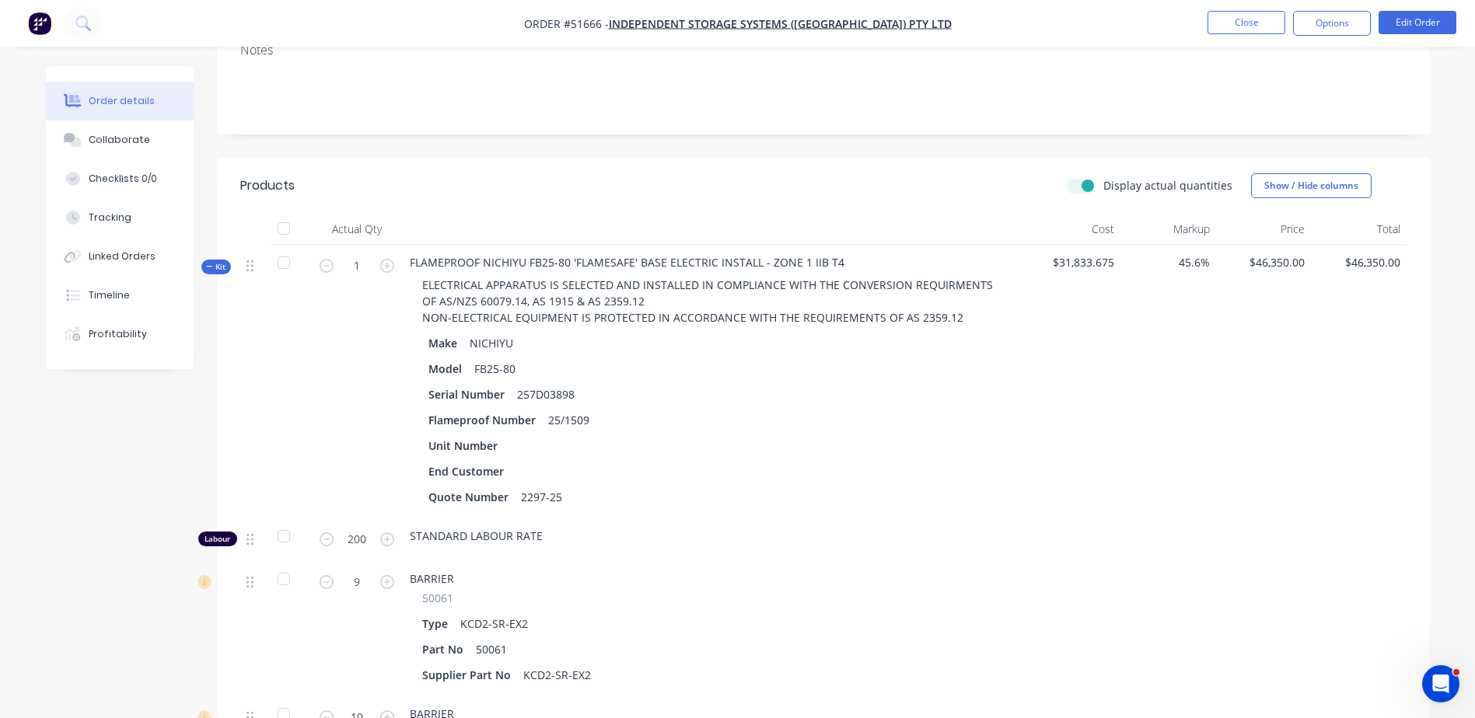
scroll to position [311, 0]
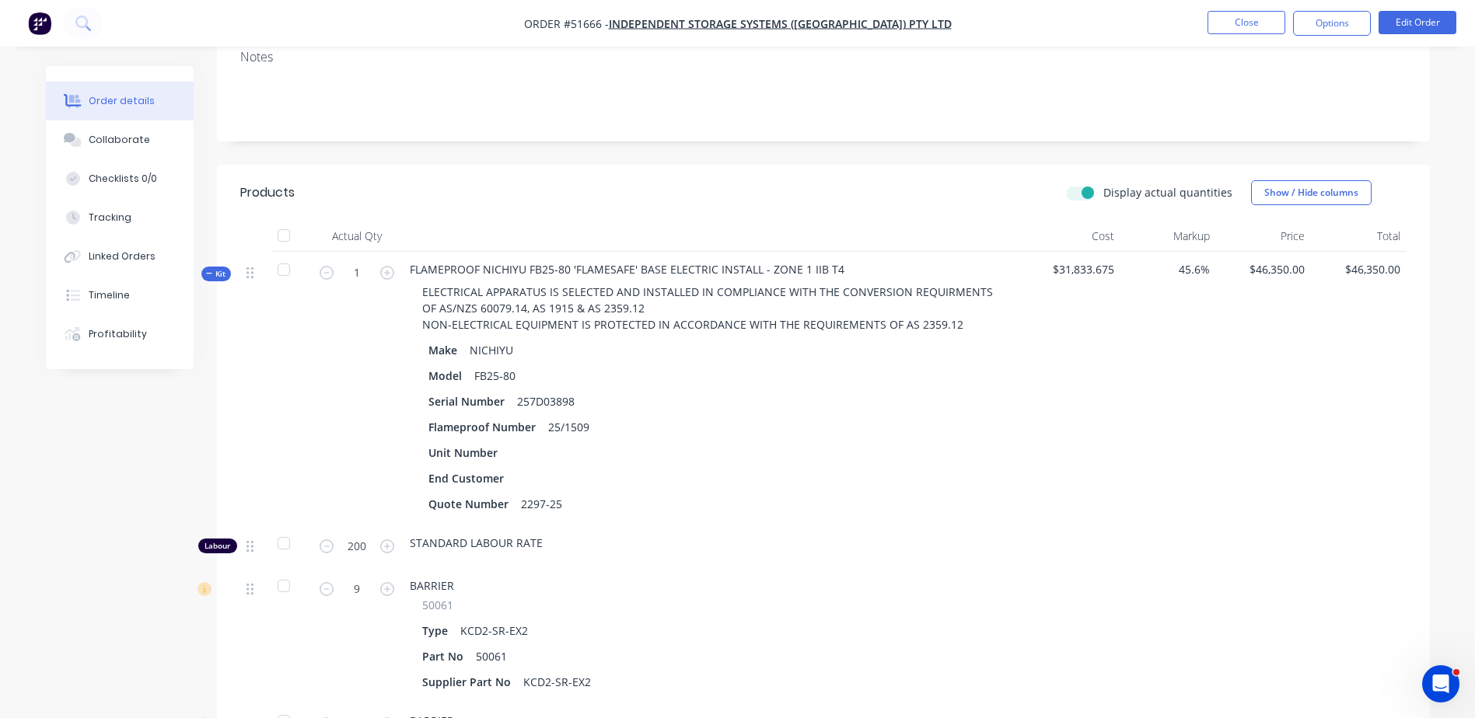
click at [1103, 184] on label "Display actual quantities" at bounding box center [1167, 192] width 129 height 16
click at [1079, 184] on input "Display actual quantities" at bounding box center [1073, 191] width 12 height 15
click at [211, 270] on icon at bounding box center [209, 274] width 7 height 8
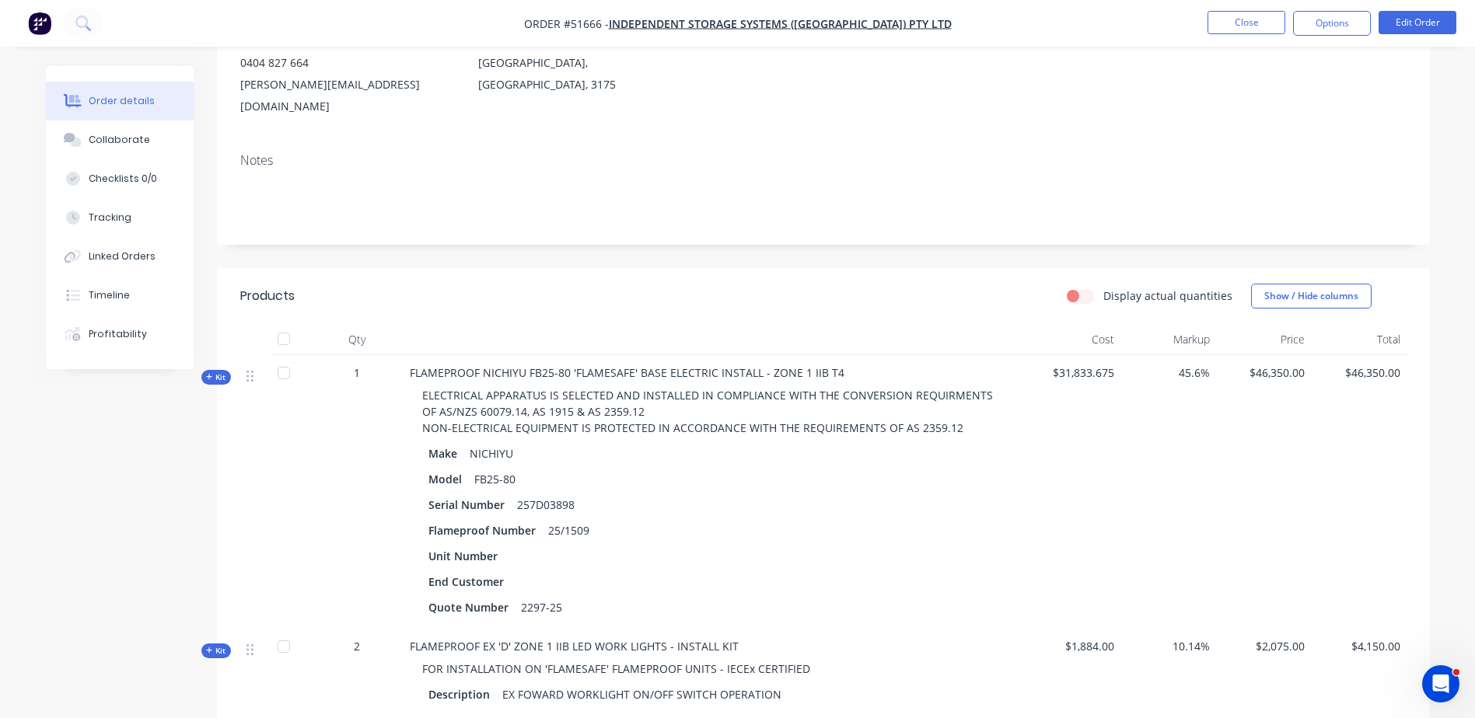
scroll to position [236, 0]
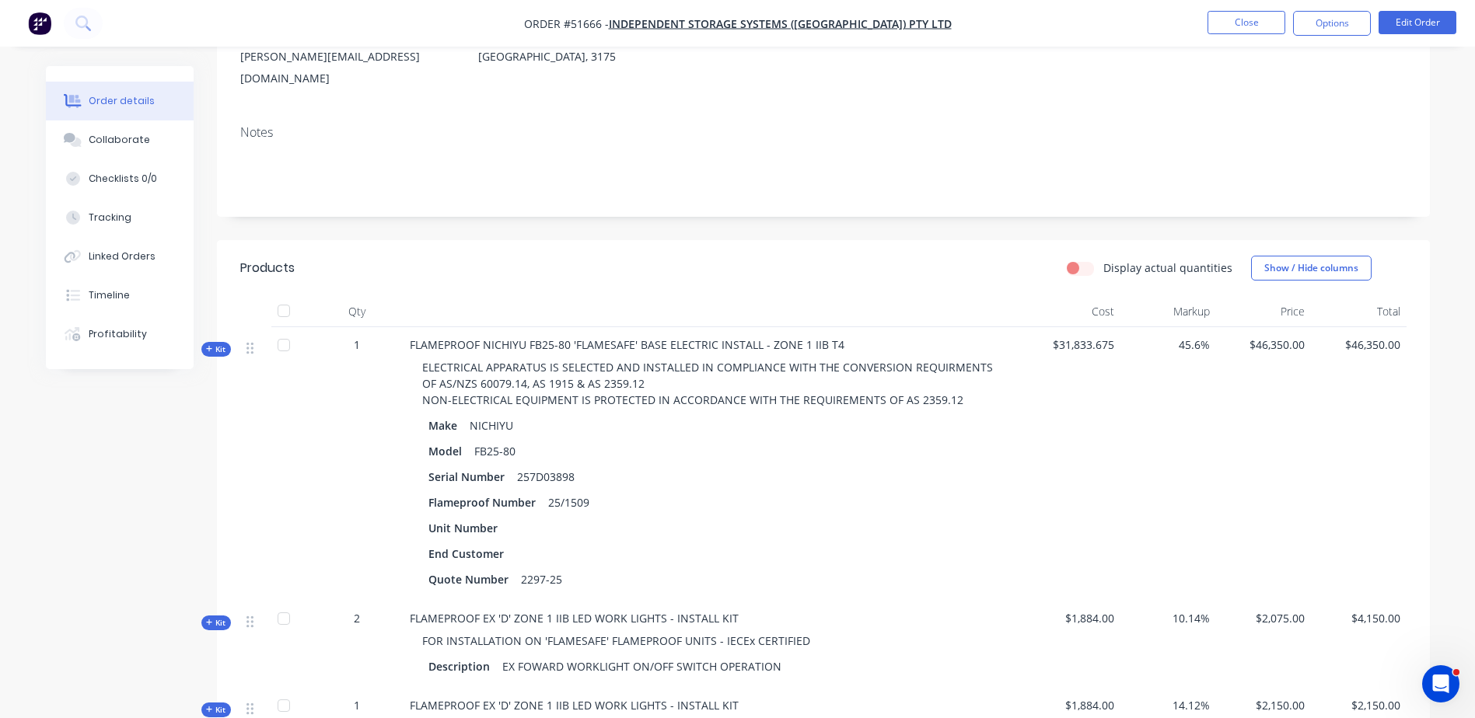
click at [220, 344] on span "Kit" at bounding box center [216, 350] width 20 height 12
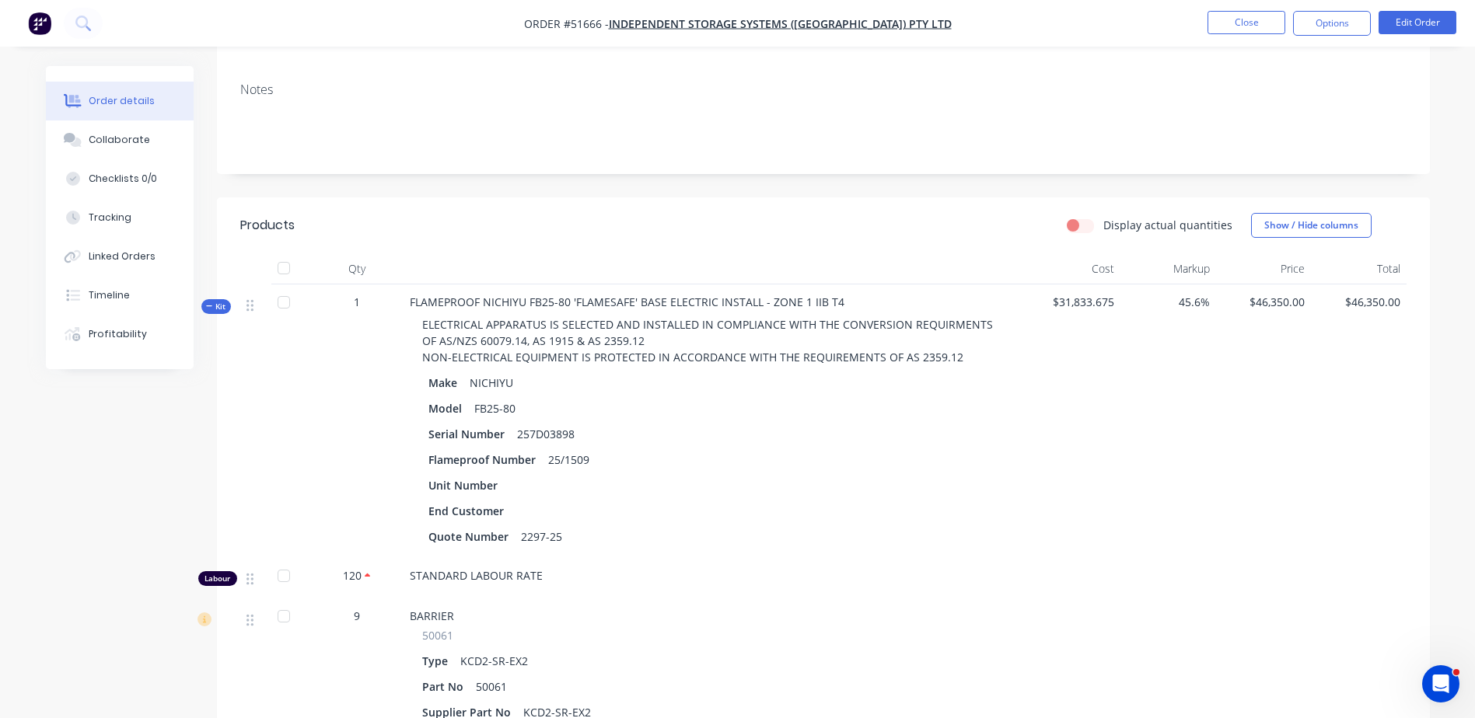
scroll to position [313, 0]
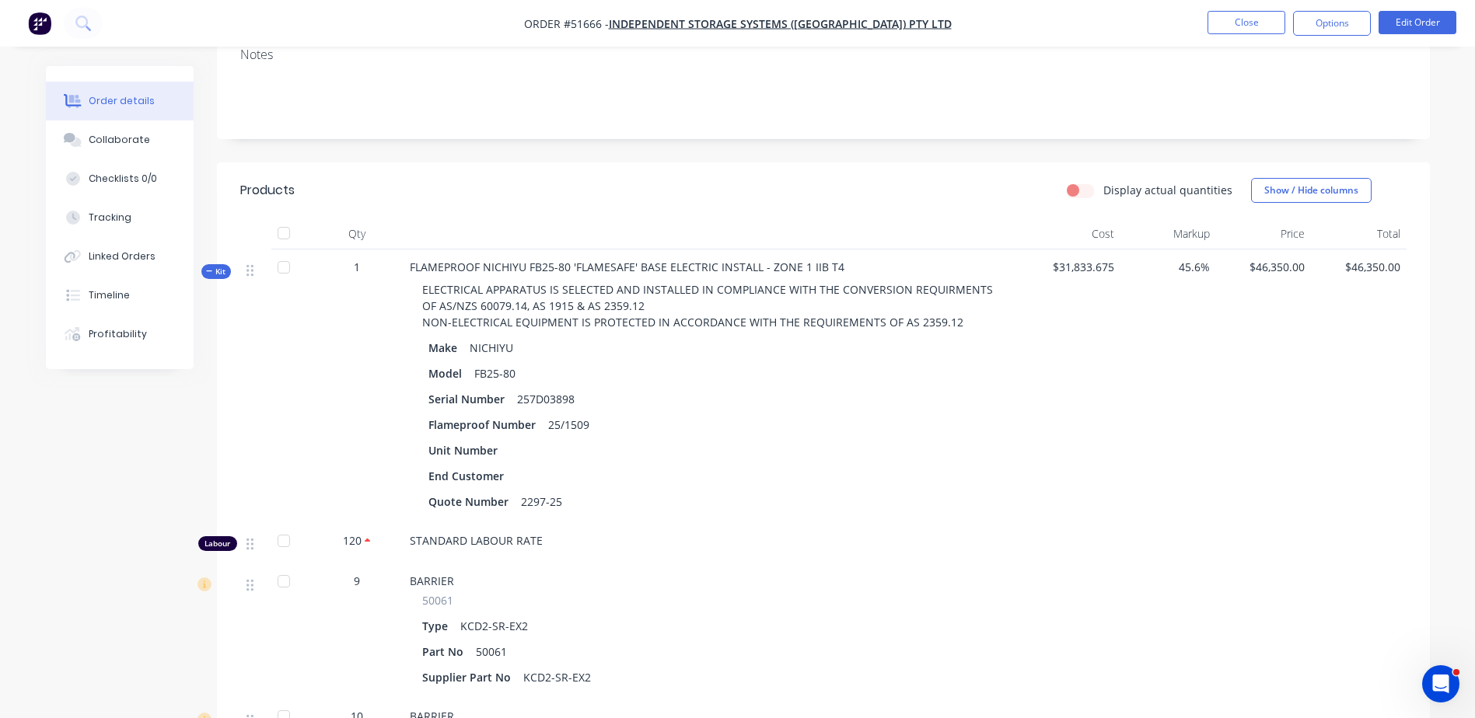
click at [711, 218] on div at bounding box center [714, 233] width 622 height 31
click at [1103, 182] on label "Display actual quantities" at bounding box center [1167, 190] width 129 height 16
click at [1079, 182] on input "Display actual quantities" at bounding box center [1073, 189] width 12 height 15
click at [1103, 182] on label "Display actual quantities" at bounding box center [1167, 190] width 129 height 16
click at [1079, 182] on input "Display actual quantities" at bounding box center [1073, 189] width 12 height 15
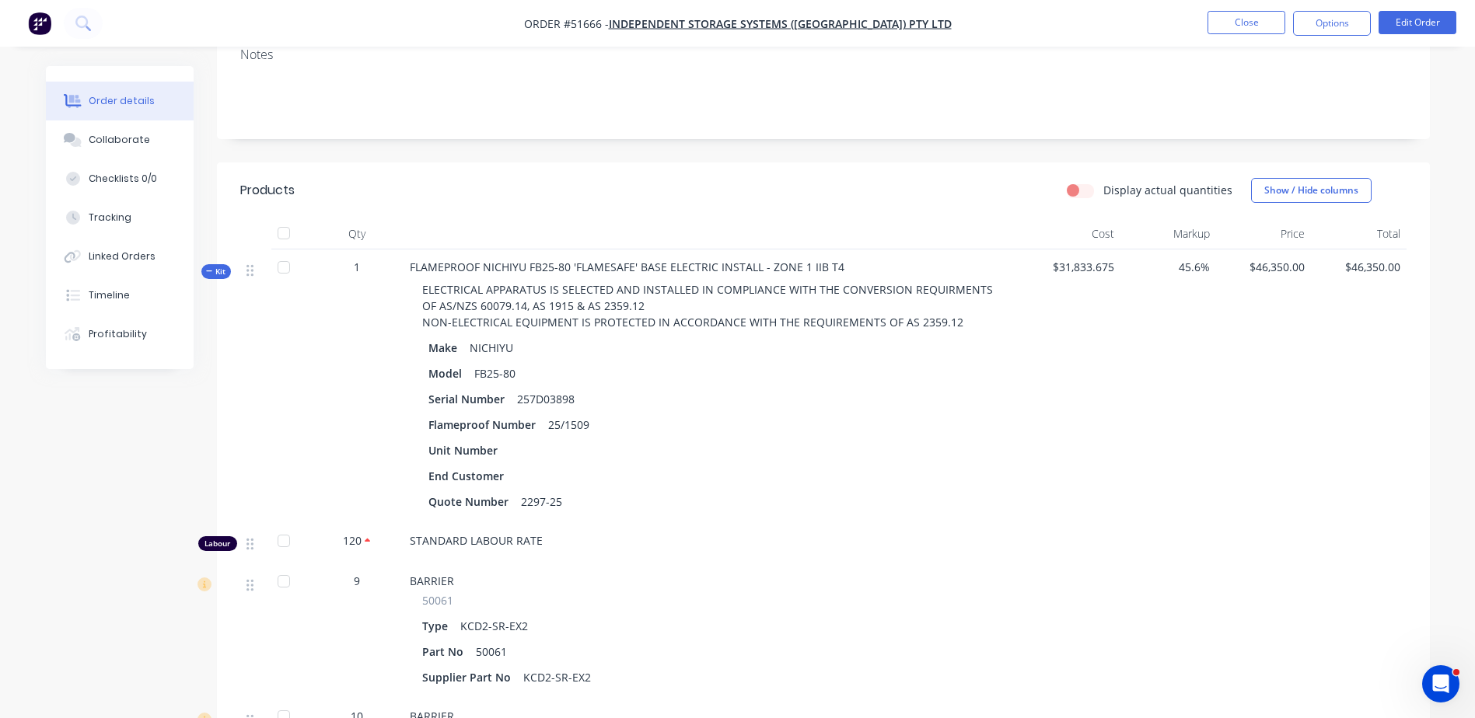
click at [1103, 182] on label "Display actual quantities" at bounding box center [1167, 190] width 129 height 16
click at [1079, 182] on input "Display actual quantities" at bounding box center [1073, 189] width 12 height 15
click at [1103, 182] on label "Display actual quantities" at bounding box center [1167, 190] width 129 height 16
click at [1079, 182] on input "Display actual quantities" at bounding box center [1073, 189] width 12 height 15
click at [1103, 182] on label "Display actual quantities" at bounding box center [1167, 190] width 129 height 16
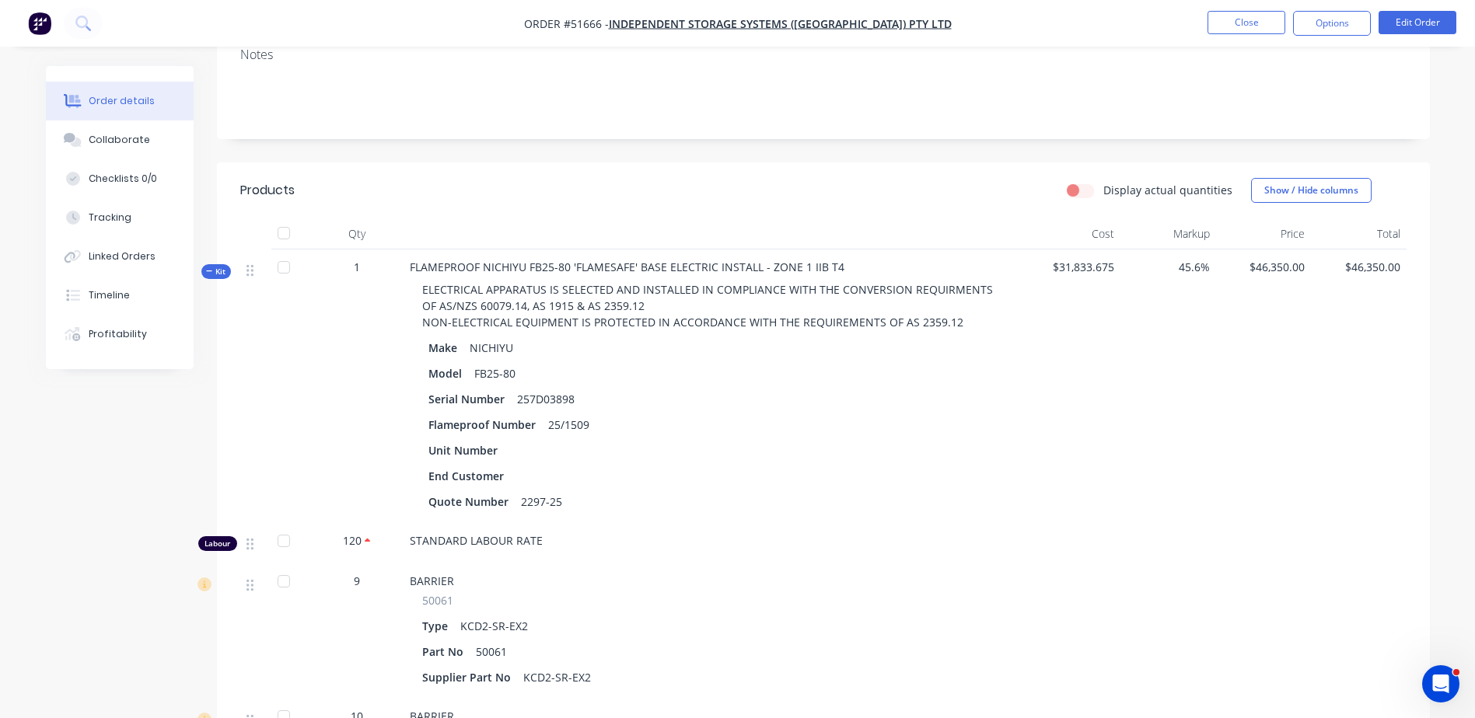
click at [1074, 182] on input "Display actual quantities" at bounding box center [1073, 189] width 12 height 15
click at [1103, 182] on label "Display actual quantities" at bounding box center [1167, 190] width 129 height 16
click at [1079, 182] on input "Display actual quantities" at bounding box center [1073, 189] width 12 height 15
click at [1103, 182] on label "Display actual quantities" at bounding box center [1167, 190] width 129 height 16
click at [1079, 182] on input "Display actual quantities" at bounding box center [1073, 189] width 12 height 15
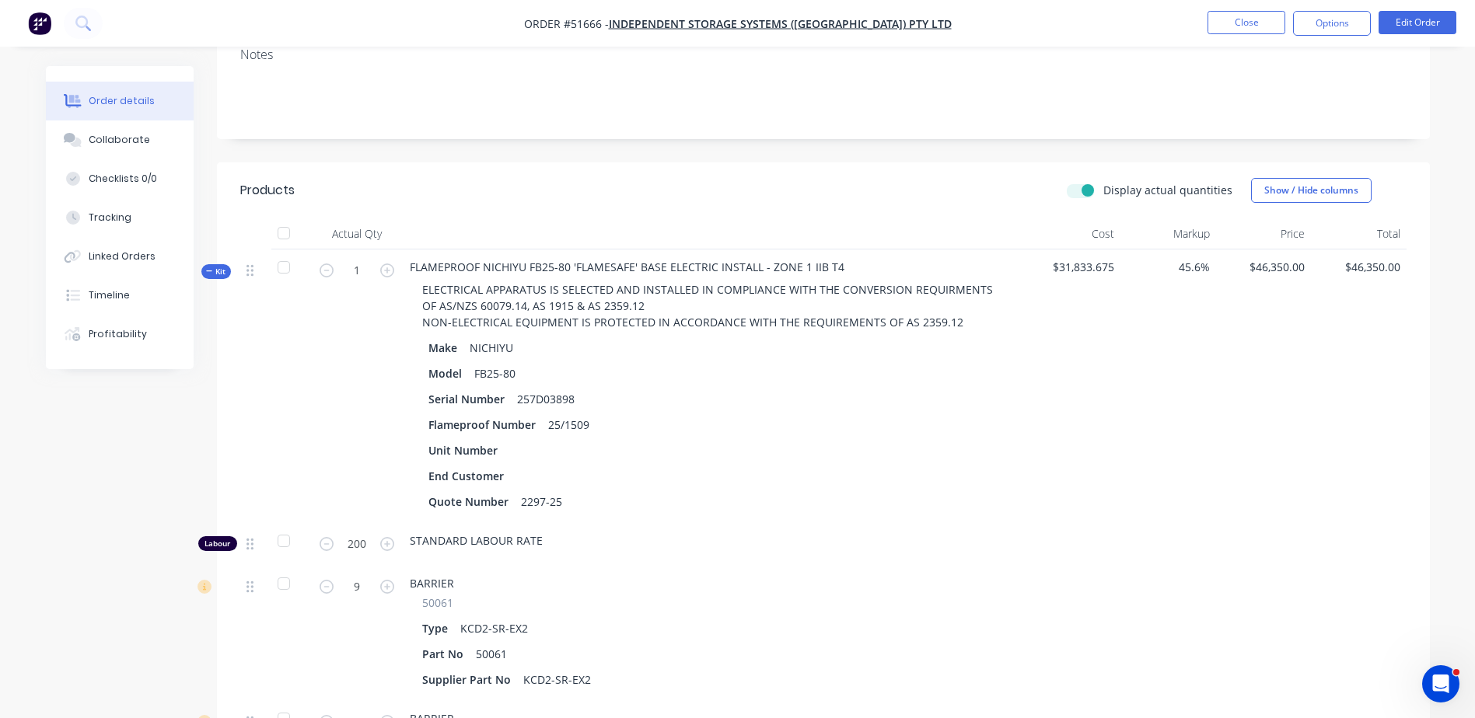
click at [1103, 182] on label "Display actual quantities" at bounding box center [1167, 190] width 129 height 16
click at [1079, 182] on input "Display actual quantities" at bounding box center [1073, 189] width 12 height 15
click at [1103, 182] on label "Display actual quantities" at bounding box center [1167, 190] width 129 height 16
click at [1079, 182] on input "Display actual quantities" at bounding box center [1073, 189] width 12 height 15
click at [1103, 182] on label "Display actual quantities" at bounding box center [1167, 190] width 129 height 16
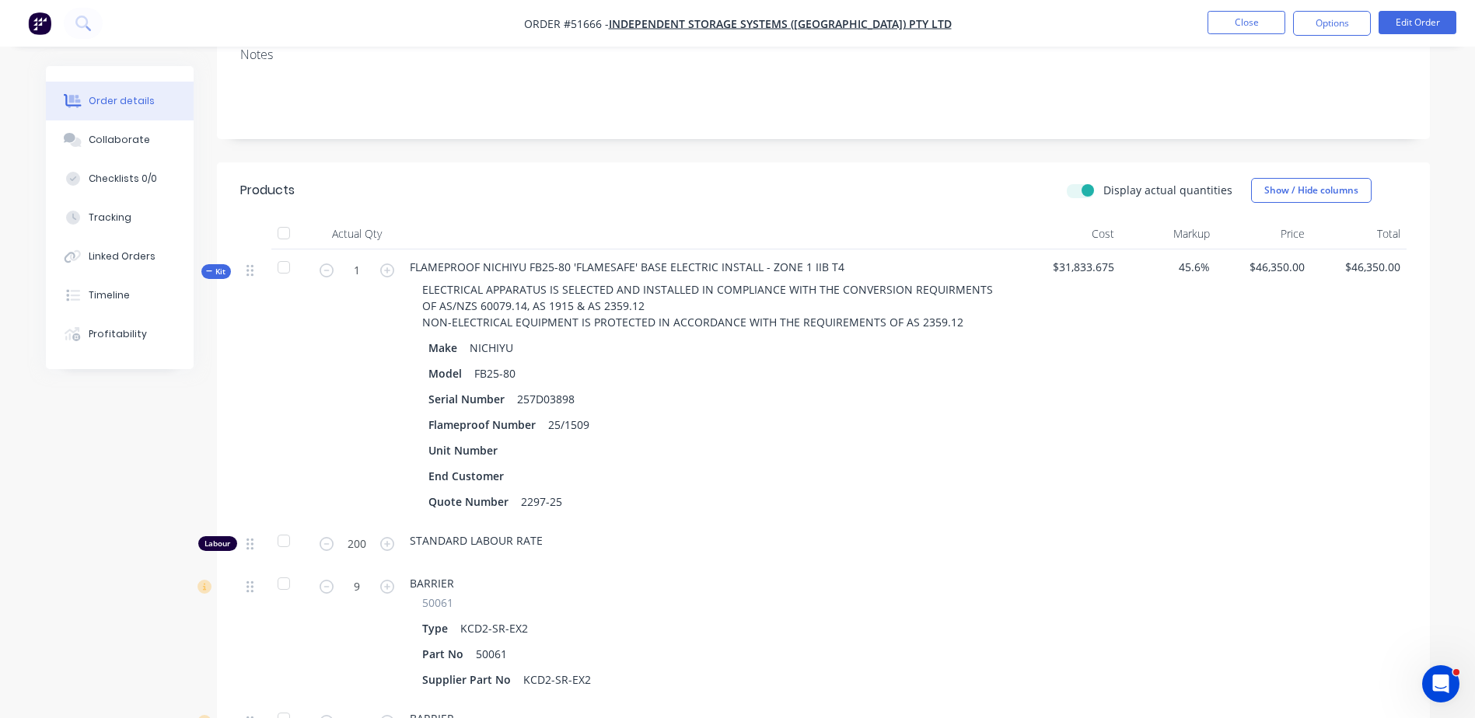
click at [1079, 182] on input "Display actual quantities" at bounding box center [1073, 189] width 12 height 15
click at [1103, 182] on label "Display actual quantities" at bounding box center [1167, 190] width 129 height 16
click at [1079, 182] on input "Display actual quantities" at bounding box center [1073, 189] width 12 height 15
click at [1103, 182] on label "Display actual quantities" at bounding box center [1167, 190] width 129 height 16
click at [1079, 182] on input "Display actual quantities" at bounding box center [1073, 189] width 12 height 15
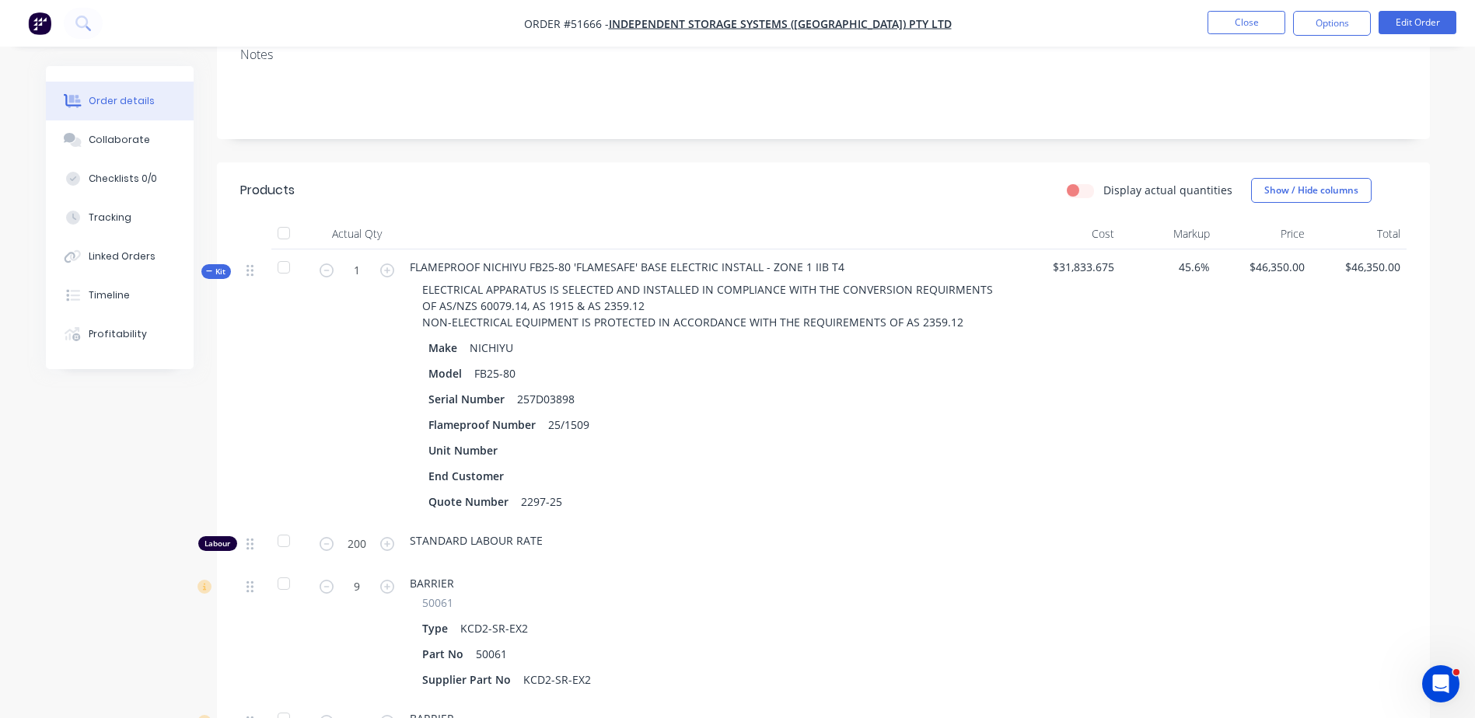
checkbox input "false"
click at [152, 202] on button "Tracking" at bounding box center [120, 217] width 148 height 39
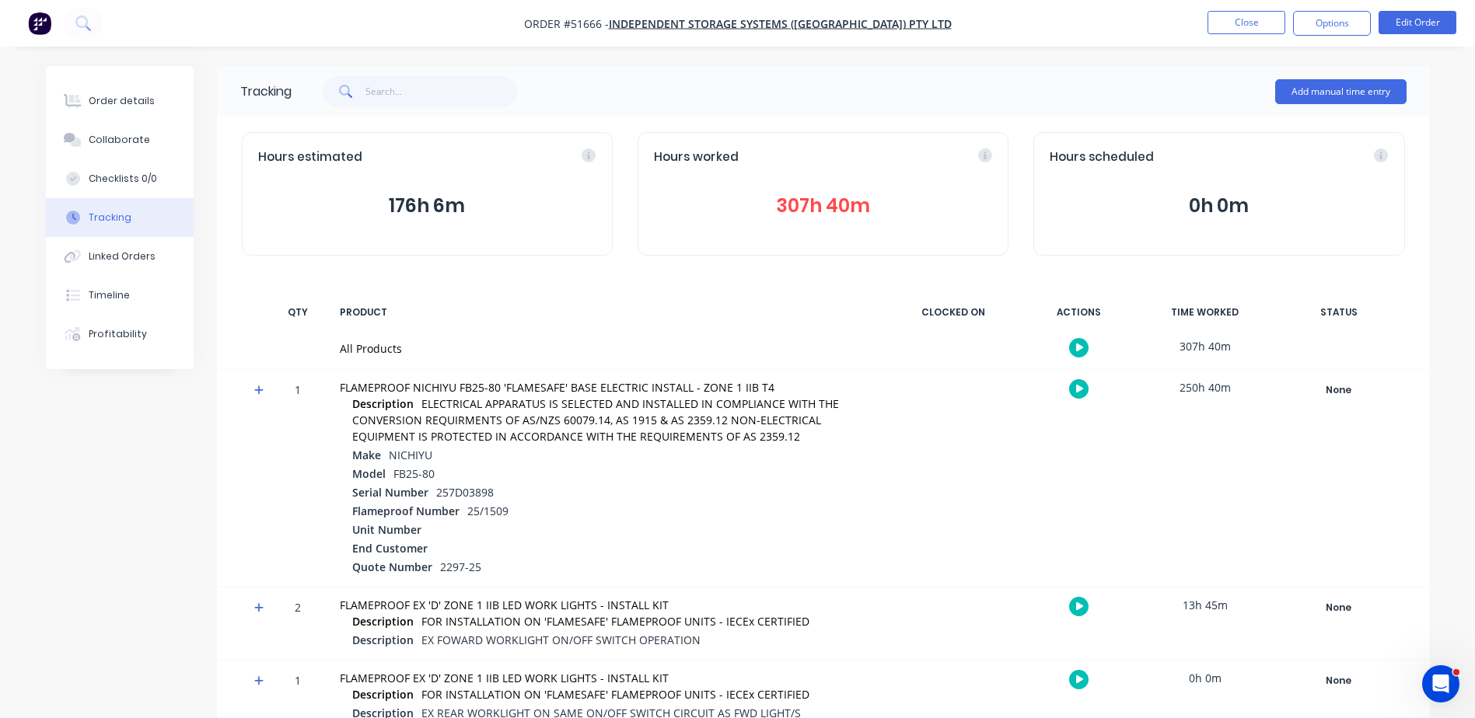
click at [259, 392] on icon at bounding box center [258, 390] width 9 height 9
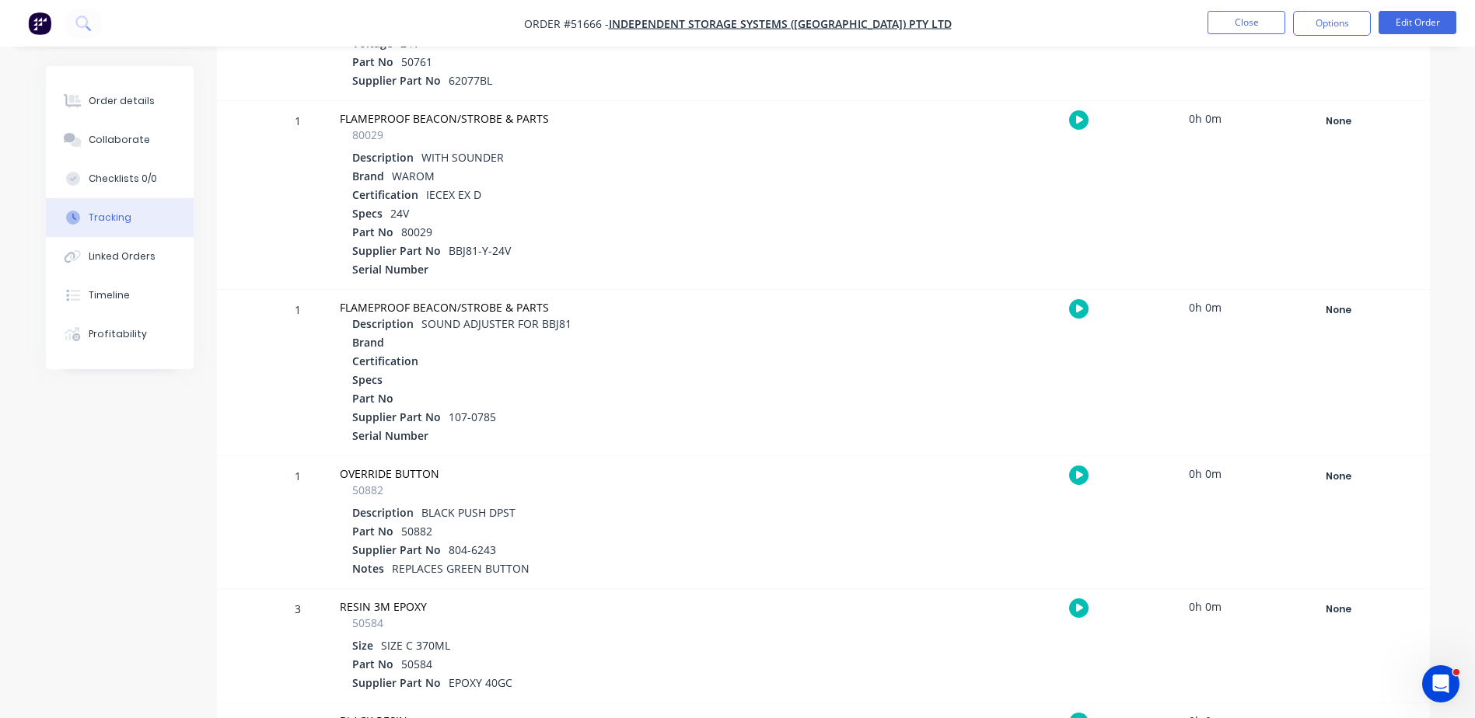
scroll to position [3328, 0]
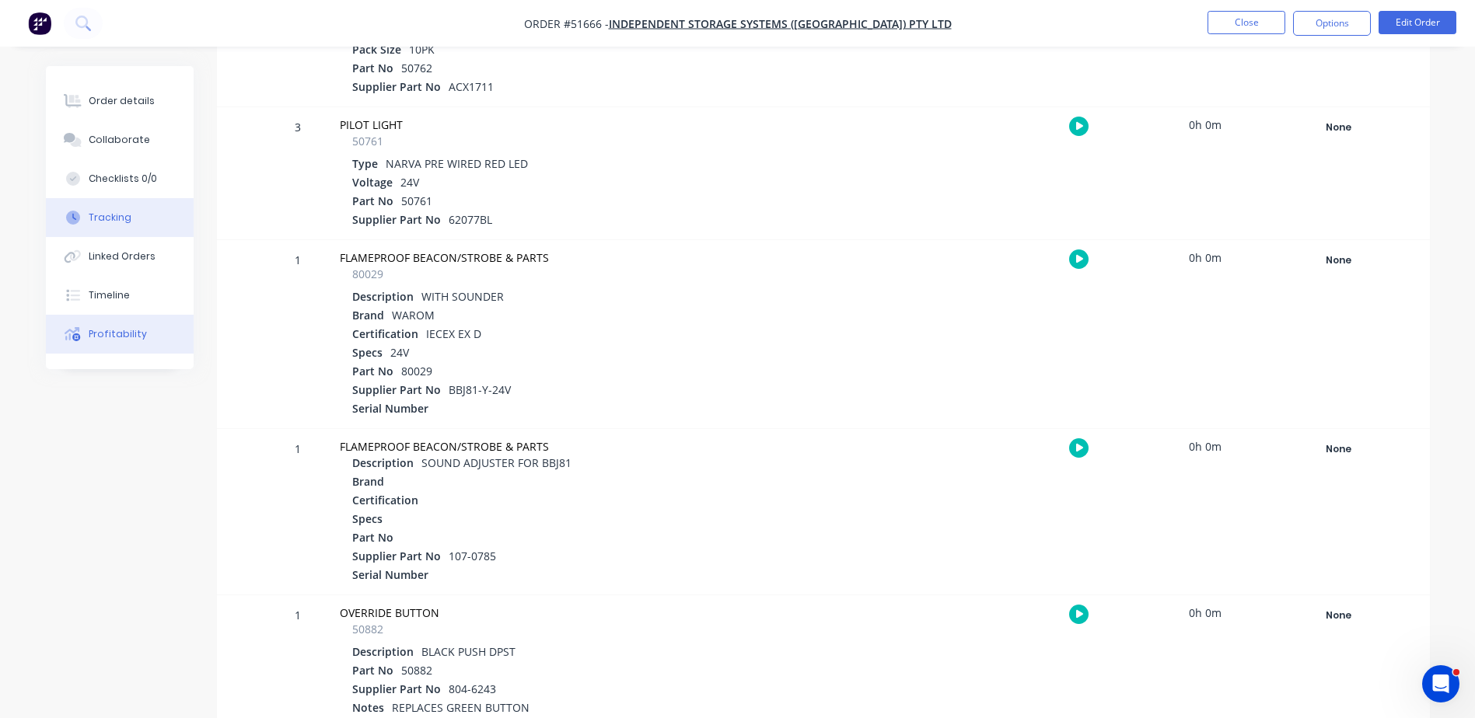
click at [170, 337] on button "Profitability" at bounding box center [120, 334] width 148 height 39
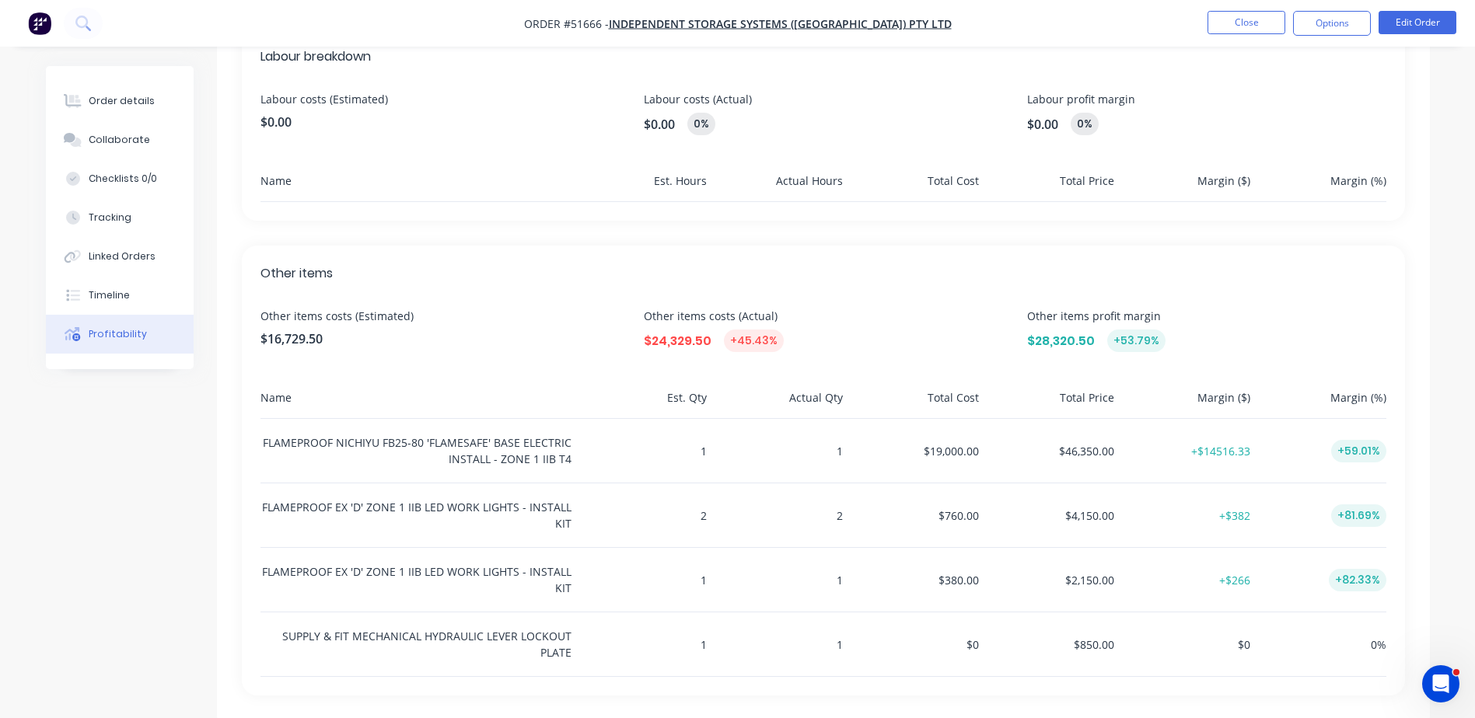
scroll to position [471, 0]
